Goal: Task Accomplishment & Management: Use online tool/utility

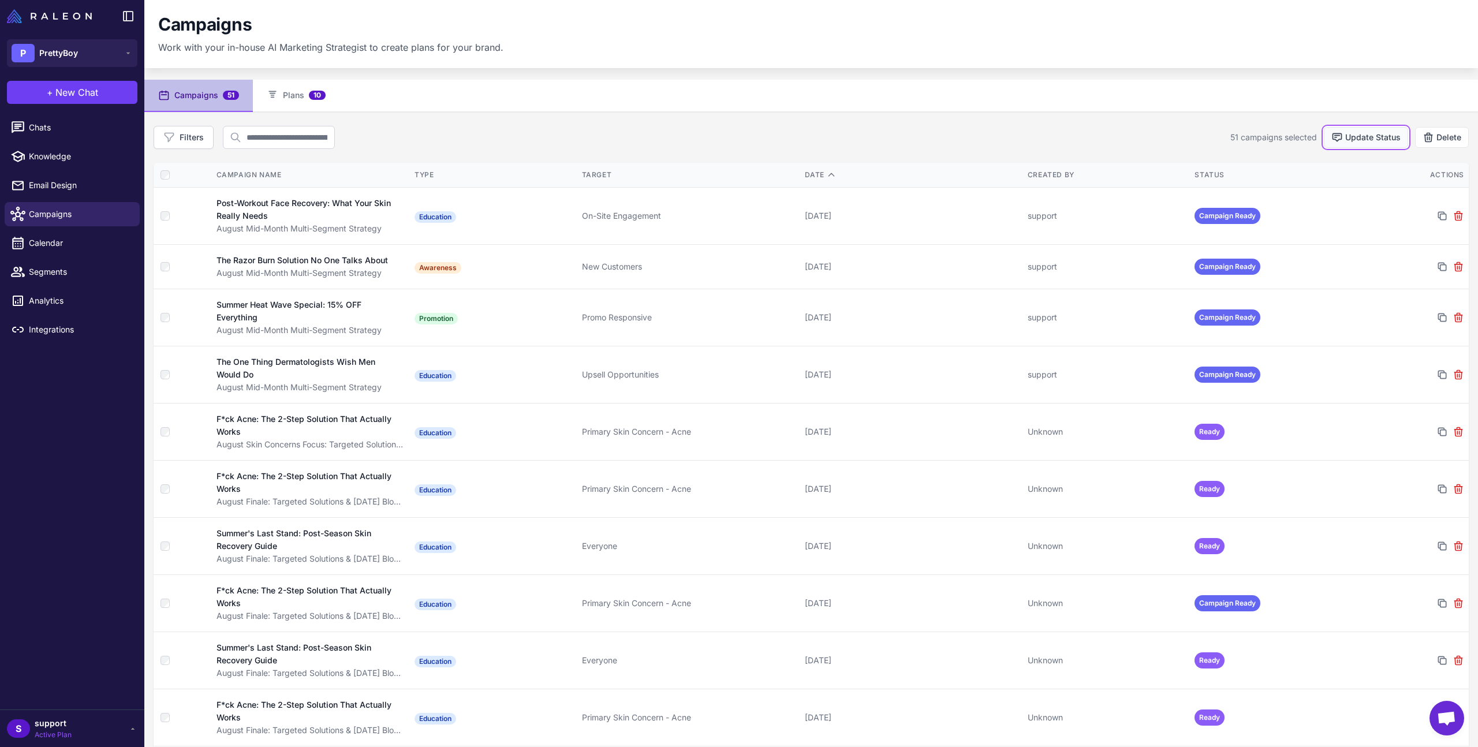
click at [1358, 137] on button "Update Status" at bounding box center [1366, 137] width 84 height 21
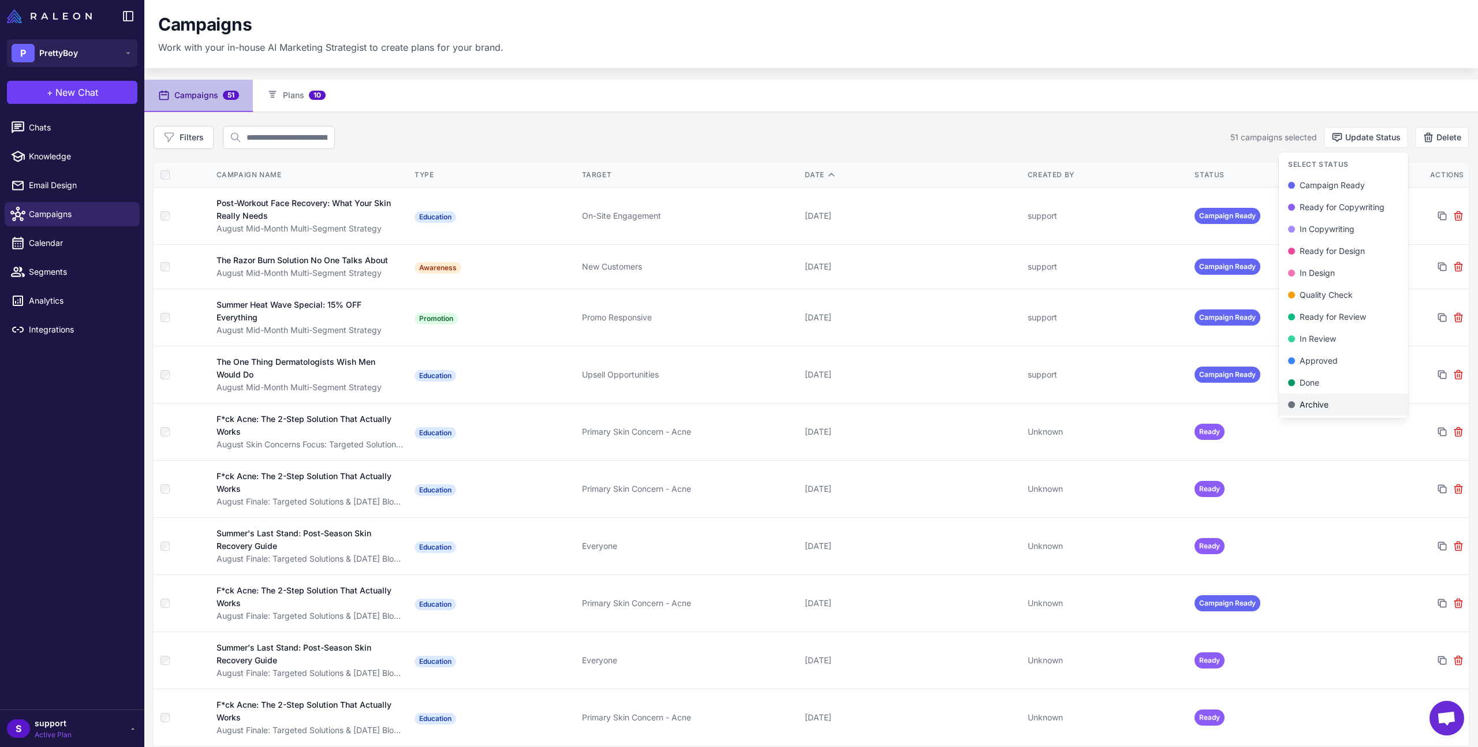
click at [1304, 403] on div "Archive" at bounding box center [1343, 404] width 111 height 13
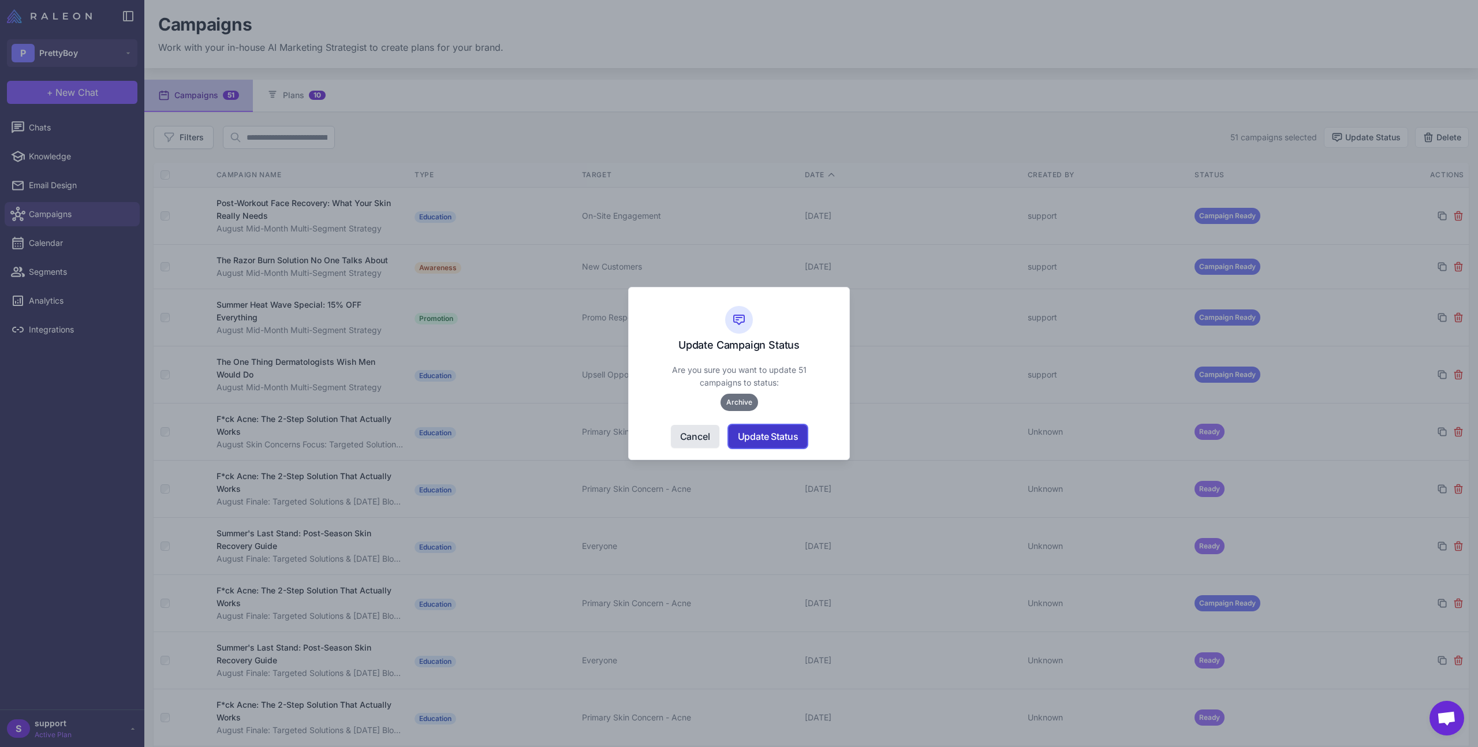
click at [778, 439] on button "Update Status" at bounding box center [768, 436] width 79 height 23
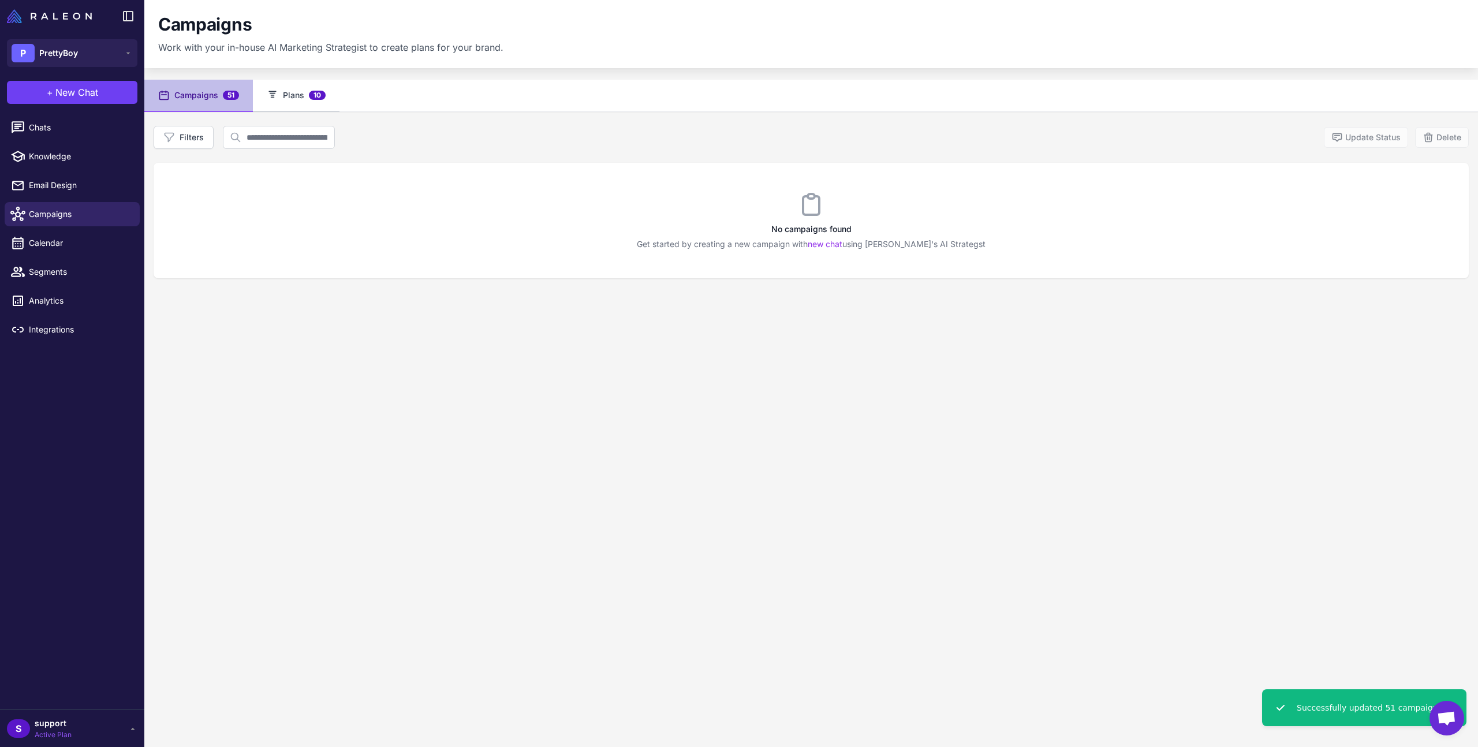
click at [292, 96] on button "Plans 10" at bounding box center [296, 96] width 87 height 32
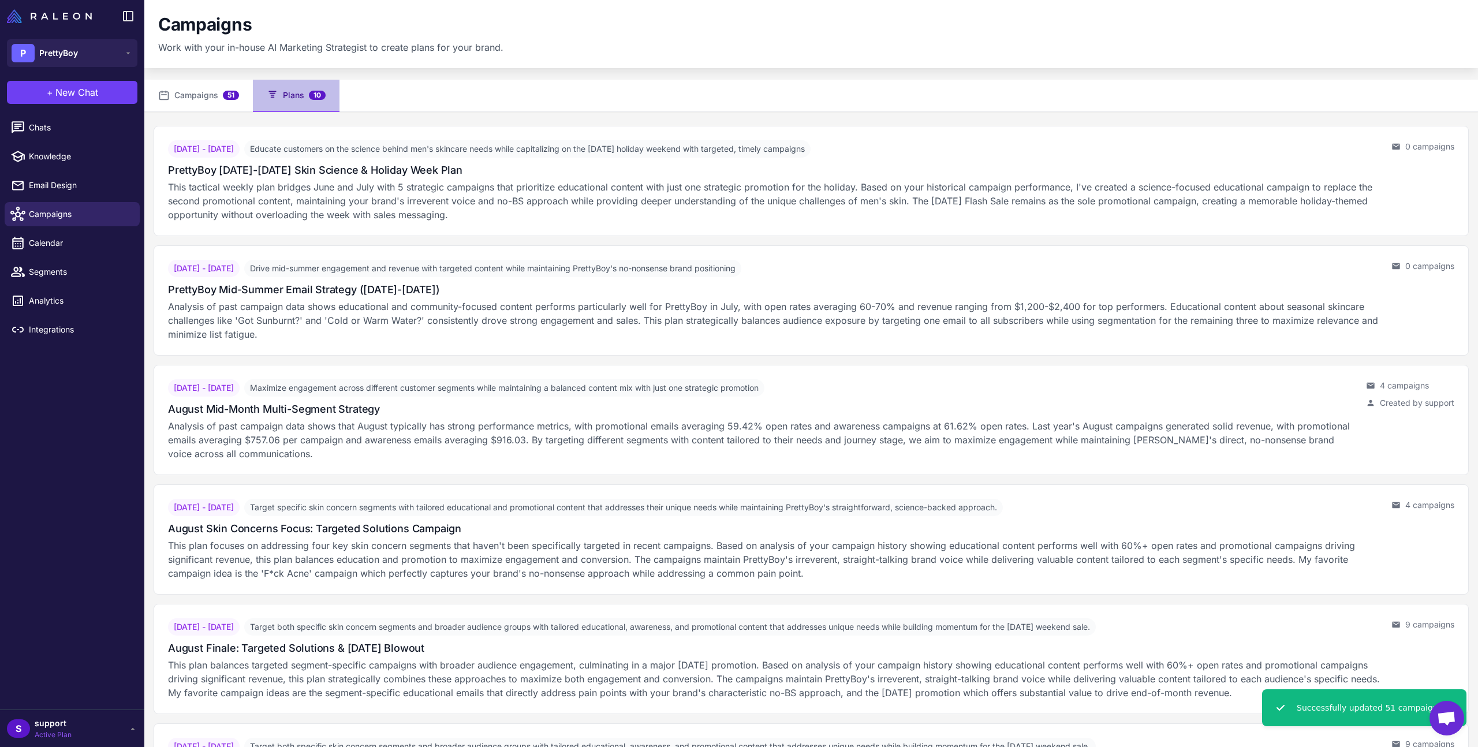
click at [506, 34] on div "Campaigns Work with your in-house AI Marketing Strategist to create plans for y…" at bounding box center [811, 34] width 1306 height 40
click at [90, 93] on span "New Chat" at bounding box center [76, 92] width 43 height 14
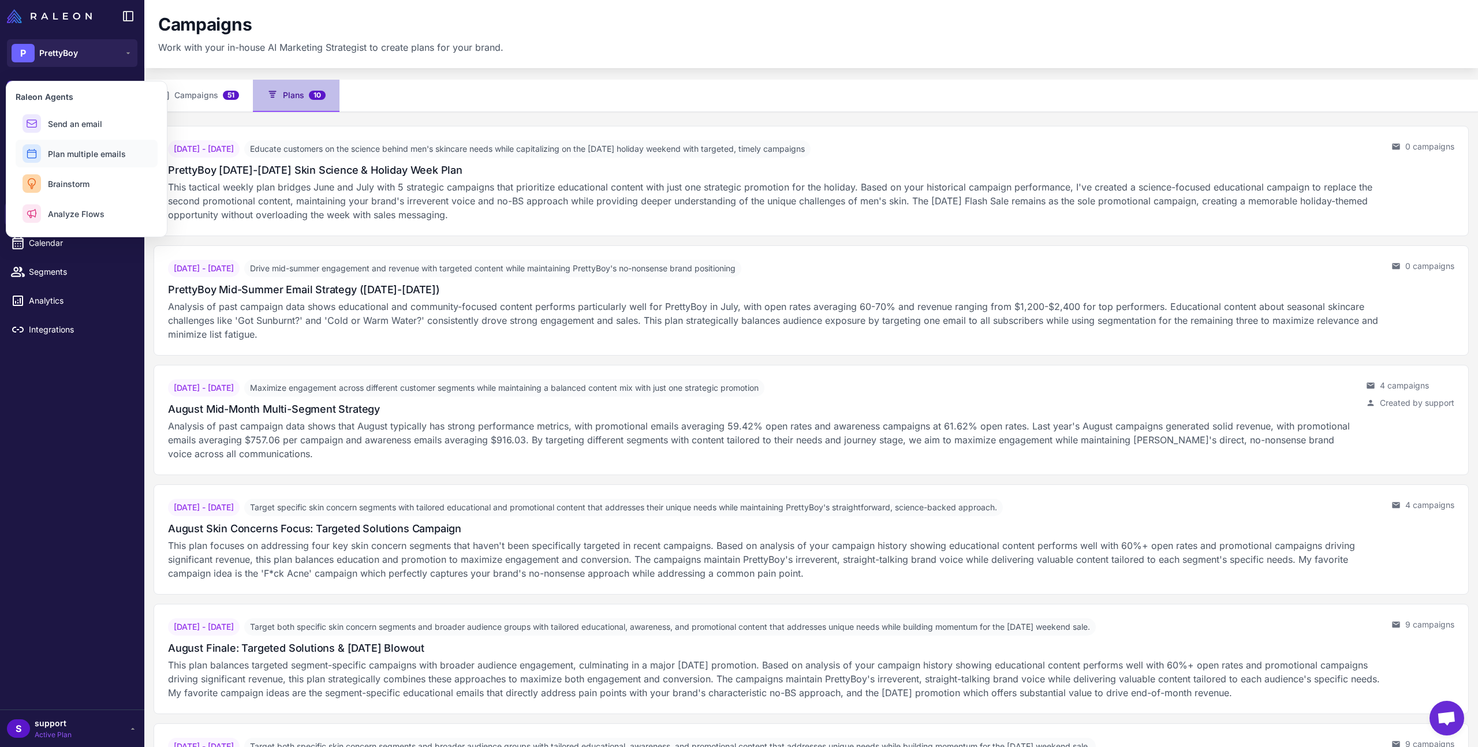
click at [73, 158] on span "Plan multiple emails" at bounding box center [87, 154] width 78 height 12
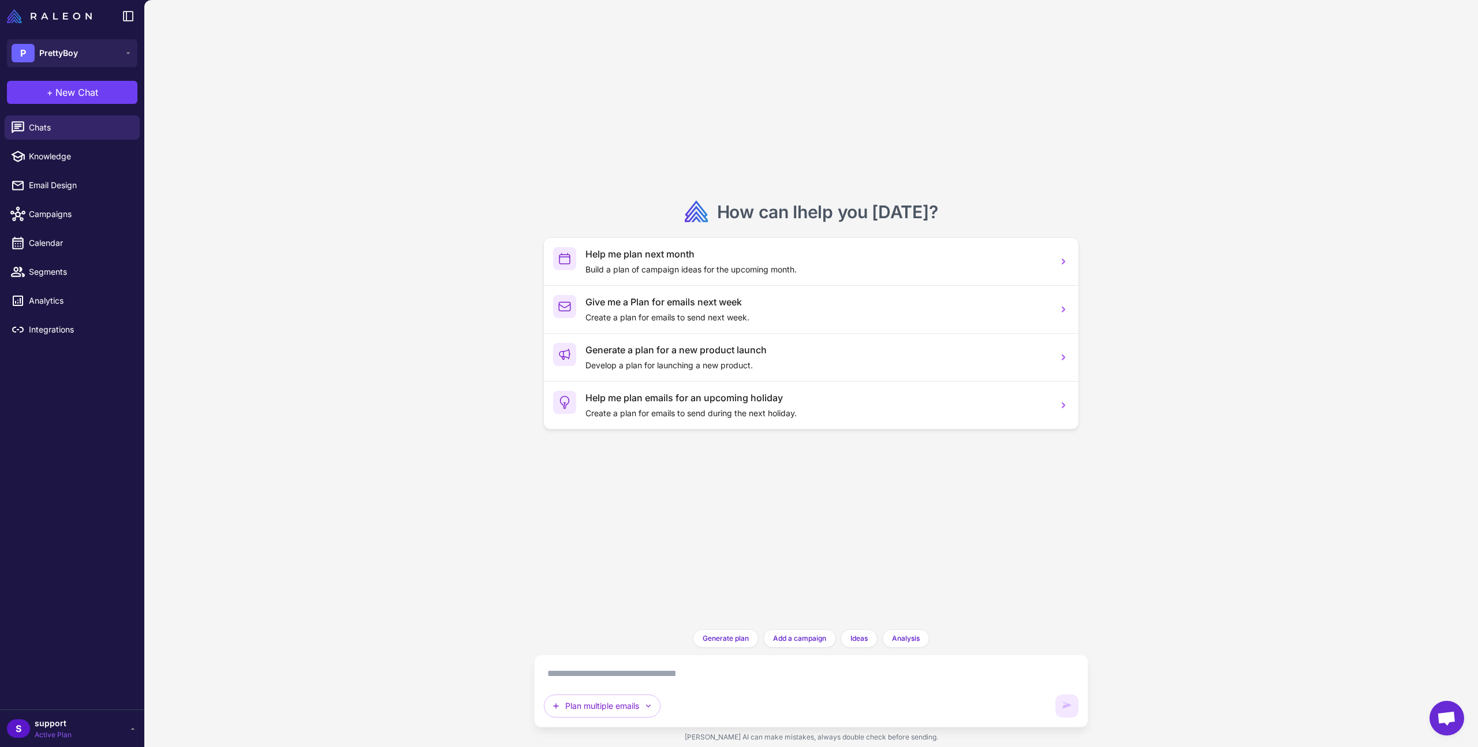
click at [663, 689] on div "Plan multiple emails" at bounding box center [811, 690] width 535 height 53
click at [674, 677] on textarea at bounding box center [811, 673] width 535 height 18
click at [692, 262] on div "Help me plan next month Build a plan of campaign ideas for the upcoming month." at bounding box center [816, 261] width 463 height 29
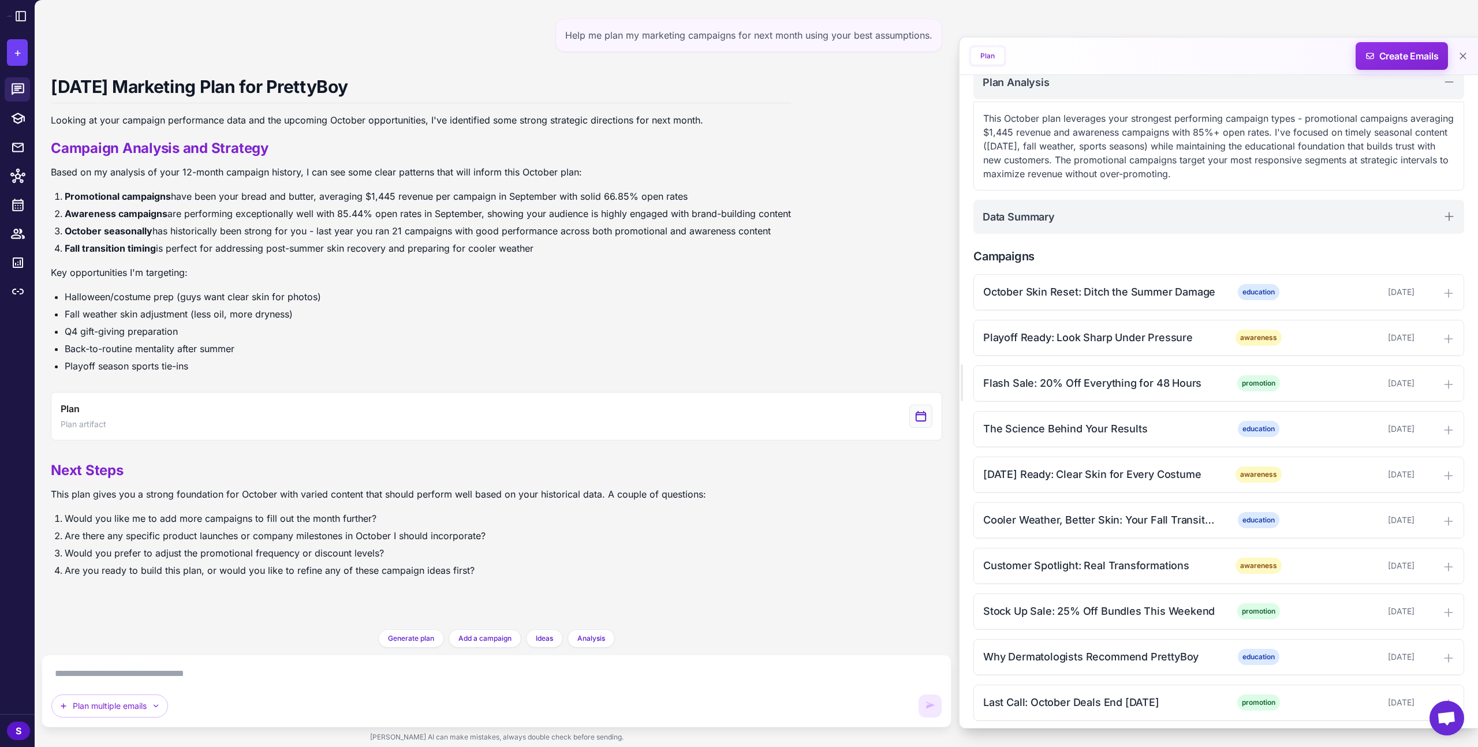
scroll to position [161, 0]
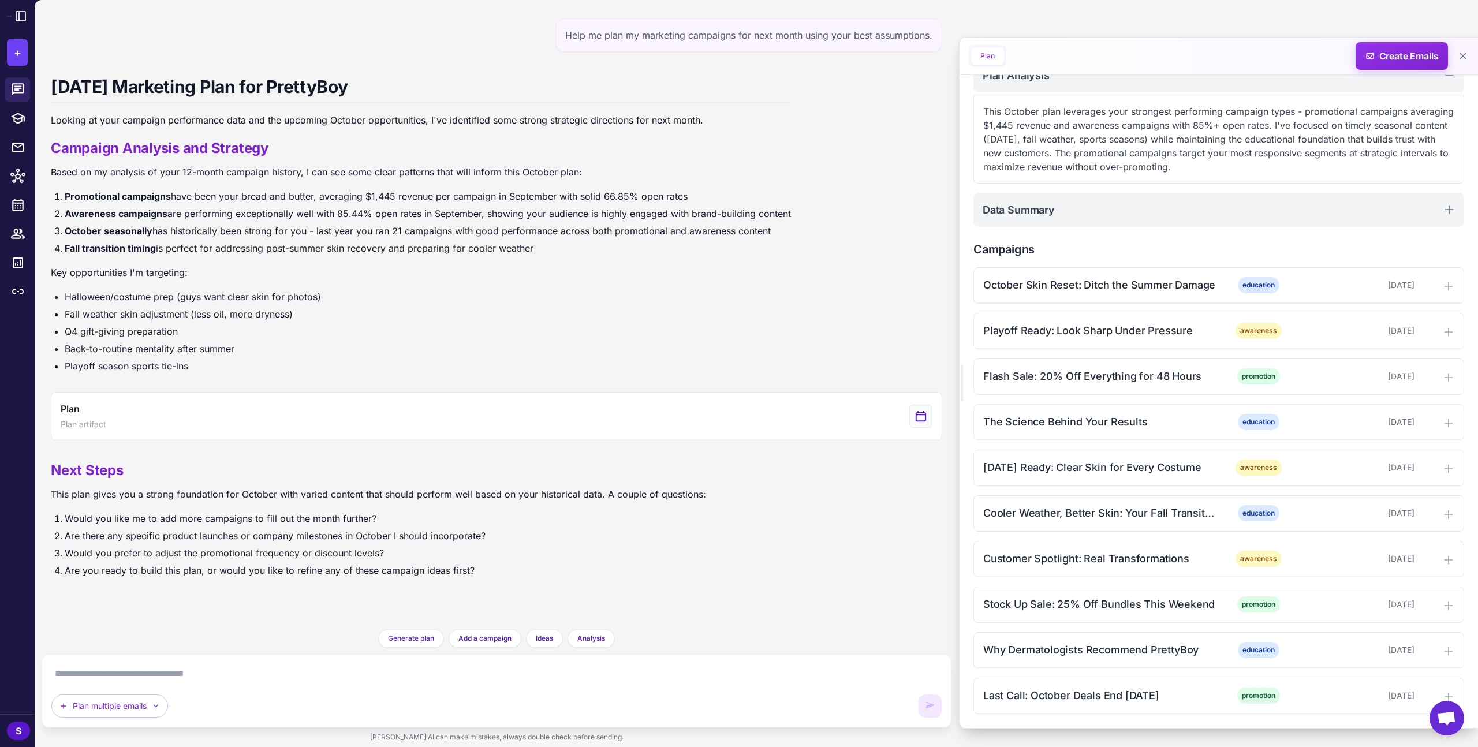
click at [662, 686] on div "Plan multiple emails" at bounding box center [496, 690] width 890 height 53
click at [487, 655] on div "Plan multiple emails" at bounding box center [497, 691] width 910 height 73
click at [408, 671] on textarea at bounding box center [496, 673] width 890 height 18
click at [1453, 54] on button at bounding box center [1462, 56] width 21 height 21
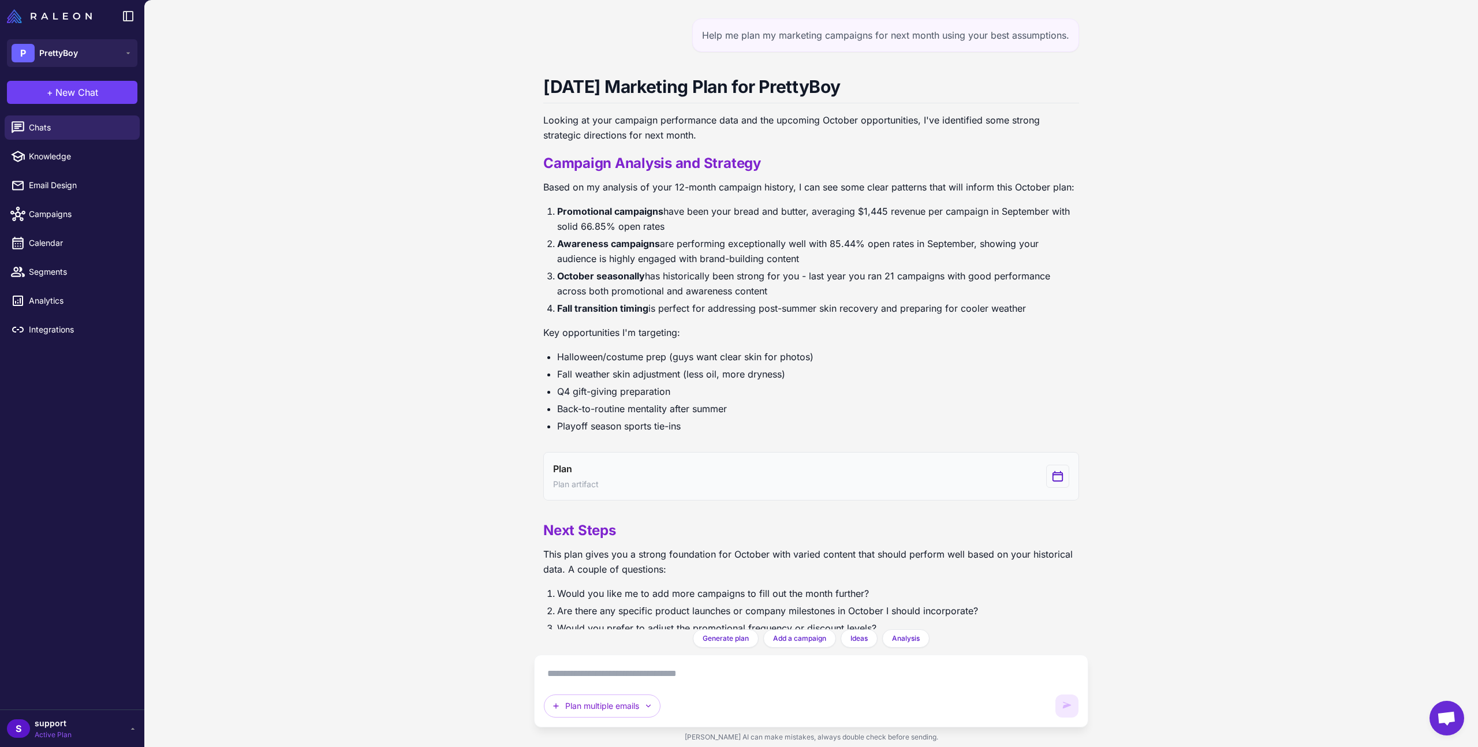
scroll to position [57, 0]
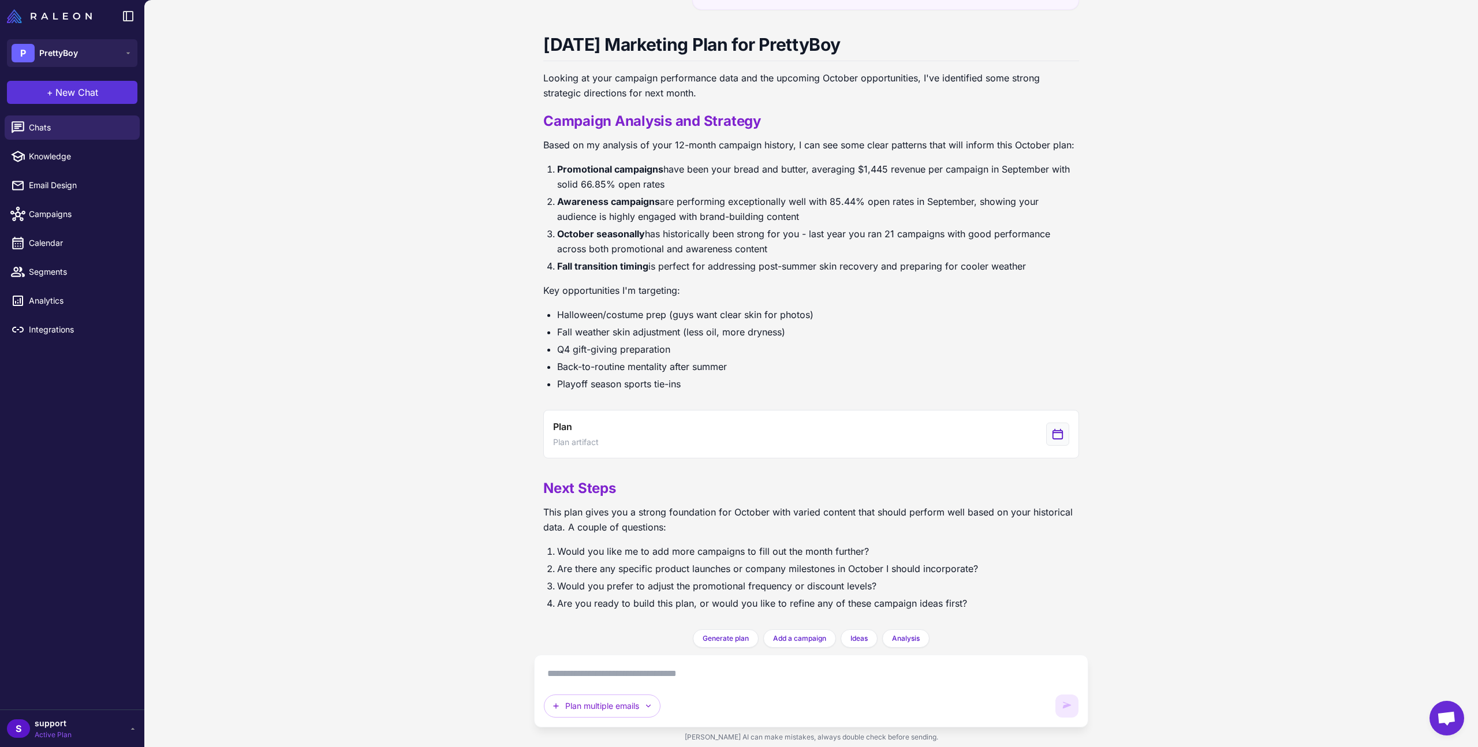
click at [97, 87] on span "New Chat" at bounding box center [76, 92] width 43 height 14
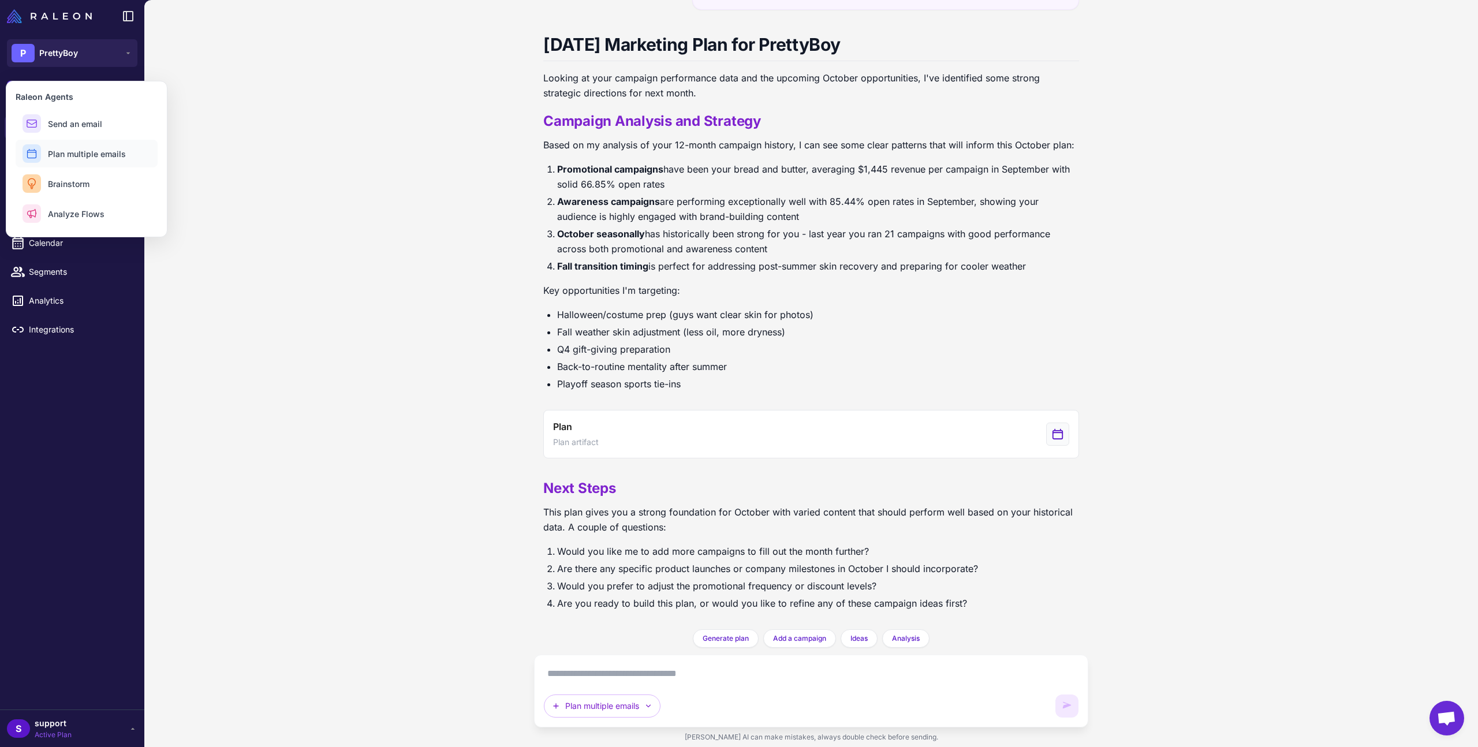
click at [100, 146] on button "Plan multiple emails" at bounding box center [87, 154] width 142 height 28
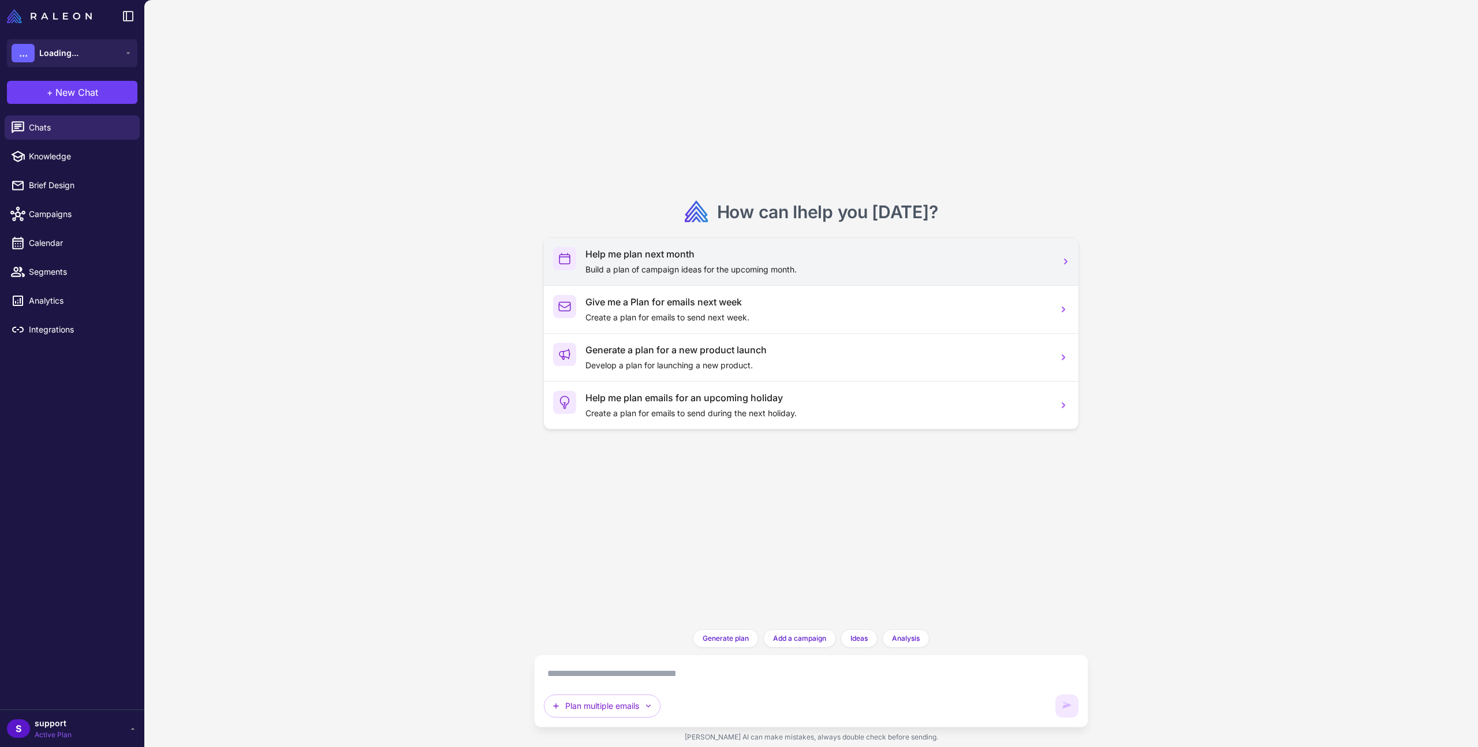
click at [769, 256] on h3 "Help me plan next month" at bounding box center [816, 254] width 463 height 14
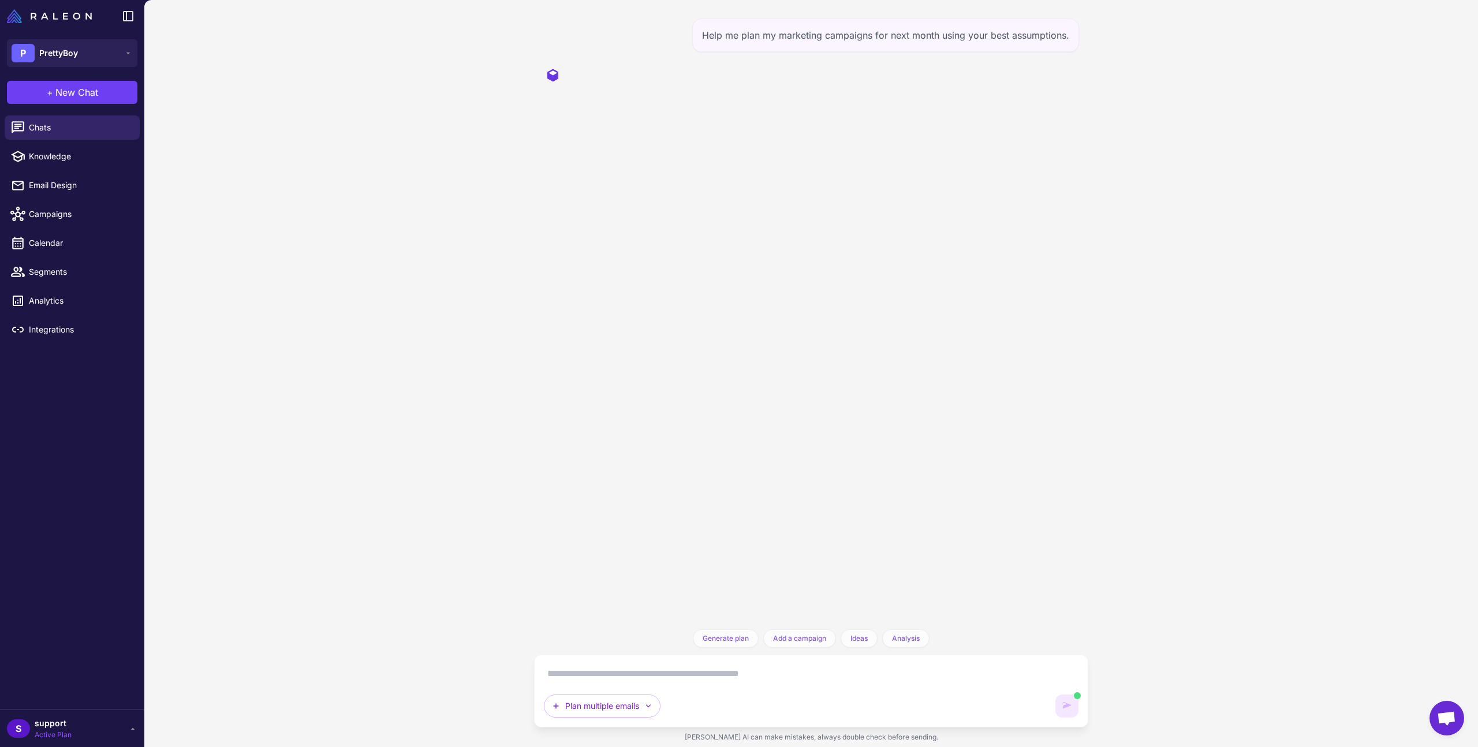
click at [640, 665] on textarea at bounding box center [811, 673] width 535 height 18
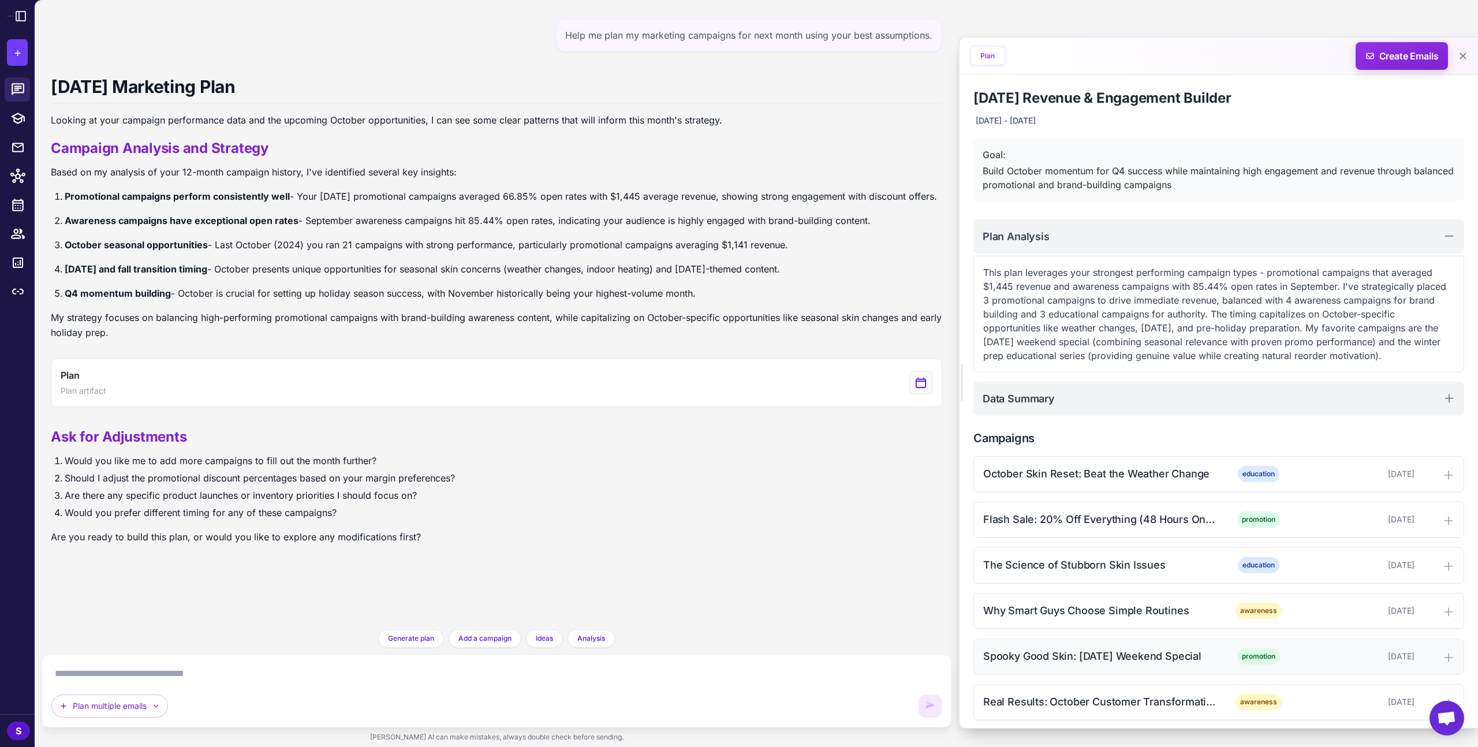
scroll to position [189, 0]
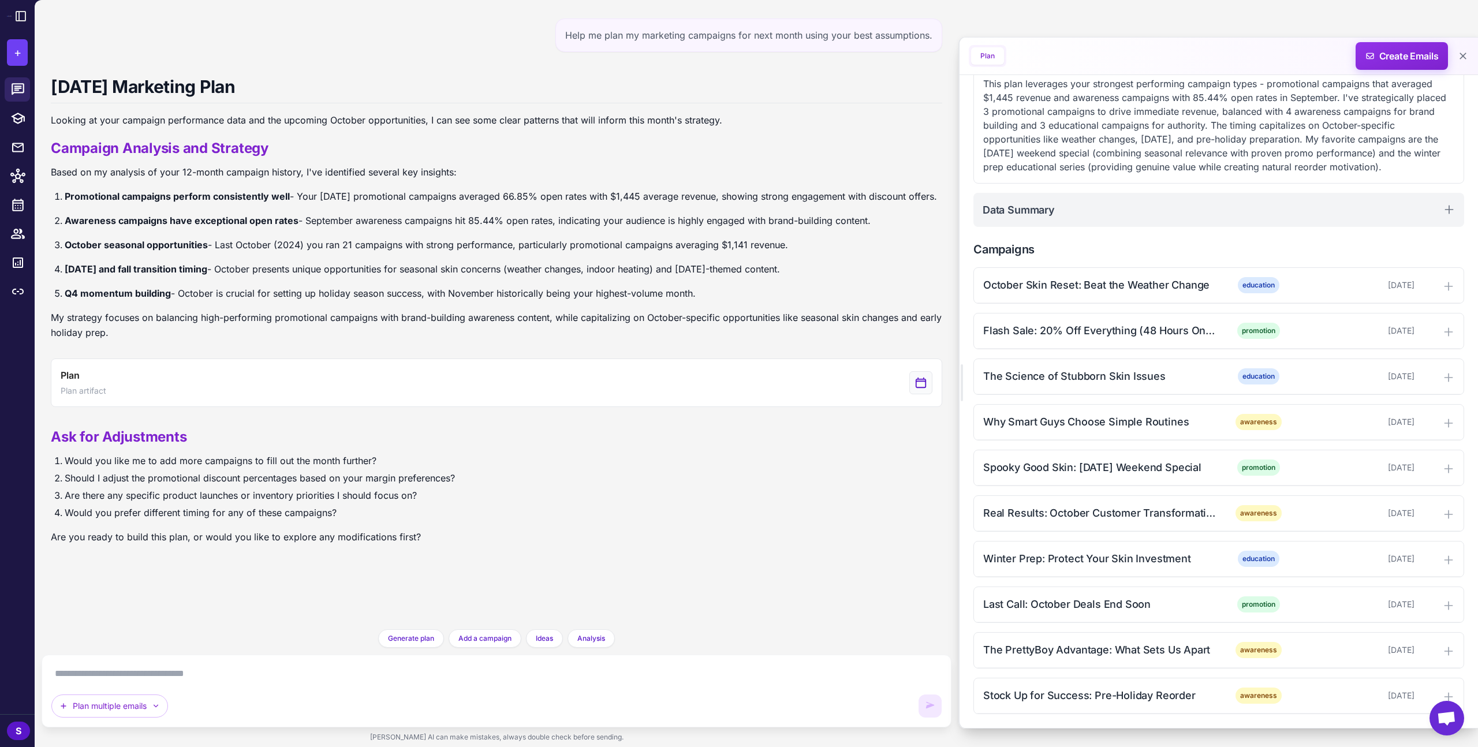
click at [742, 673] on textarea at bounding box center [496, 673] width 890 height 18
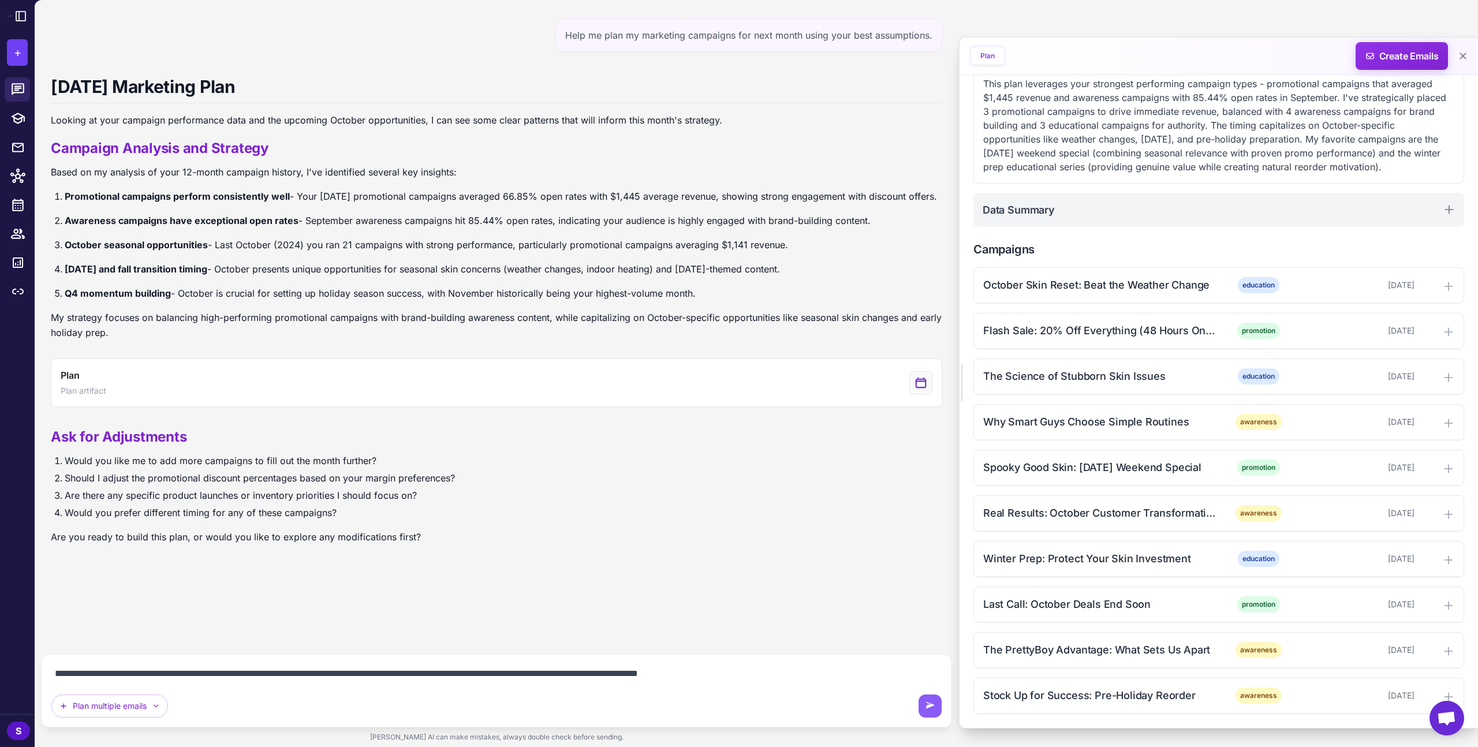
type textarea "**********"
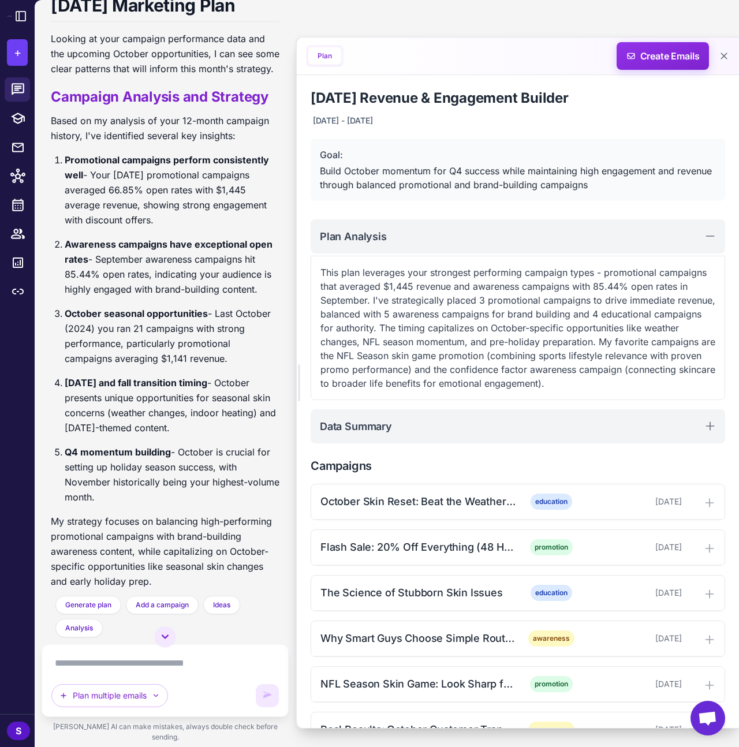
scroll to position [308, 0]
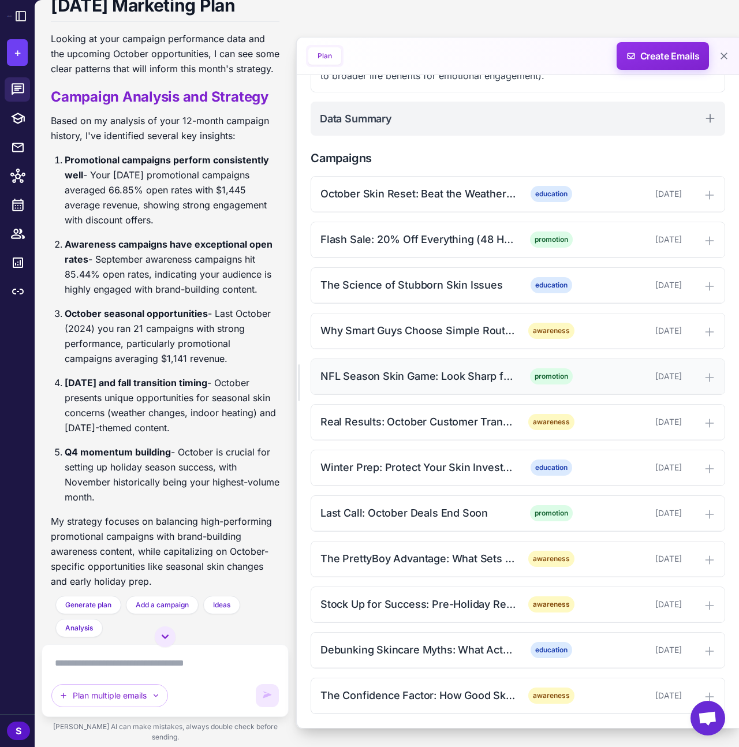
click at [420, 387] on div "NFL Season Skin Game: Look Sharp for Game Day promotion [DATE]" at bounding box center [517, 376] width 413 height 35
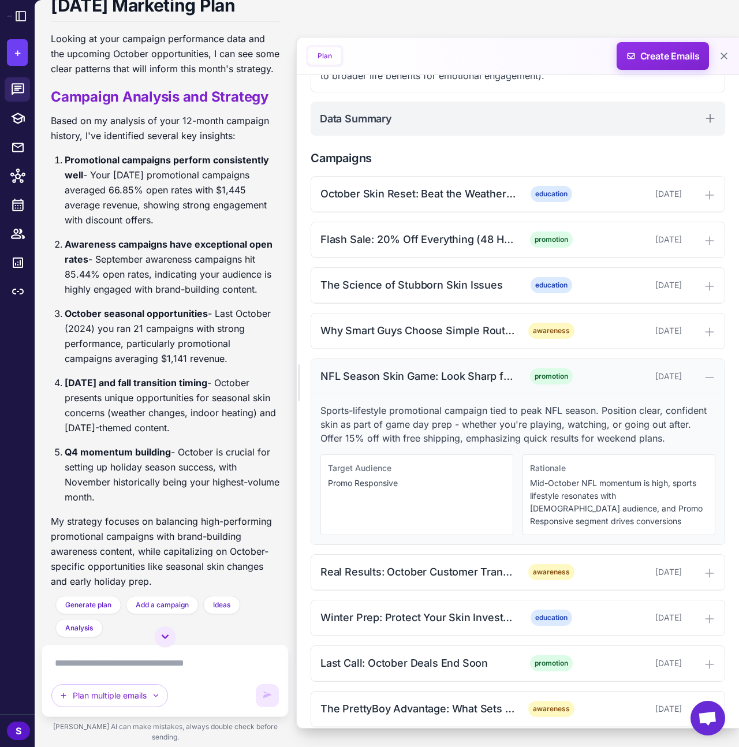
click at [419, 382] on div "NFL Season Skin Game: Look Sharp for Game Day" at bounding box center [417, 376] width 195 height 16
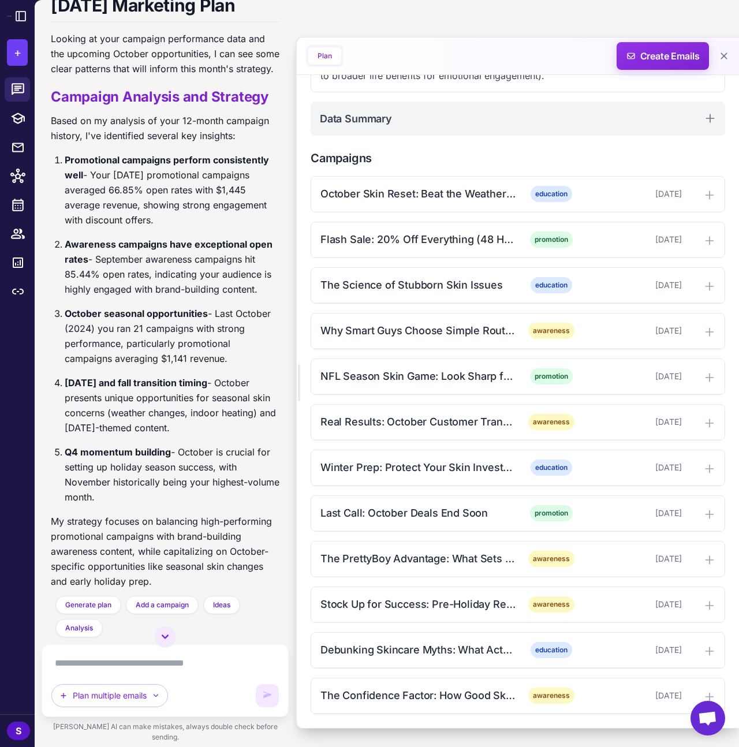
click at [111, 670] on textarea at bounding box center [164, 663] width 227 height 18
click at [95, 672] on textarea at bounding box center [164, 663] width 227 height 18
click at [440, 198] on div "October Skin Reset: Beat the Weather Change" at bounding box center [417, 194] width 195 height 16
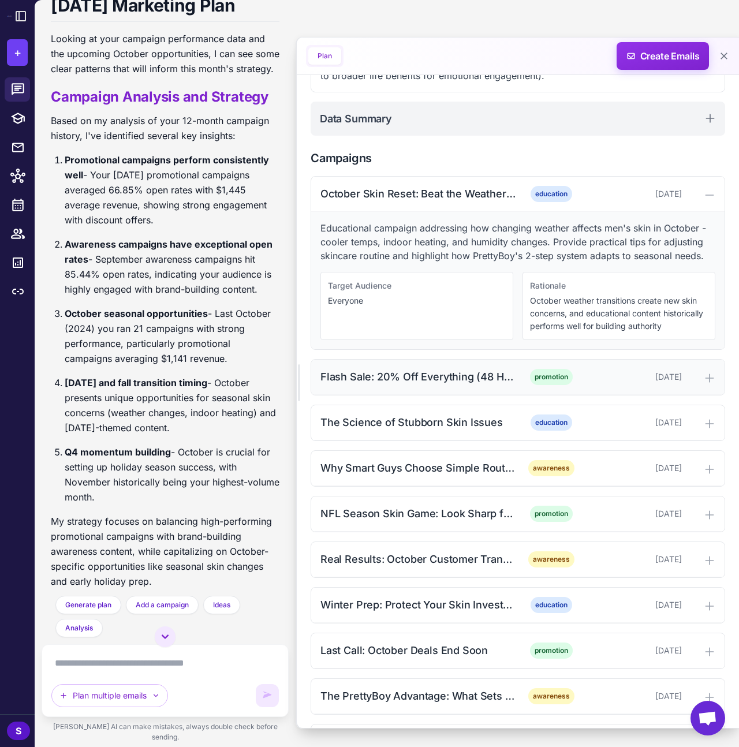
click at [411, 378] on div "Flash Sale: 20% Off Everything (48 Hours Only) promotion [DATE]" at bounding box center [517, 377] width 413 height 35
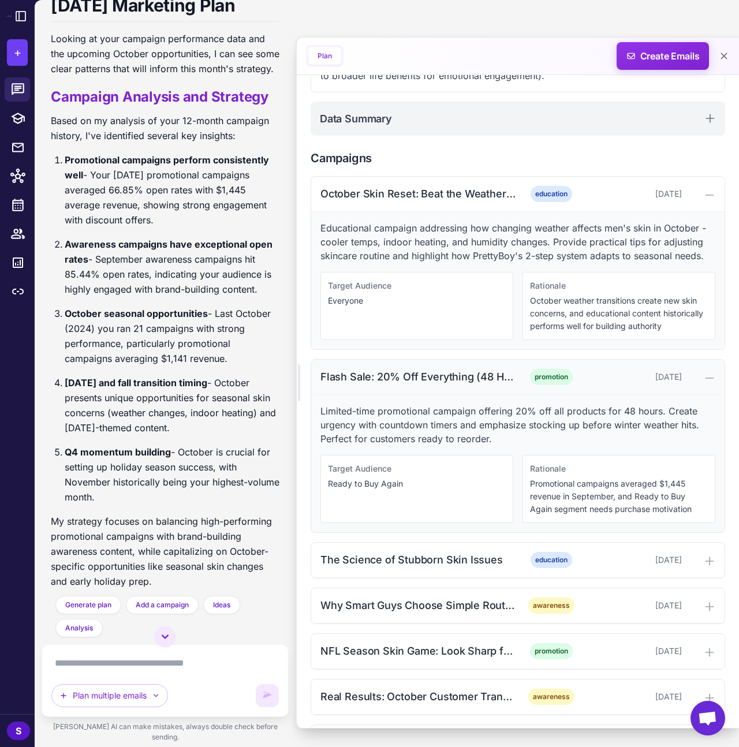
scroll to position [414, 0]
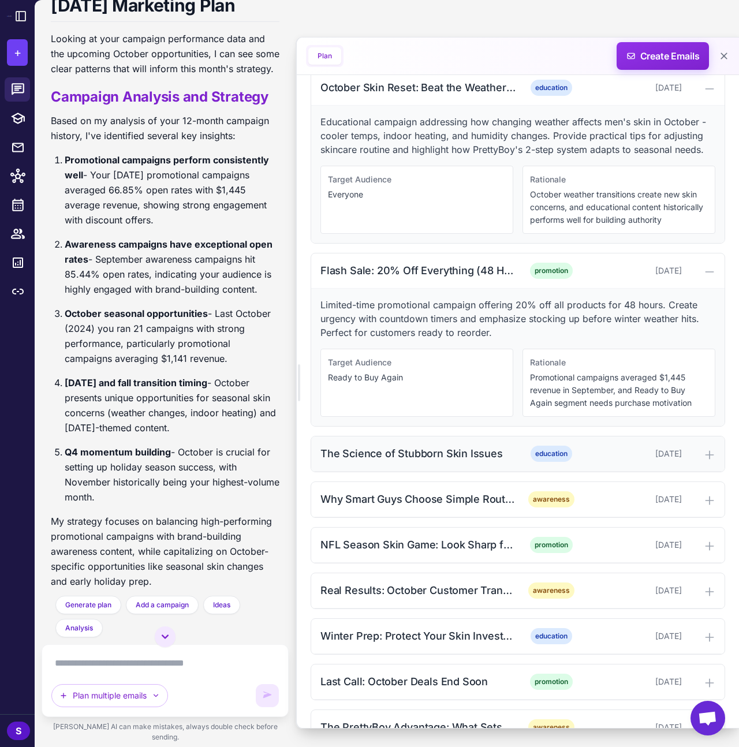
click at [391, 460] on div "The Science of Stubborn Skin Issues" at bounding box center [417, 454] width 195 height 16
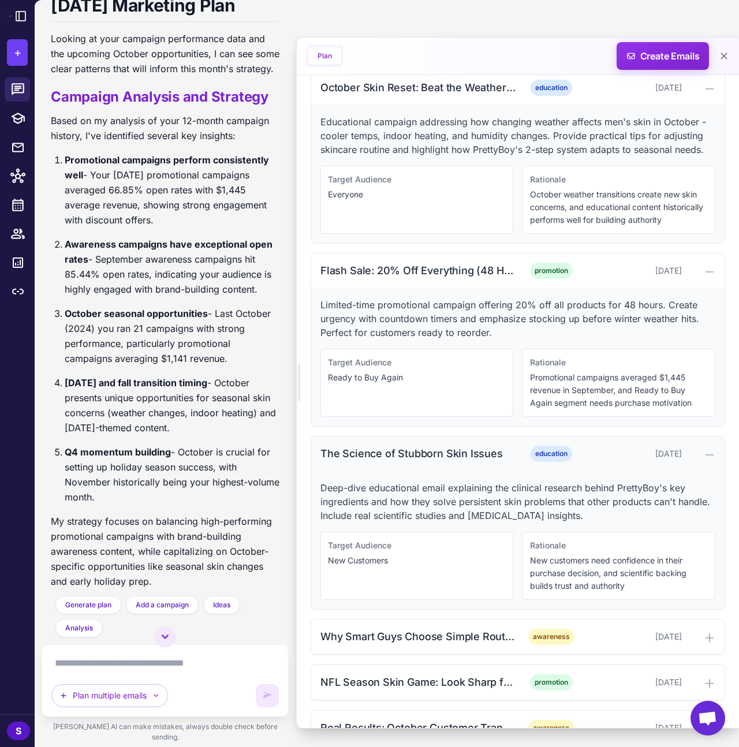
scroll to position [674, 0]
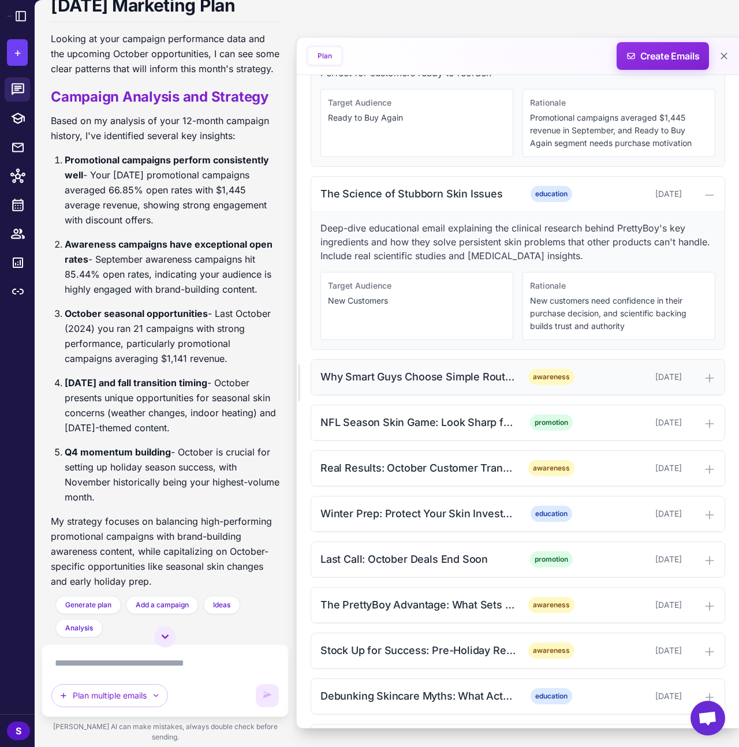
click at [479, 383] on div "Why Smart Guys Choose Simple Routines" at bounding box center [417, 377] width 195 height 16
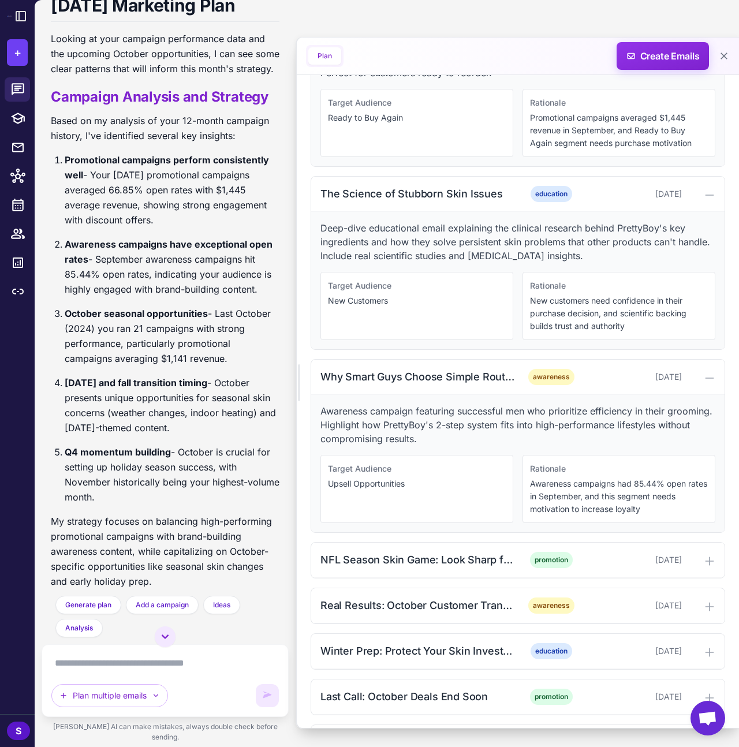
scroll to position [778, 0]
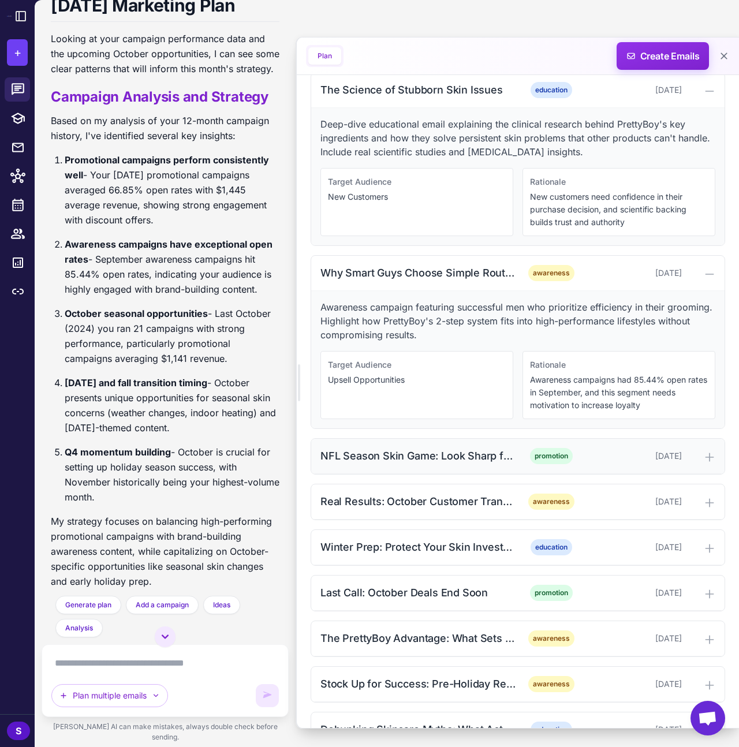
click at [385, 456] on div "NFL Season Skin Game: Look Sharp for Game Day promotion [DATE]" at bounding box center [517, 456] width 413 height 35
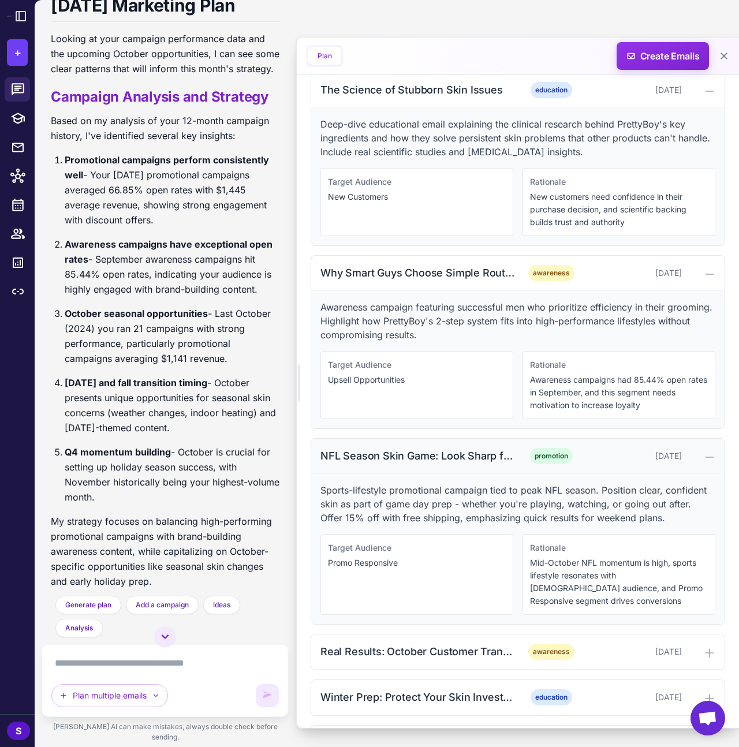
scroll to position [1020, 0]
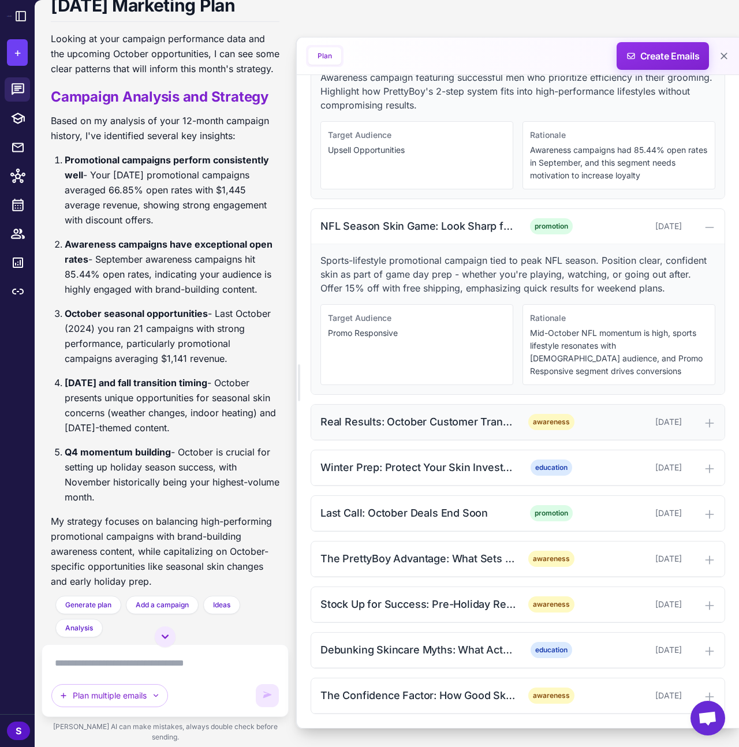
click at [374, 419] on div "Real Results: October Customer Transformations" at bounding box center [417, 422] width 195 height 16
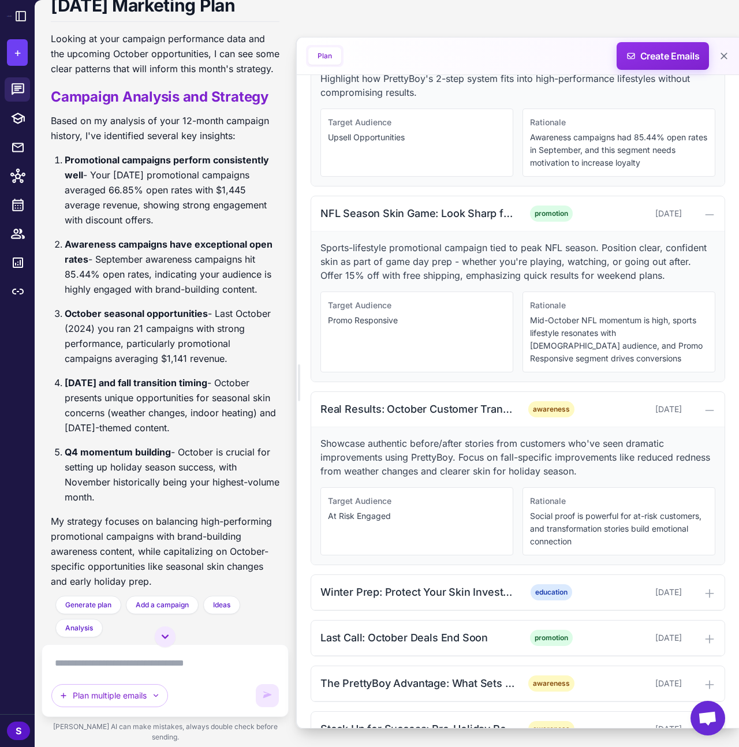
scroll to position [1130, 0]
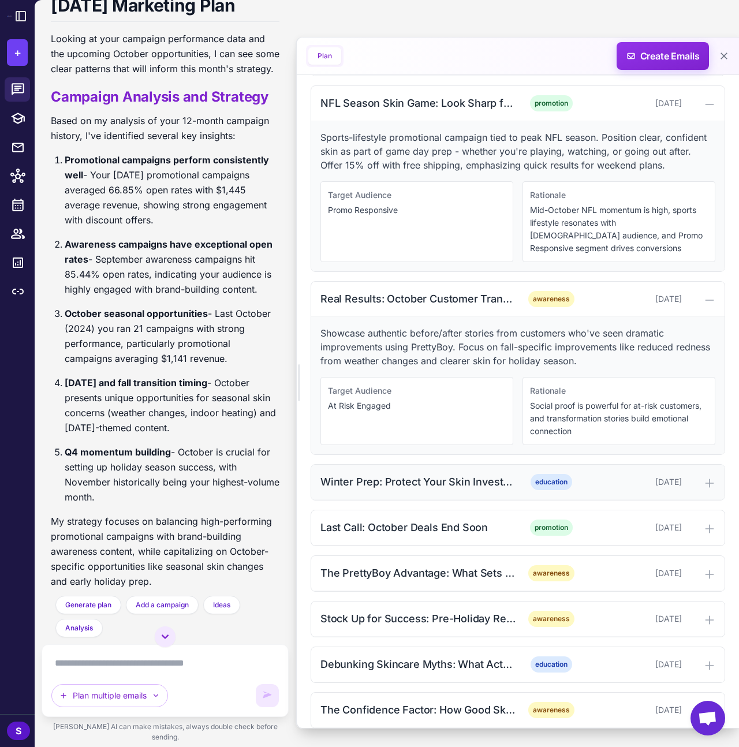
click at [394, 490] on div "Winter Prep: Protect Your Skin Investment" at bounding box center [417, 482] width 195 height 16
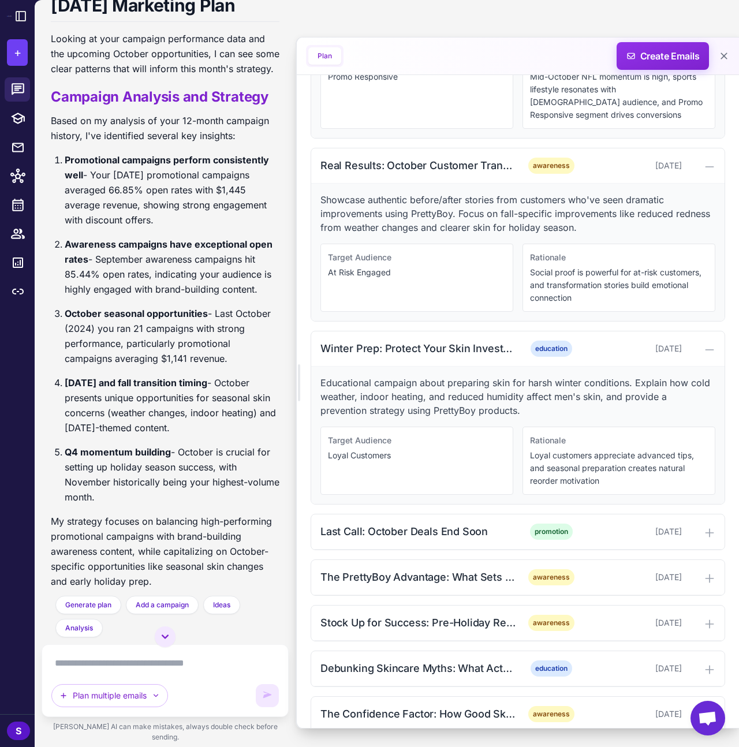
scroll to position [1295, 0]
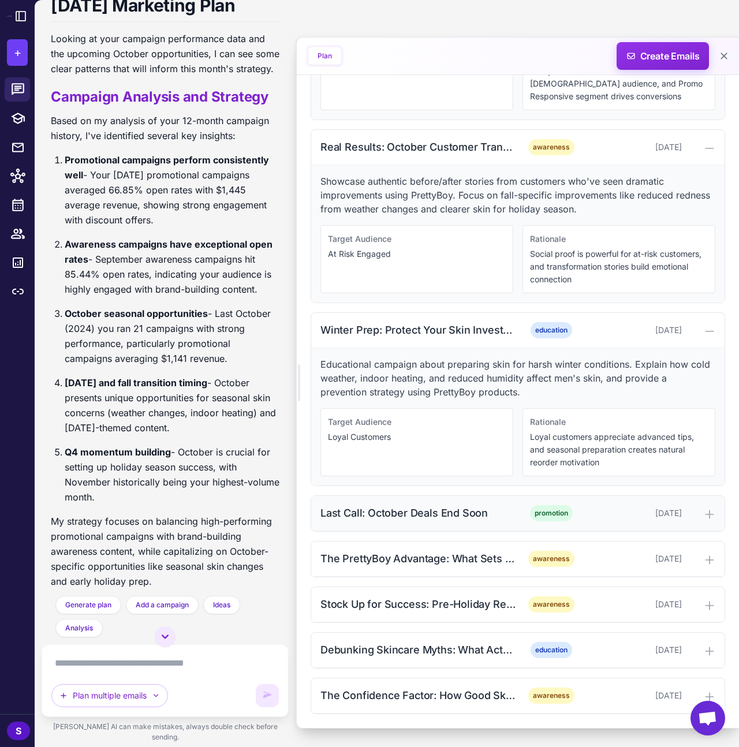
click at [421, 518] on div "Last Call: October Deals End Soon" at bounding box center [417, 513] width 195 height 16
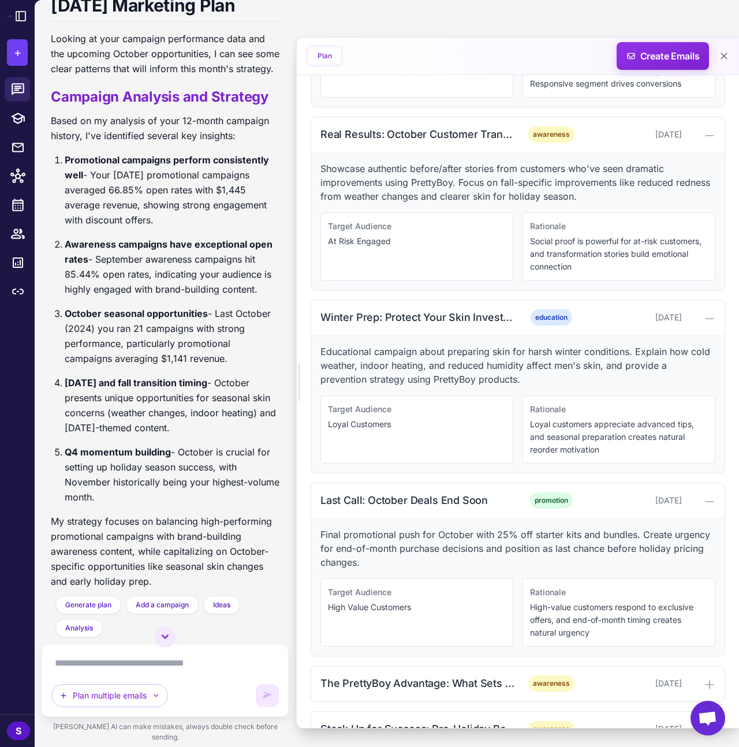
scroll to position [1432, 0]
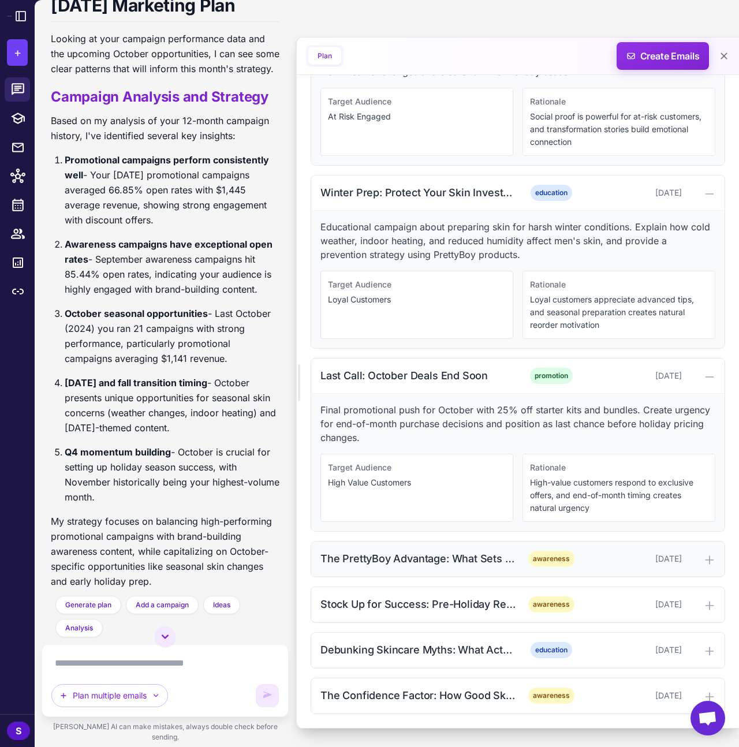
click at [387, 559] on div "The PrettyBoy Advantage: What Sets Us Apart" at bounding box center [417, 559] width 195 height 16
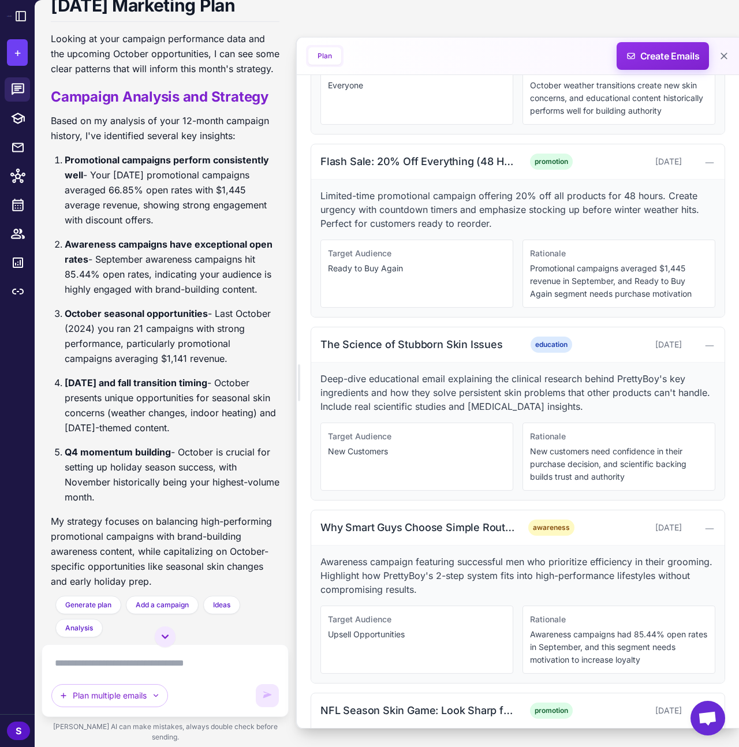
scroll to position [953, 0]
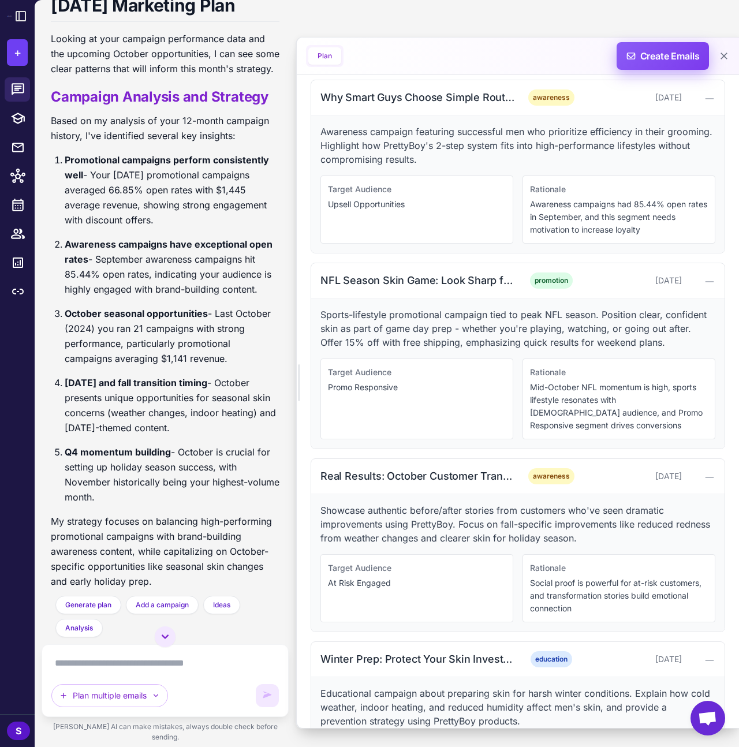
click at [648, 59] on span "Create Emails" at bounding box center [662, 56] width 101 height 28
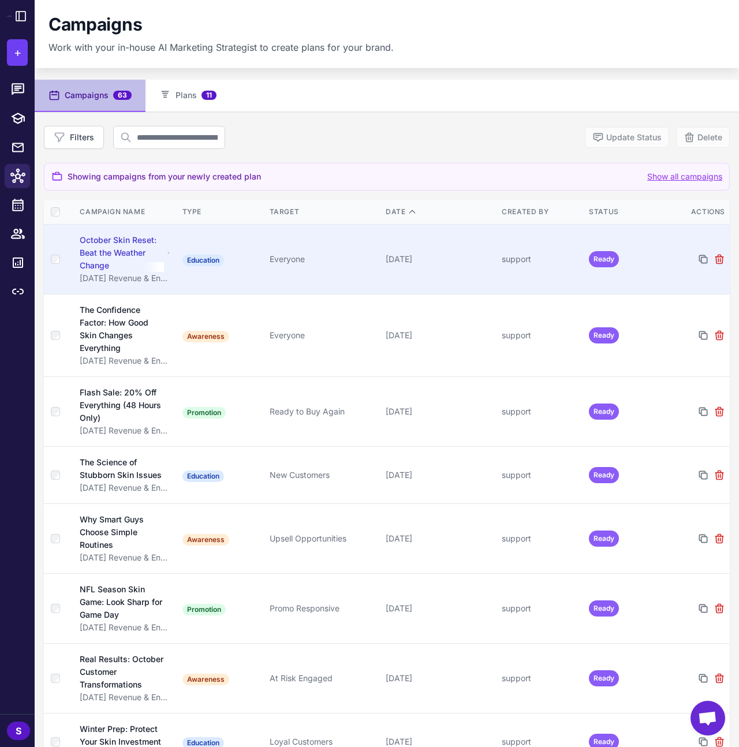
click at [138, 256] on div "October Skin Reset: Beat the Weather Change" at bounding box center [122, 253] width 84 height 38
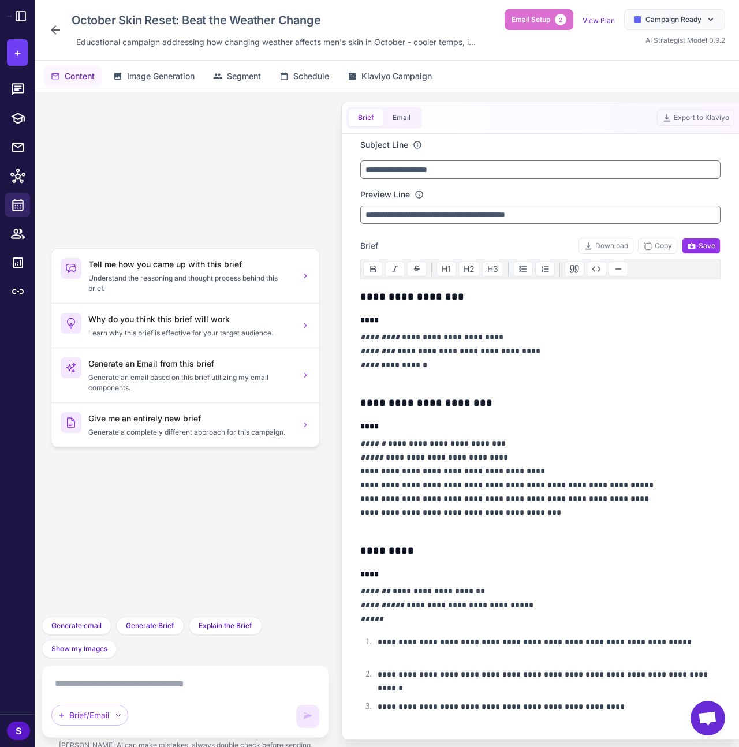
click at [551, 430] on h4 "****" at bounding box center [537, 426] width 354 height 12
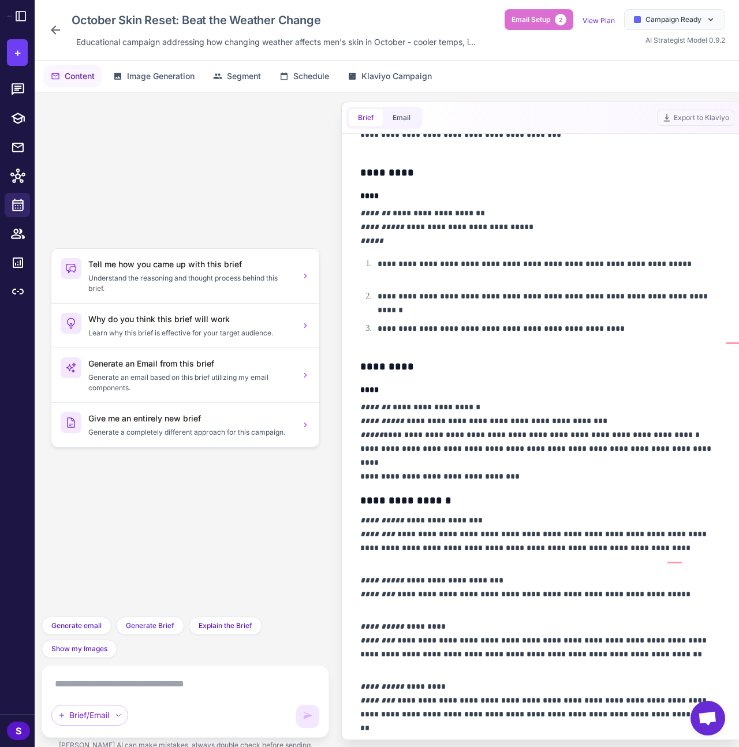
scroll to position [67, 0]
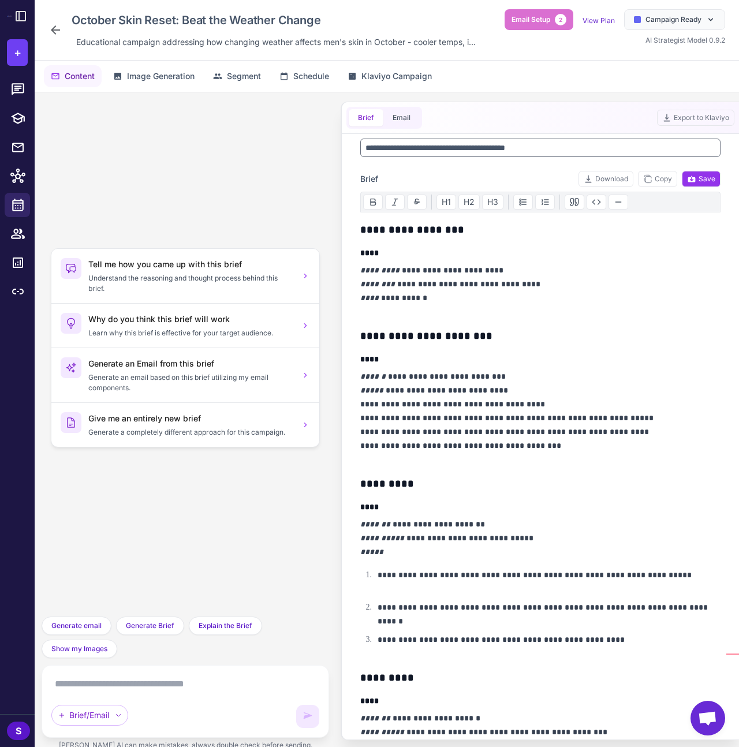
click at [95, 699] on div "Brief/Email" at bounding box center [185, 701] width 268 height 53
click at [101, 692] on textarea at bounding box center [185, 684] width 268 height 18
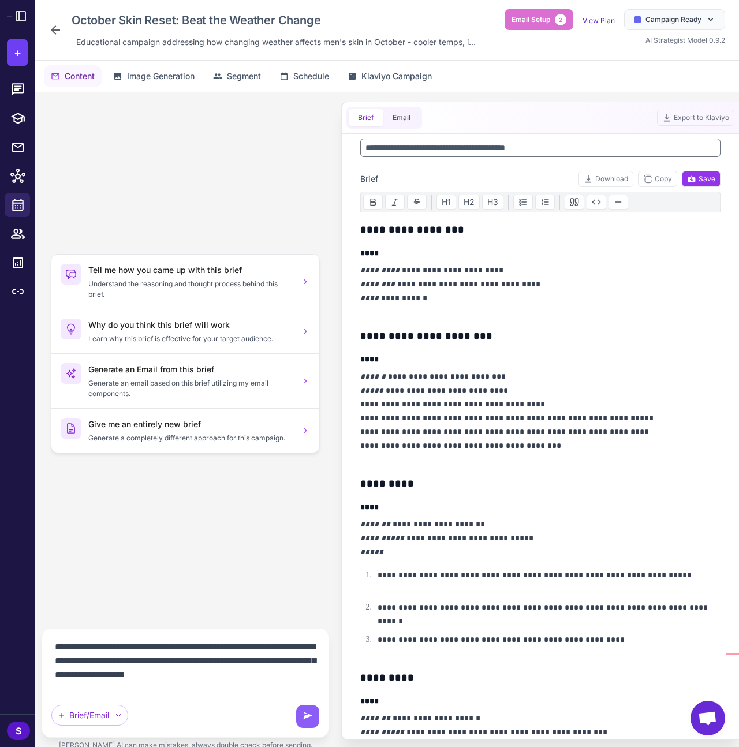
scroll to position [1, 0]
type textarea "**********"
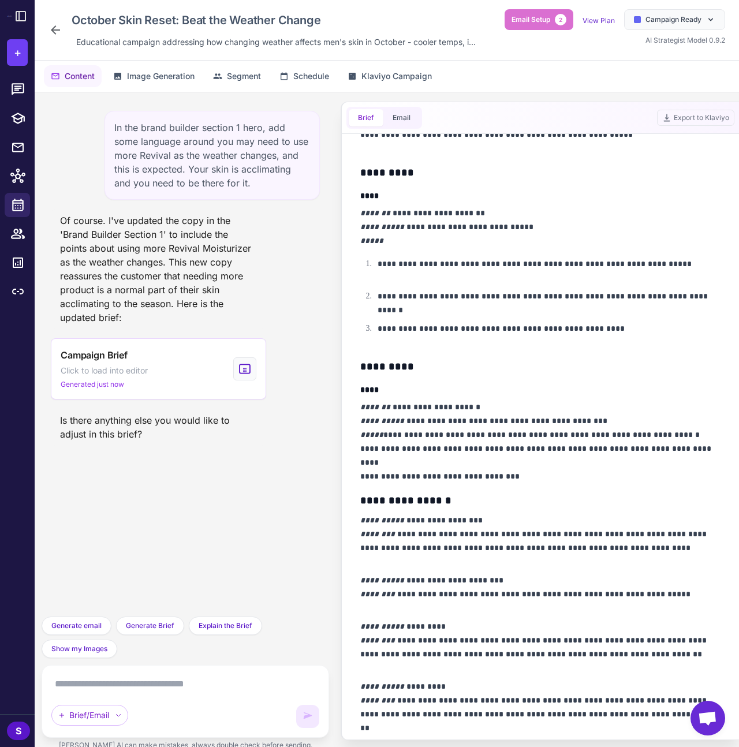
scroll to position [0, 0]
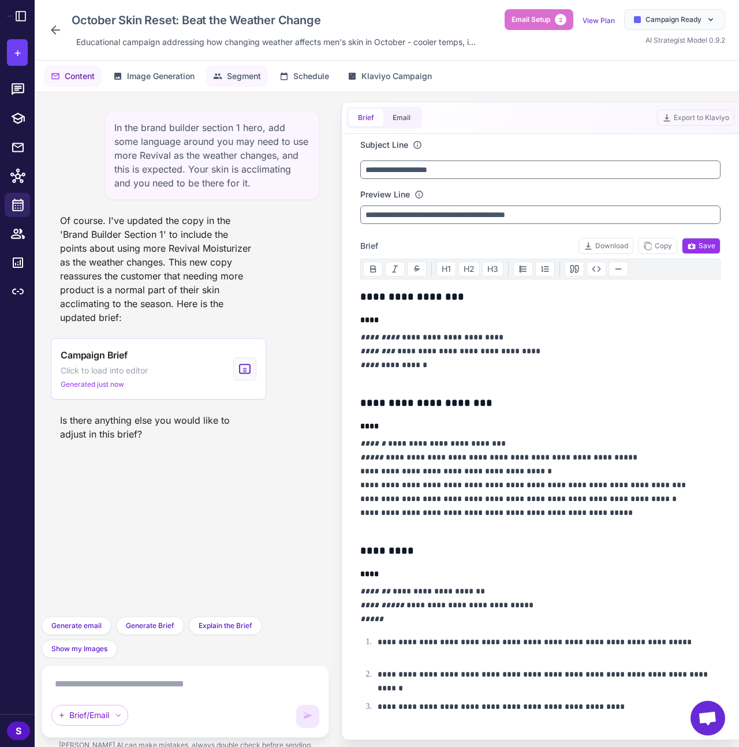
click at [253, 82] on span "Segment" at bounding box center [244, 76] width 34 height 13
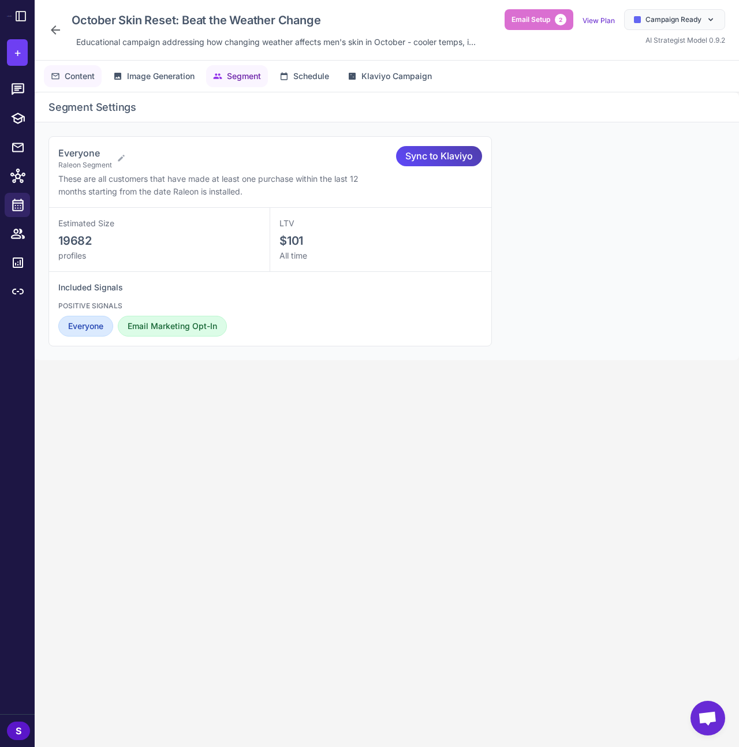
click at [88, 73] on span "Content" at bounding box center [80, 76] width 30 height 13
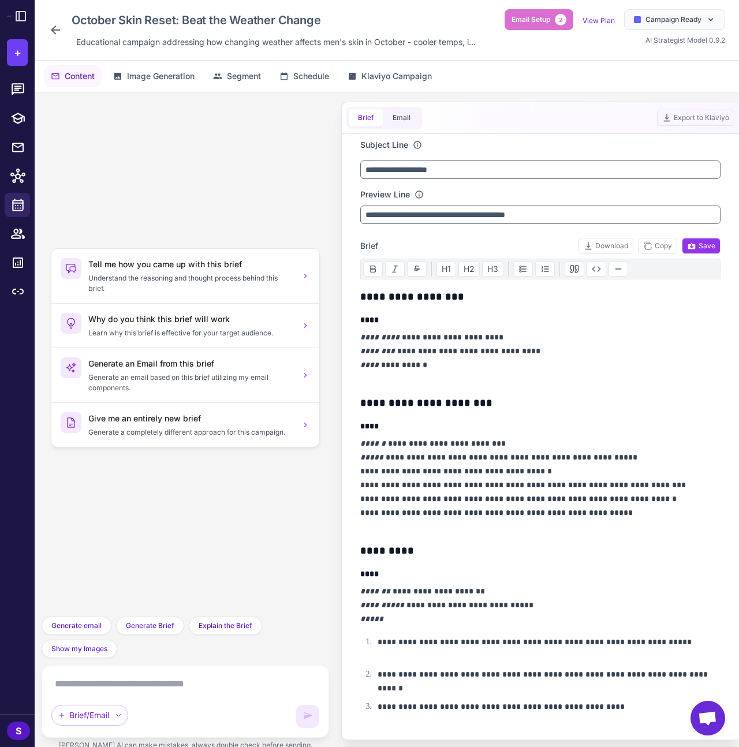
scroll to position [300, 0]
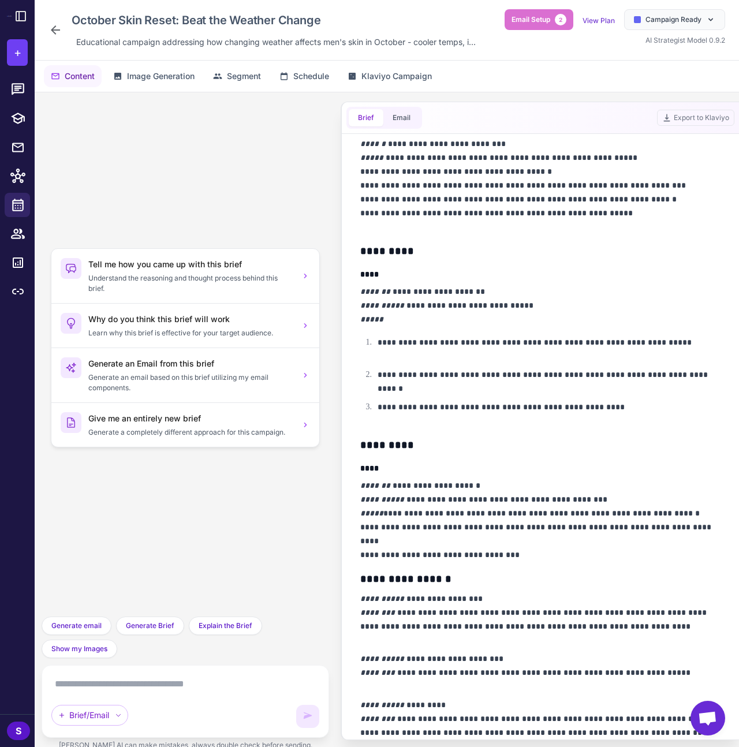
click at [55, 25] on icon at bounding box center [55, 29] width 9 height 9
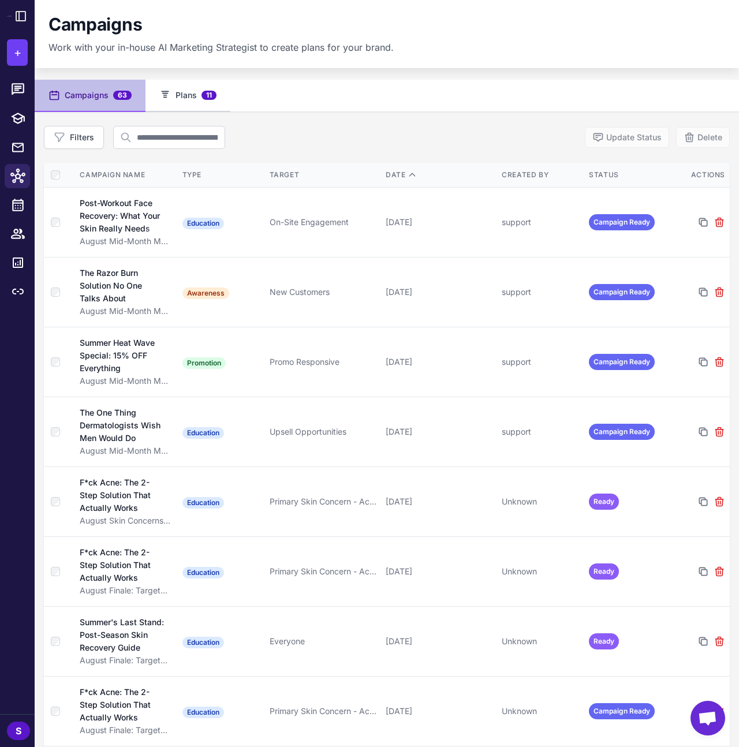
click at [208, 89] on button "Plans 11" at bounding box center [187, 96] width 85 height 32
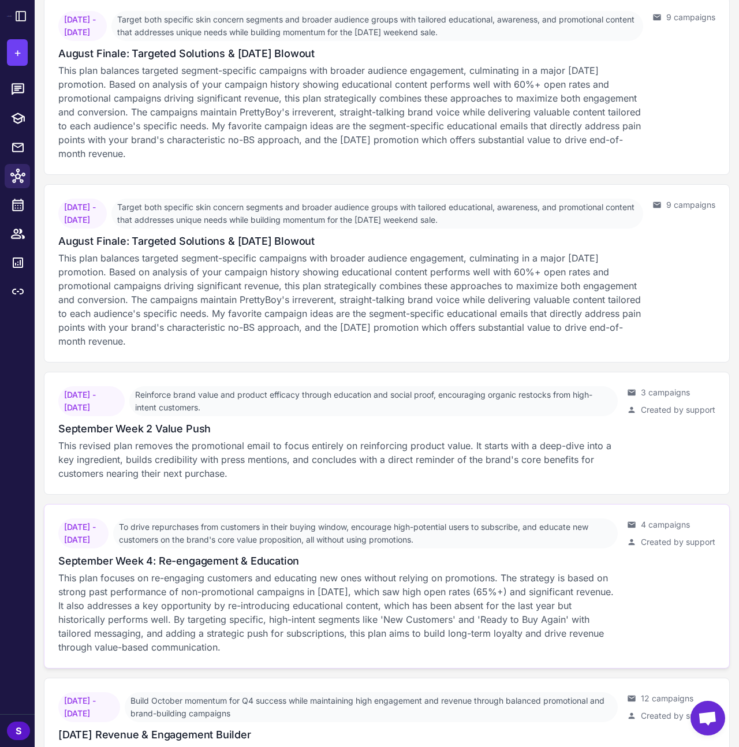
scroll to position [1280, 0]
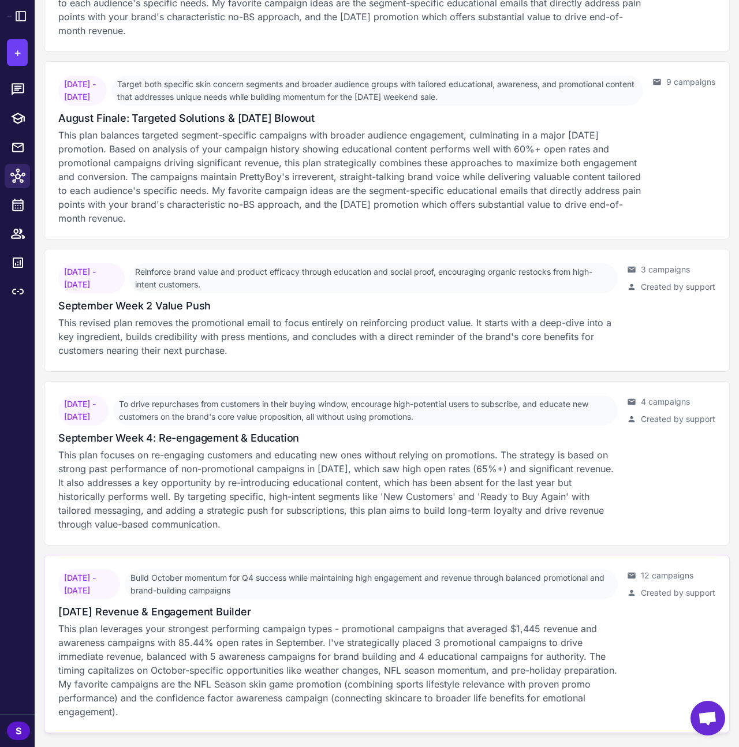
click at [215, 615] on h3 "[DATE] Revenue & Engagement Builder" at bounding box center [154, 612] width 193 height 16
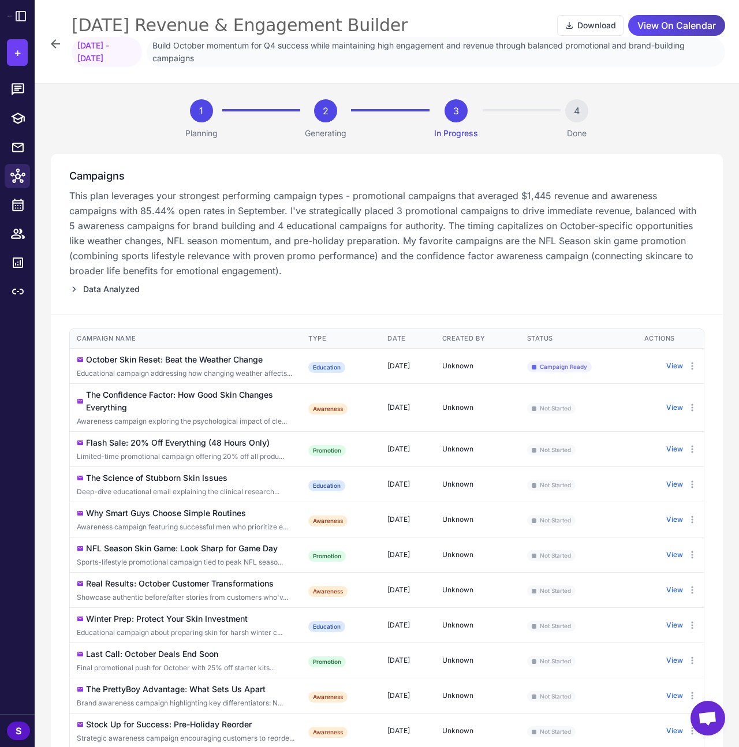
click at [190, 410] on div "The Confidence Factor: How Good Skin Changes Everything" at bounding box center [190, 401] width 208 height 25
click at [666, 407] on button "View" at bounding box center [674, 407] width 17 height 10
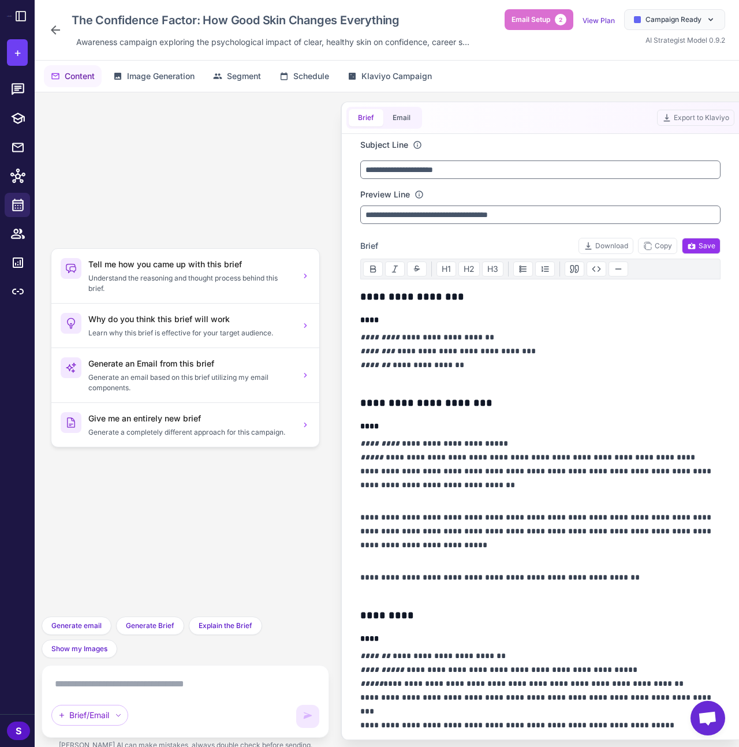
click at [50, 28] on icon at bounding box center [55, 30] width 14 height 14
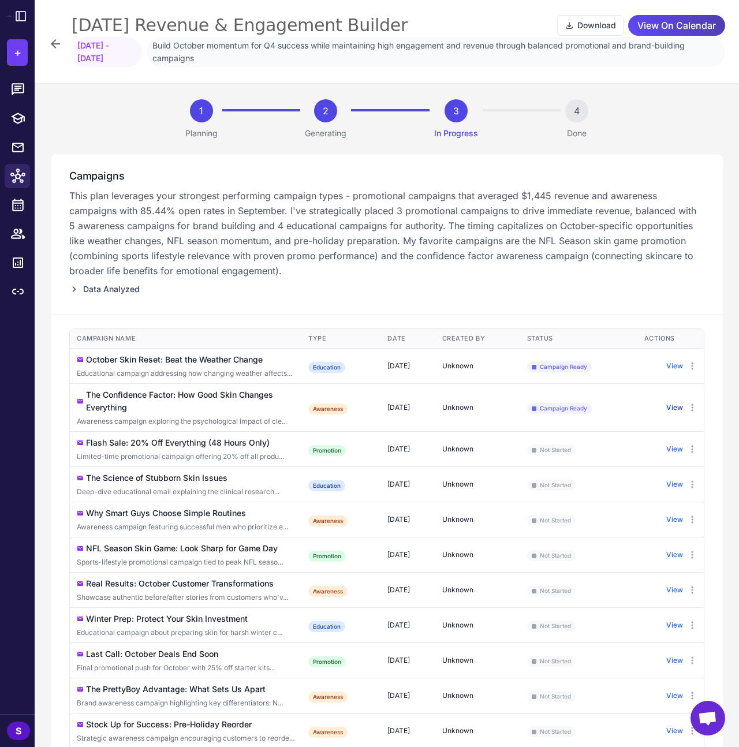
click at [671, 407] on button "View" at bounding box center [674, 407] width 17 height 10
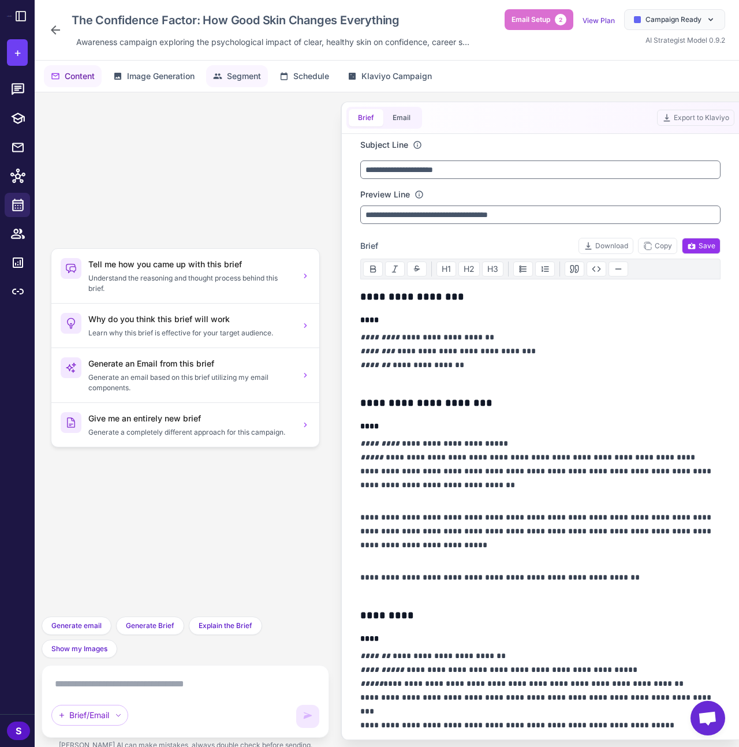
click at [226, 78] on button "Segment" at bounding box center [237, 76] width 62 height 22
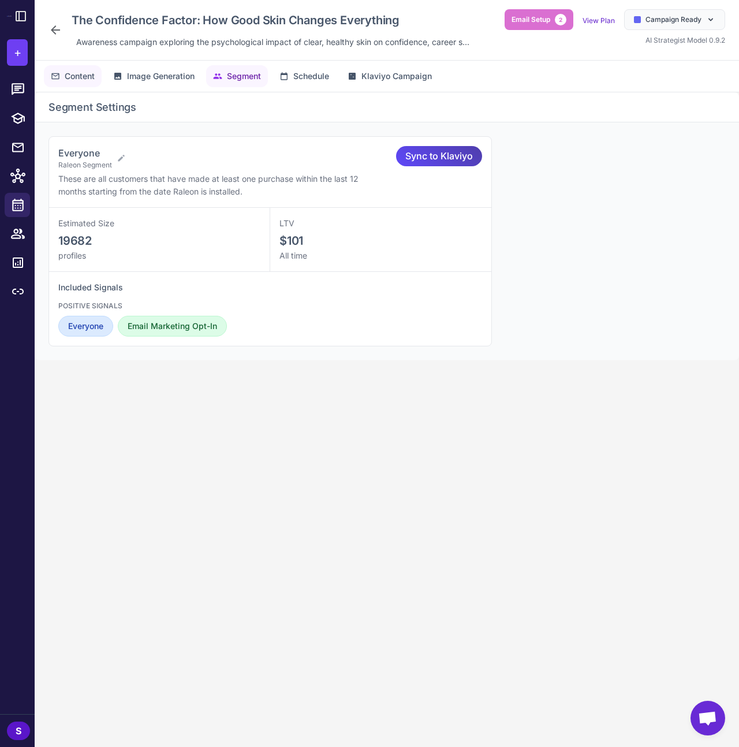
click at [66, 70] on span "Content" at bounding box center [80, 76] width 30 height 13
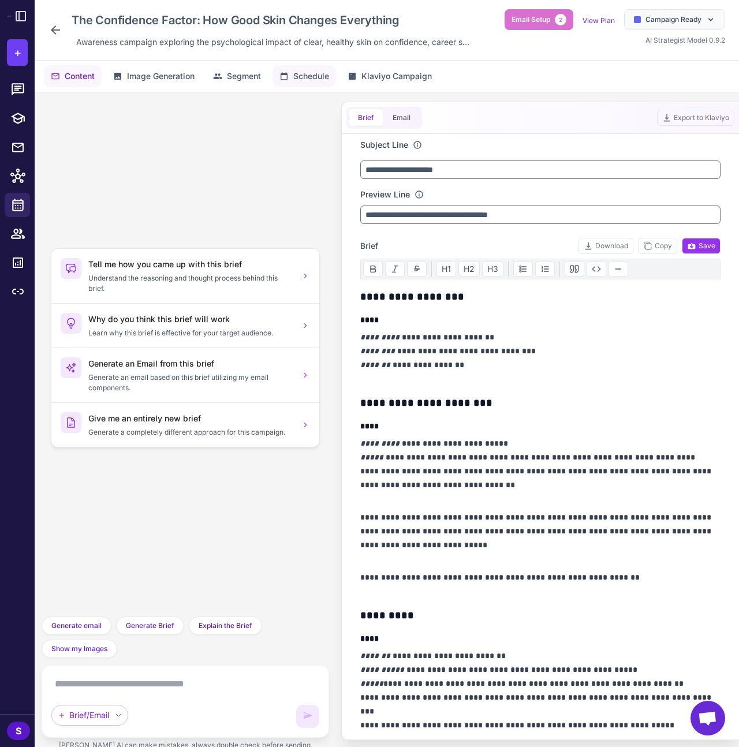
click at [304, 73] on span "Schedule" at bounding box center [311, 76] width 36 height 13
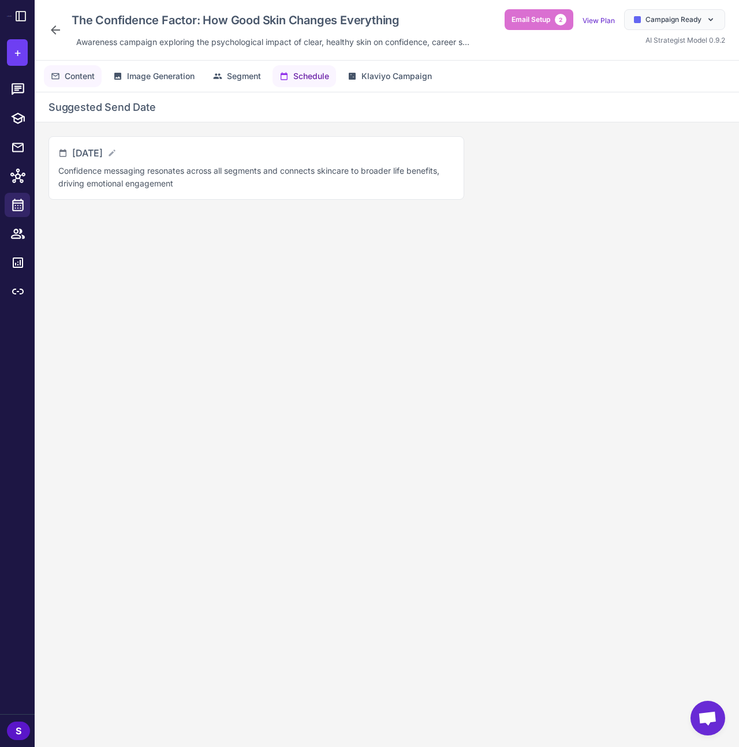
click at [79, 72] on span "Content" at bounding box center [80, 76] width 30 height 13
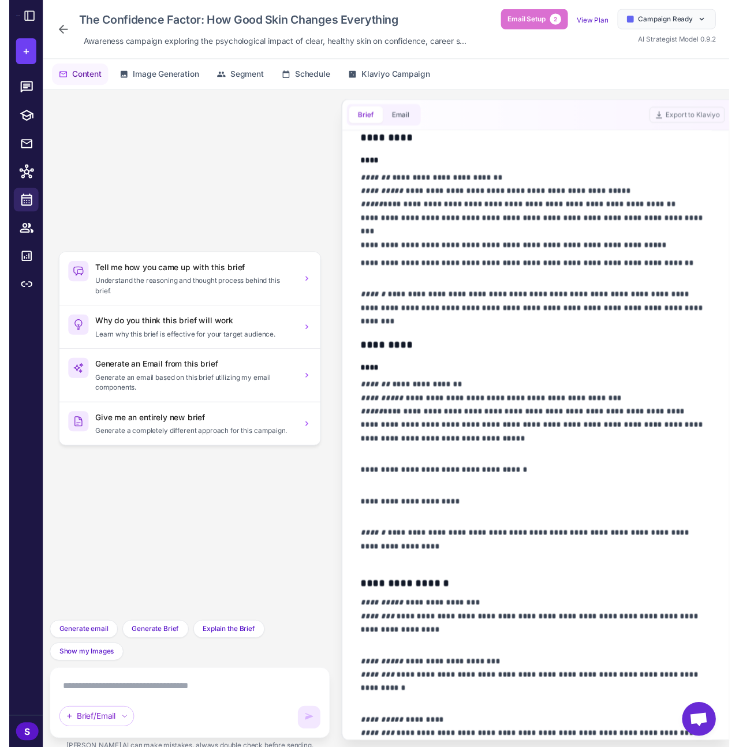
scroll to position [459, 0]
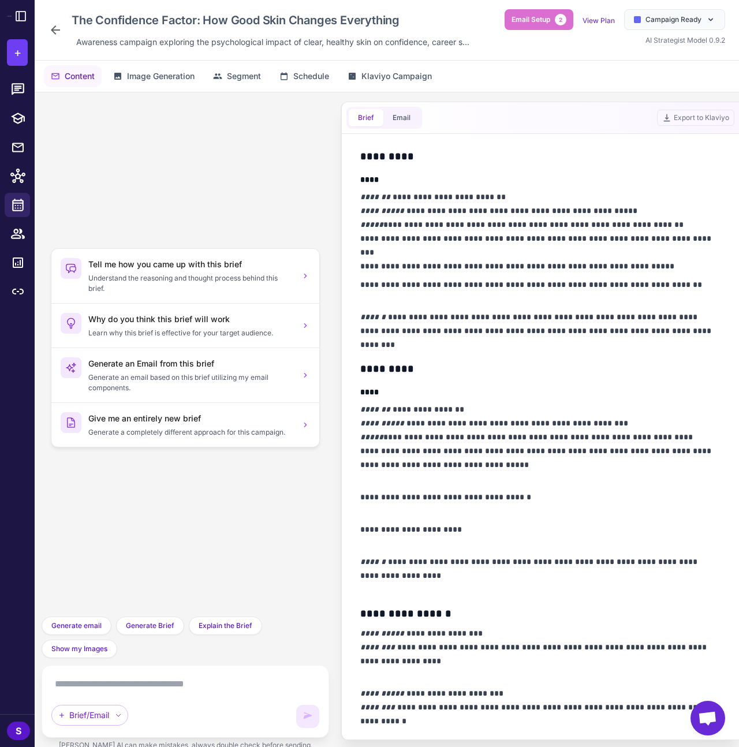
click at [57, 24] on icon at bounding box center [55, 30] width 14 height 14
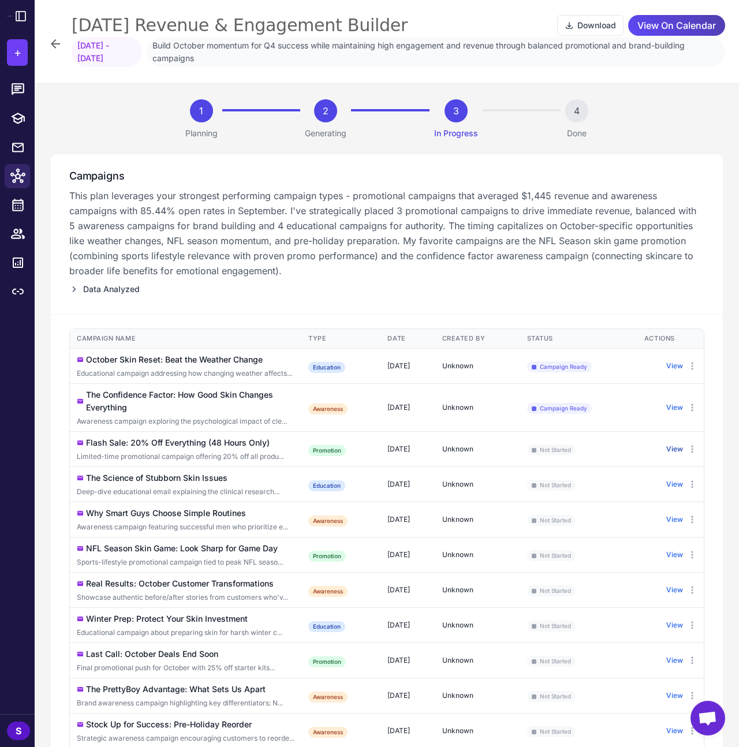
click at [673, 451] on button "View" at bounding box center [674, 449] width 17 height 10
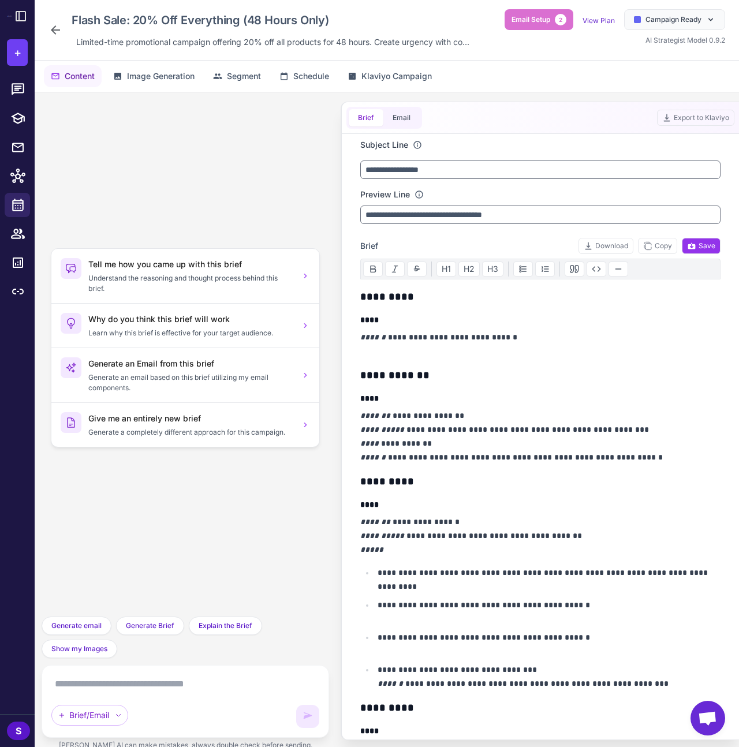
click at [197, 679] on textarea at bounding box center [185, 684] width 268 height 18
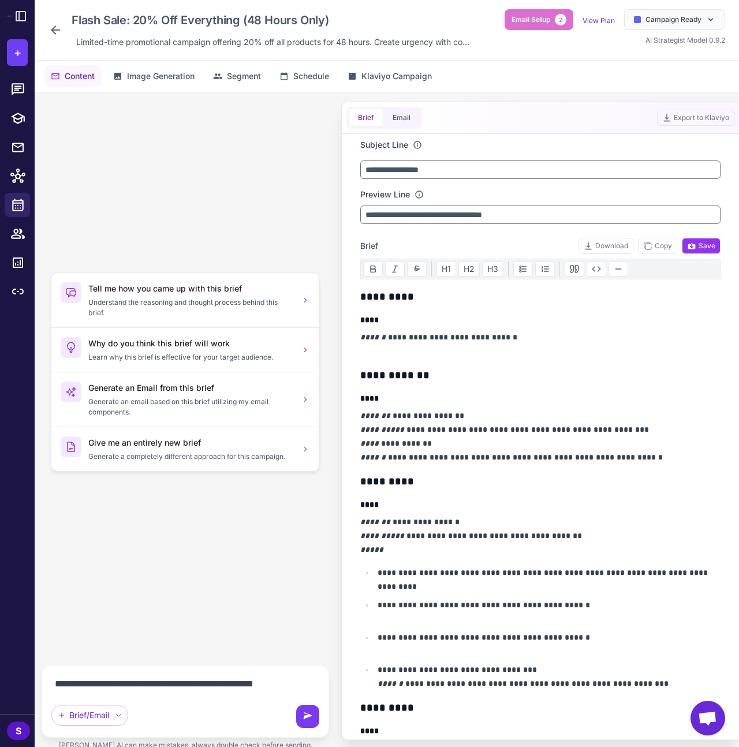
type textarea "**********"
click at [313, 716] on icon at bounding box center [308, 717] width 12 height 12
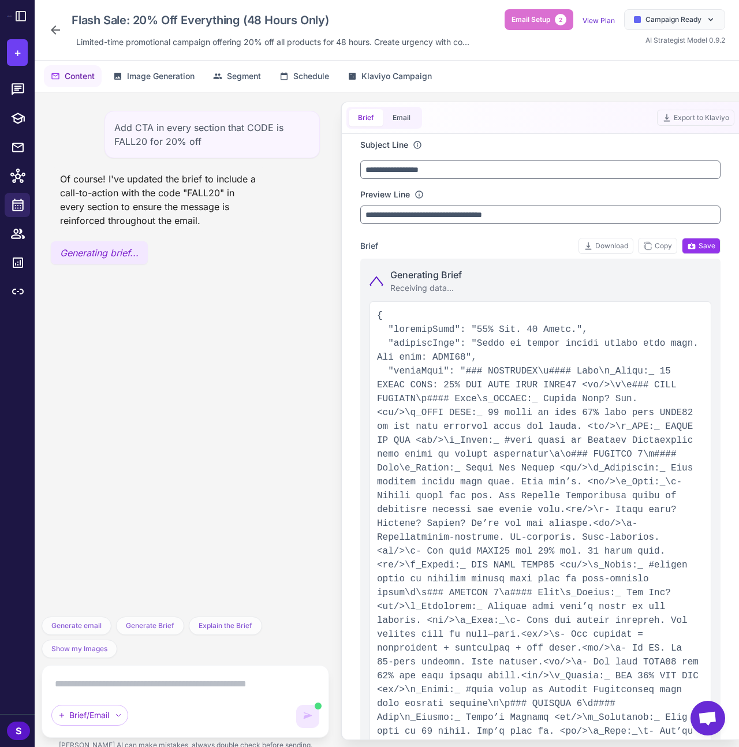
type input "**********"
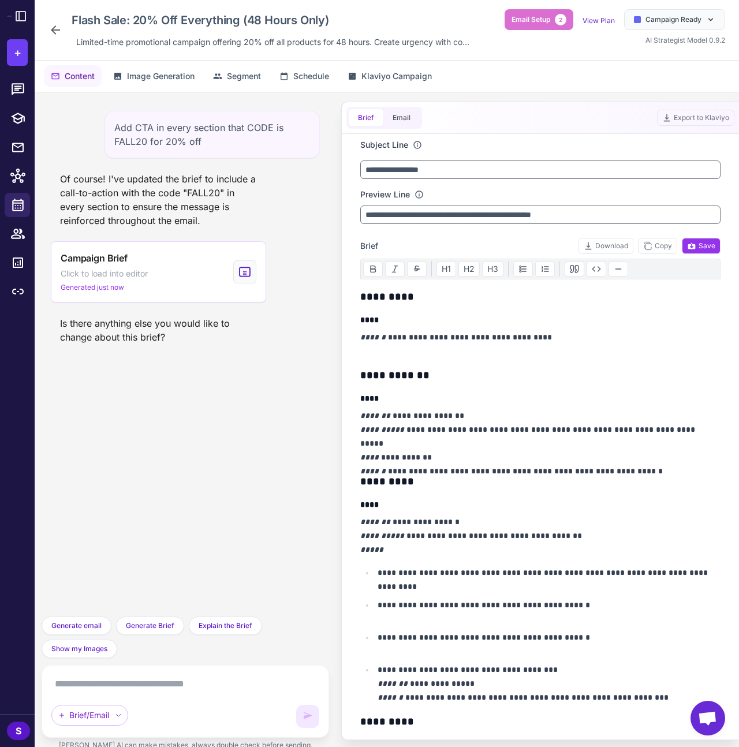
scroll to position [429, 0]
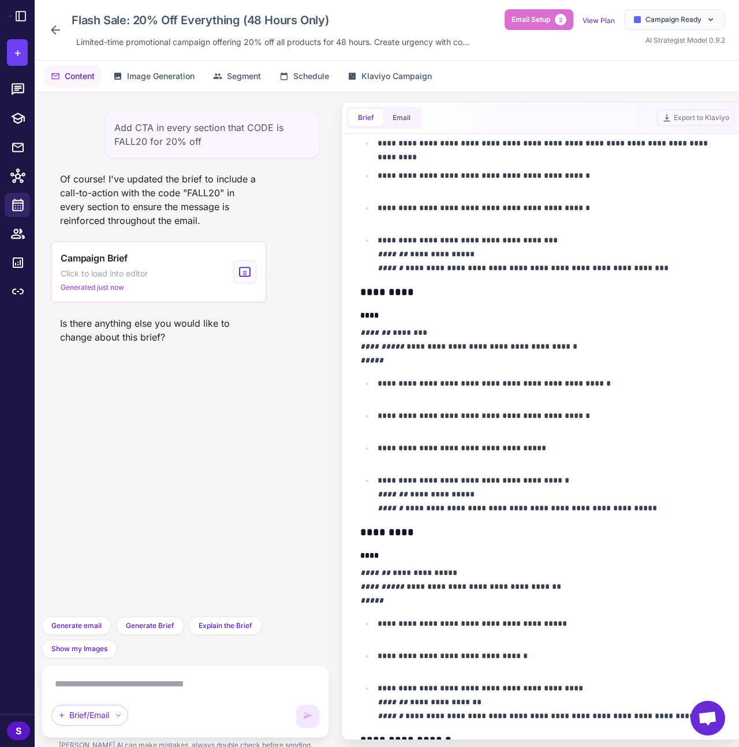
click at [135, 712] on div "Brief/Email" at bounding box center [170, 715] width 238 height 21
click at [149, 688] on textarea at bounding box center [185, 684] width 268 height 18
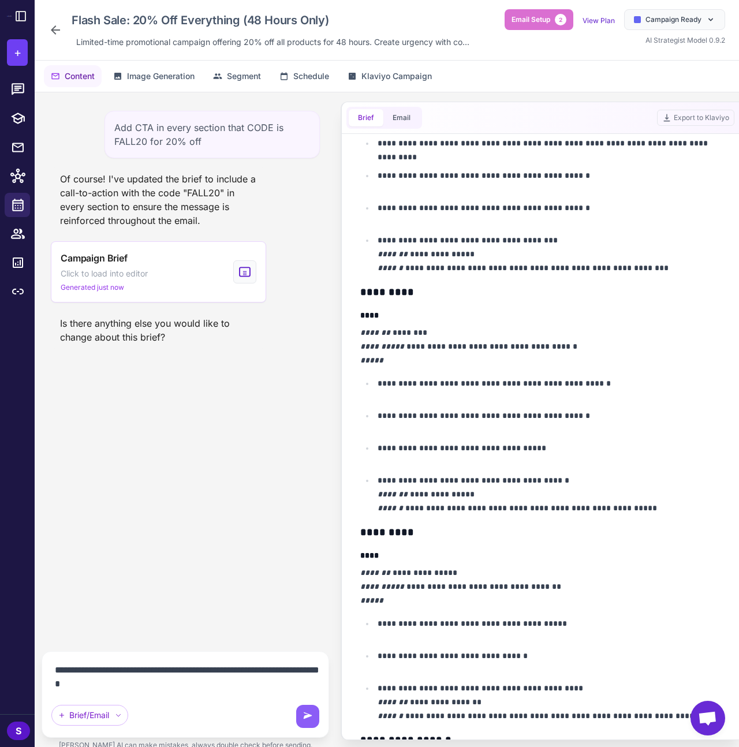
type textarea "**********"
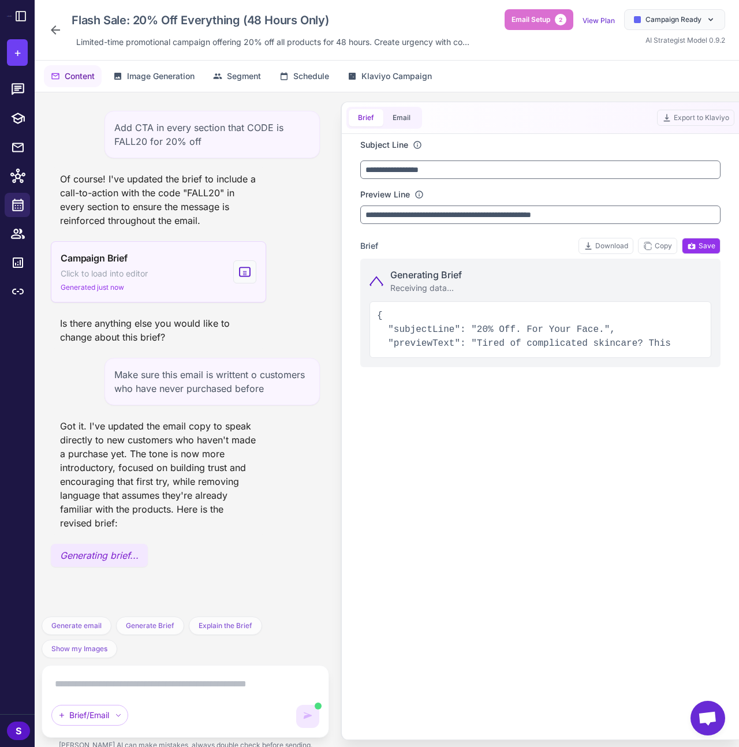
scroll to position [0, 0]
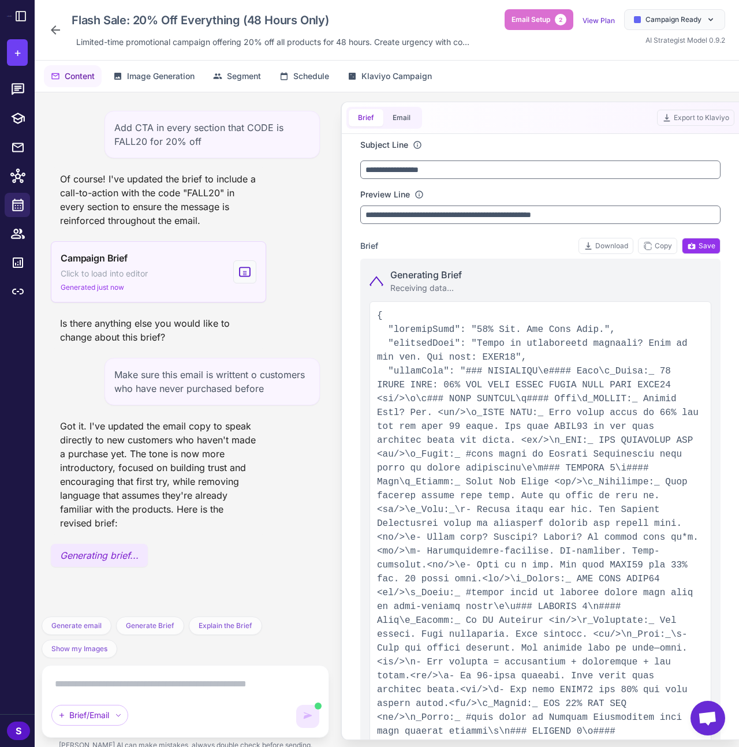
type input "**********"
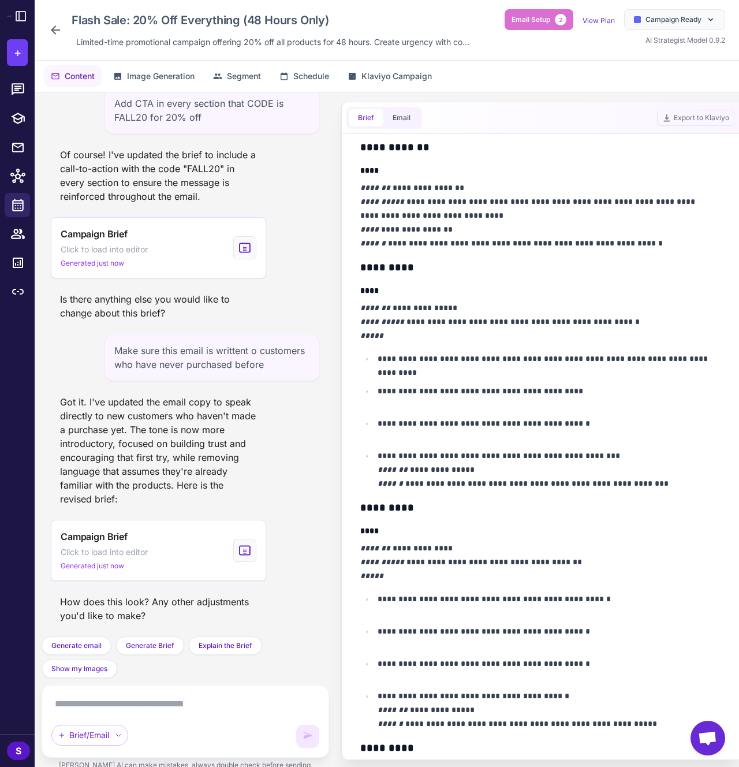
scroll to position [38, 0]
click at [139, 704] on textarea at bounding box center [185, 703] width 268 height 18
click at [151, 709] on textarea at bounding box center [185, 703] width 268 height 18
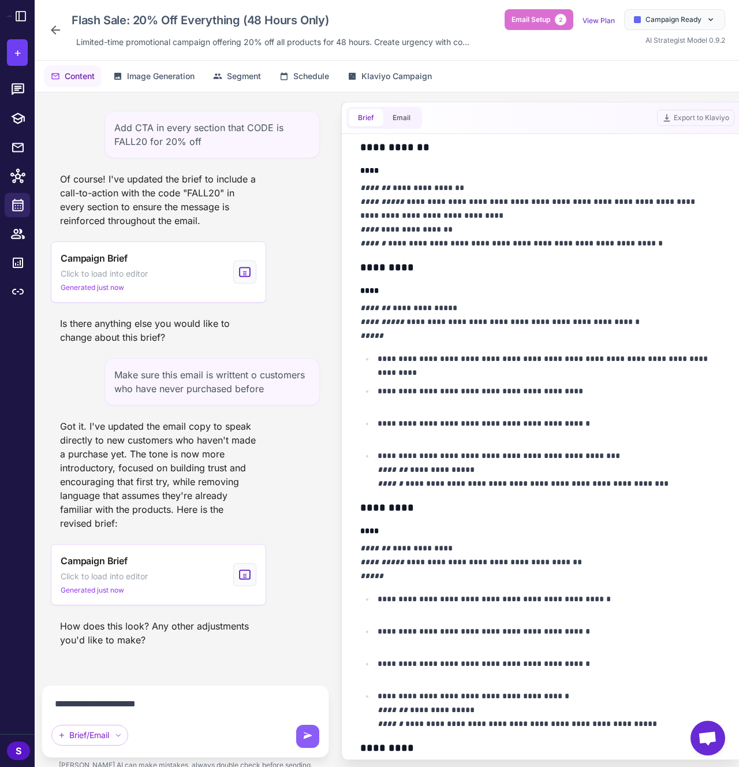
type textarea "**********"
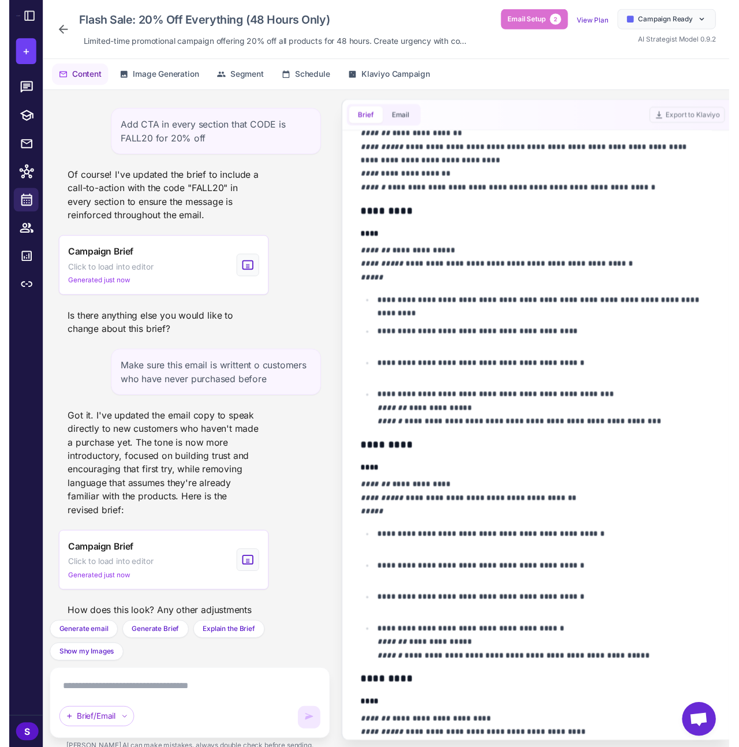
scroll to position [334, 0]
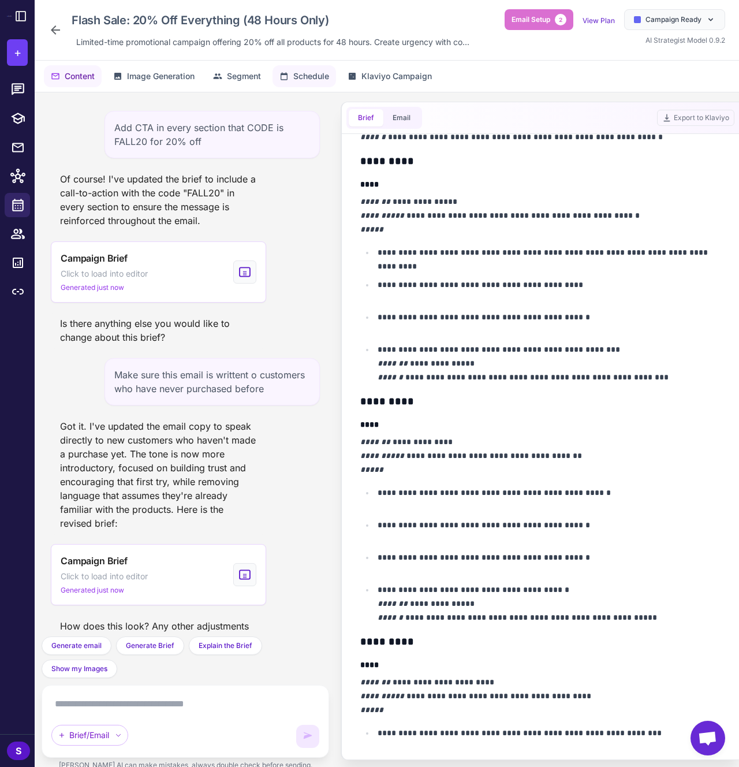
click at [306, 72] on span "Schedule" at bounding box center [311, 76] width 36 height 13
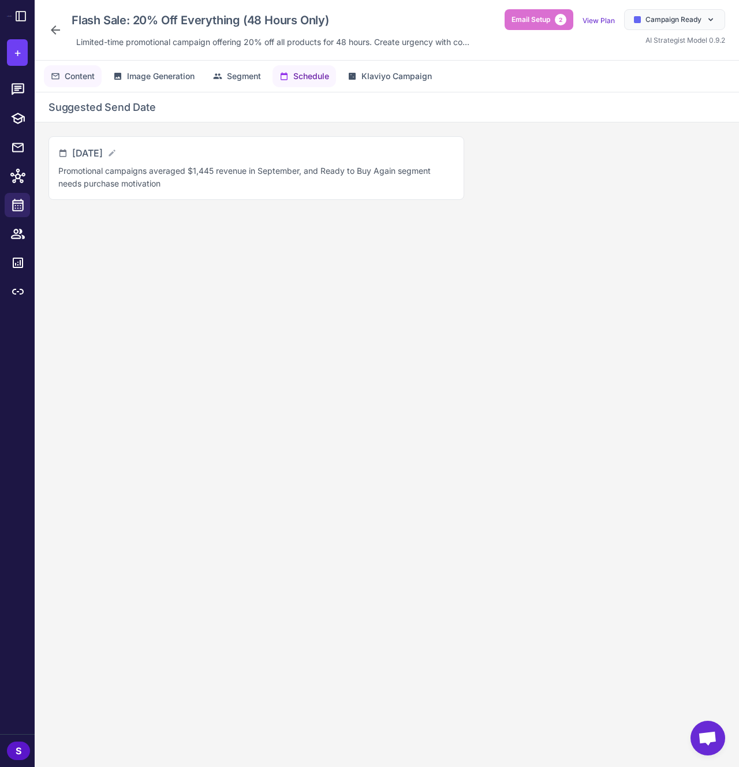
click at [65, 82] on span "Content" at bounding box center [80, 76] width 30 height 13
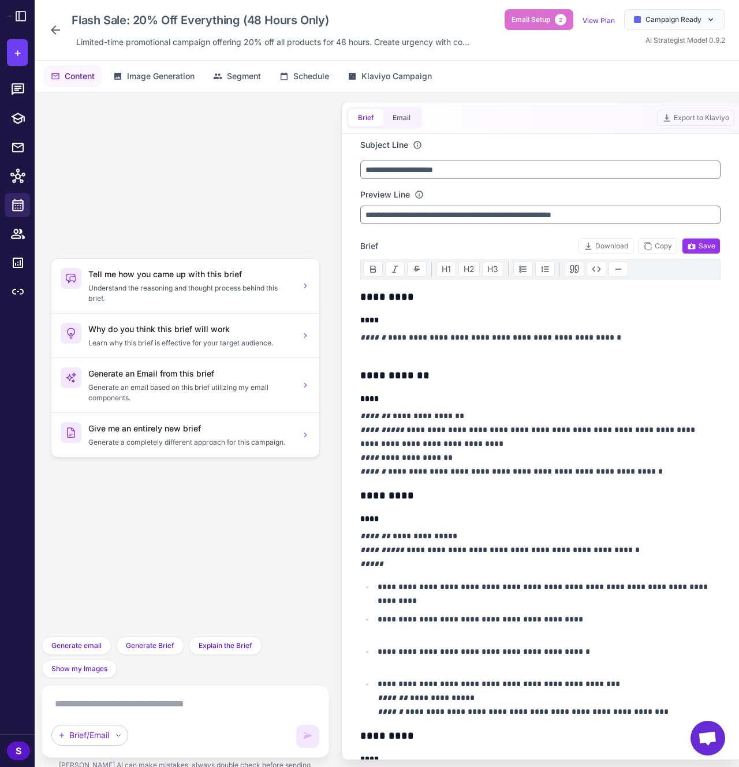
click at [54, 31] on icon at bounding box center [55, 30] width 14 height 14
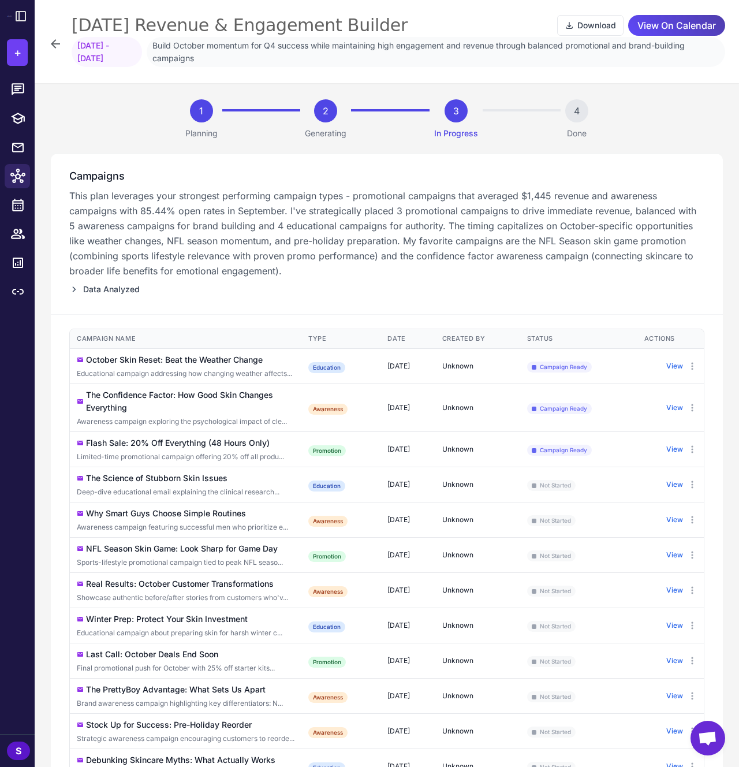
click at [198, 488] on div "Deep-dive educational email explaining the clinical research..." at bounding box center [186, 492] width 218 height 10
click at [161, 484] on td "The Science of Stubborn Skin Issues Deep-dive educational email explaining the …" at bounding box center [185, 483] width 231 height 35
click at [668, 477] on td "View" at bounding box center [670, 483] width 66 height 35
click at [668, 480] on button "View" at bounding box center [674, 484] width 17 height 10
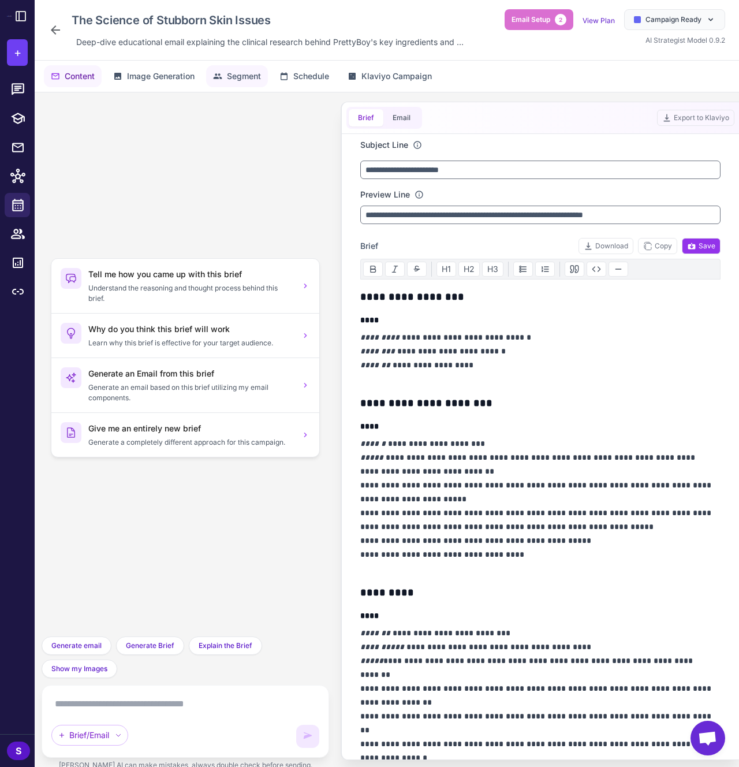
click at [245, 77] on span "Segment" at bounding box center [244, 76] width 34 height 13
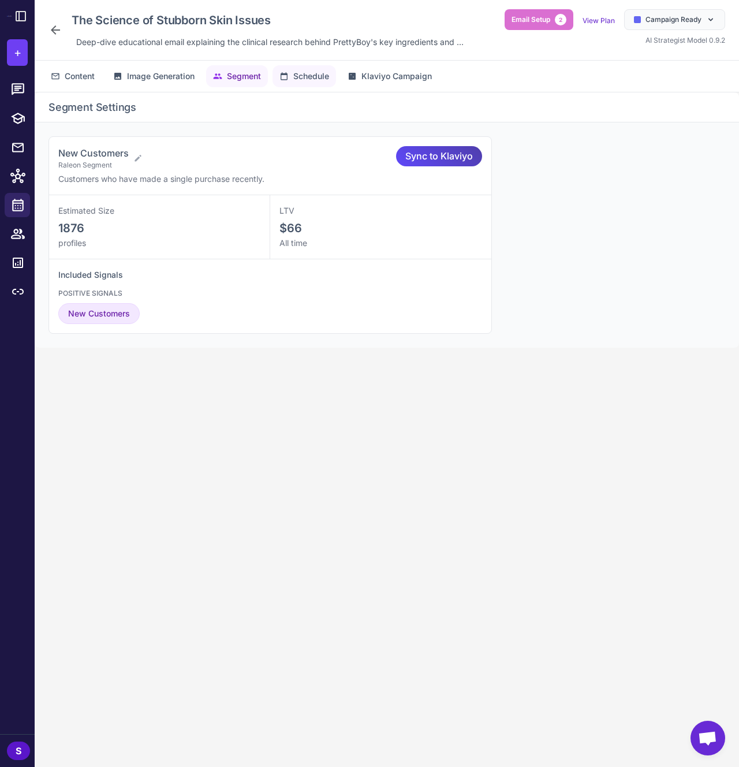
click at [324, 71] on span "Schedule" at bounding box center [311, 76] width 36 height 13
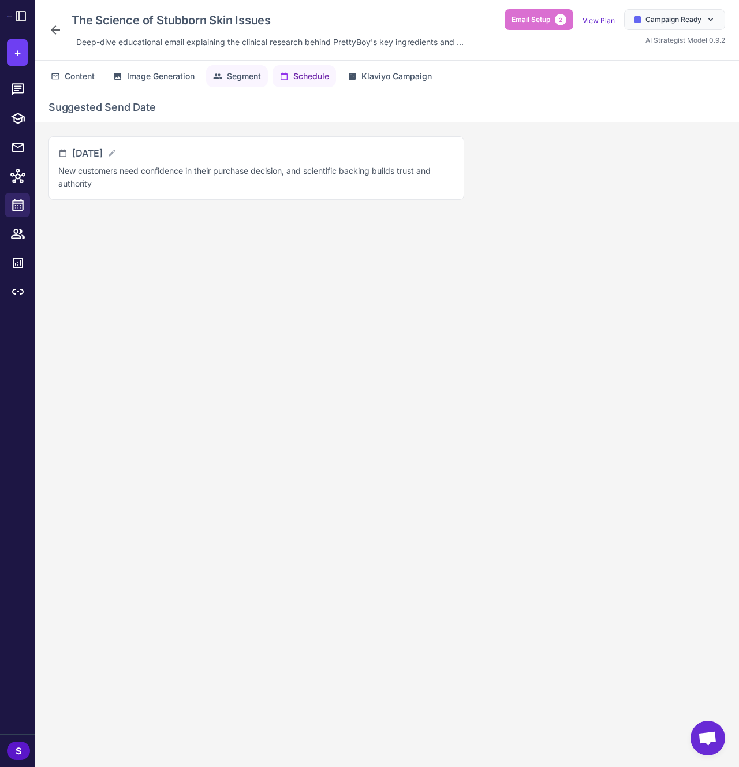
click at [252, 76] on span "Segment" at bounding box center [244, 76] width 34 height 13
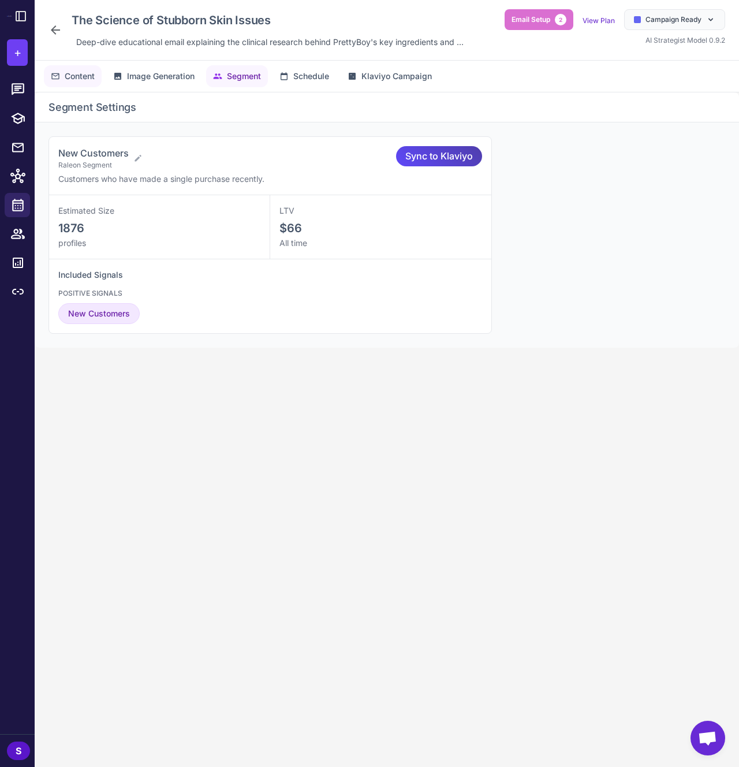
click at [87, 75] on span "Content" at bounding box center [80, 76] width 30 height 13
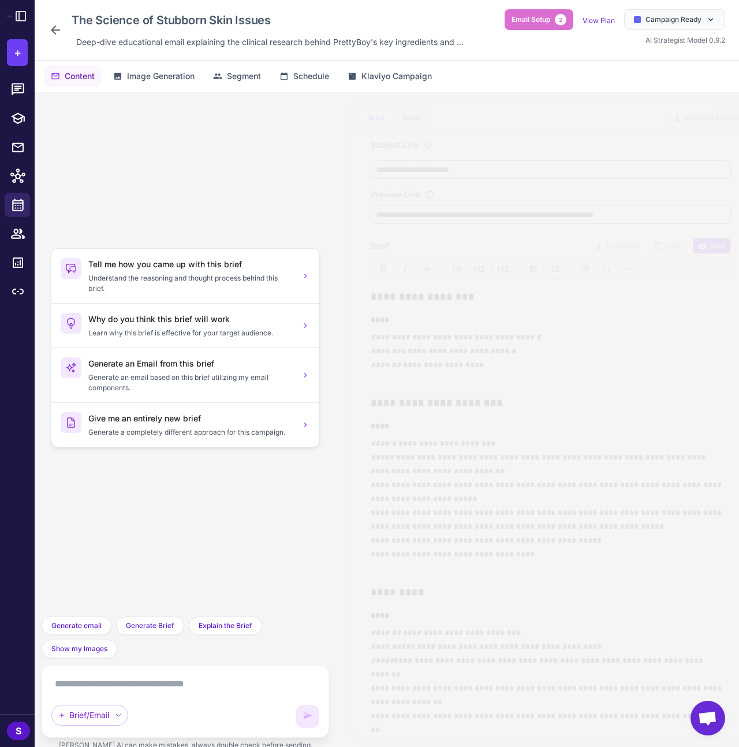
scroll to position [245, 0]
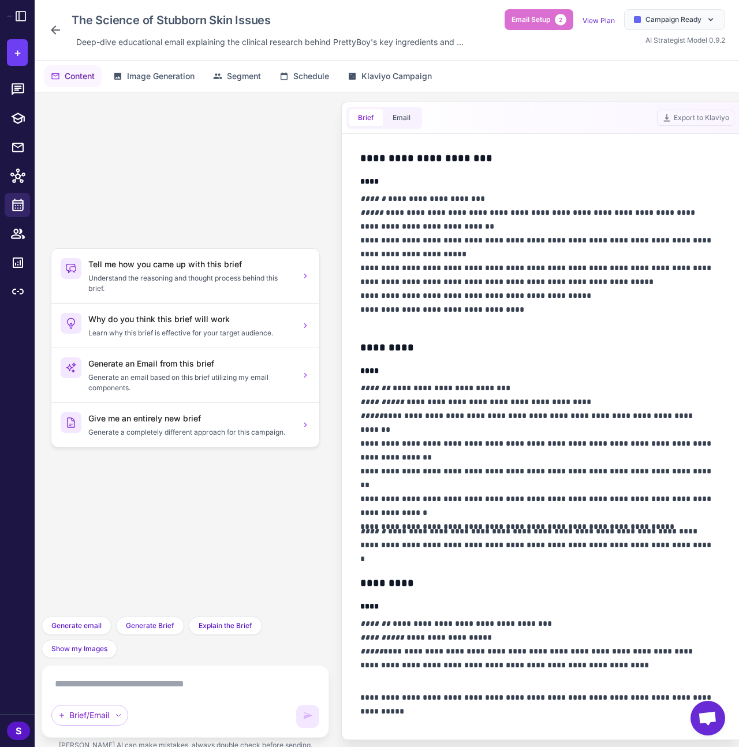
click at [62, 33] on icon at bounding box center [55, 30] width 14 height 14
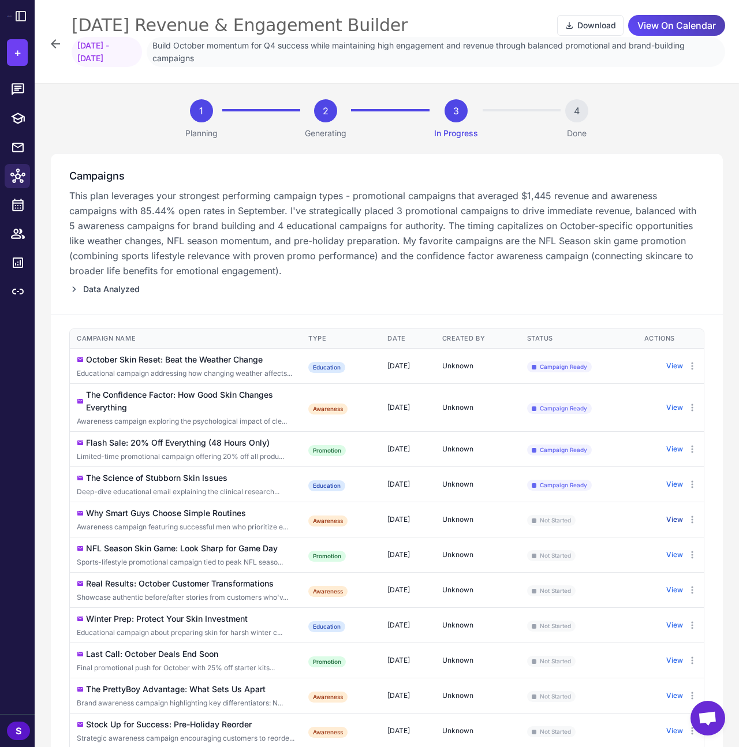
click at [673, 521] on button "View" at bounding box center [674, 519] width 17 height 10
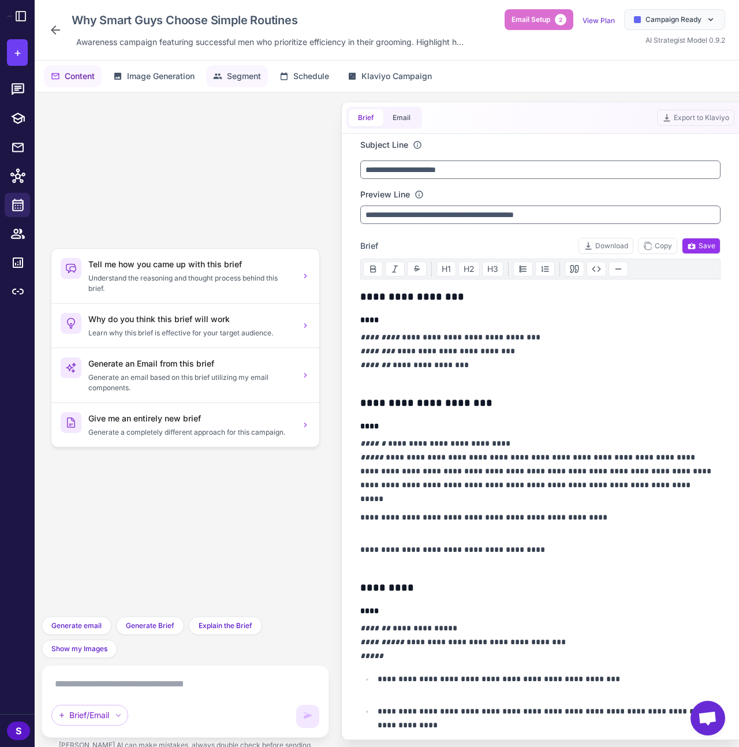
click at [236, 66] on button "Segment" at bounding box center [237, 76] width 62 height 22
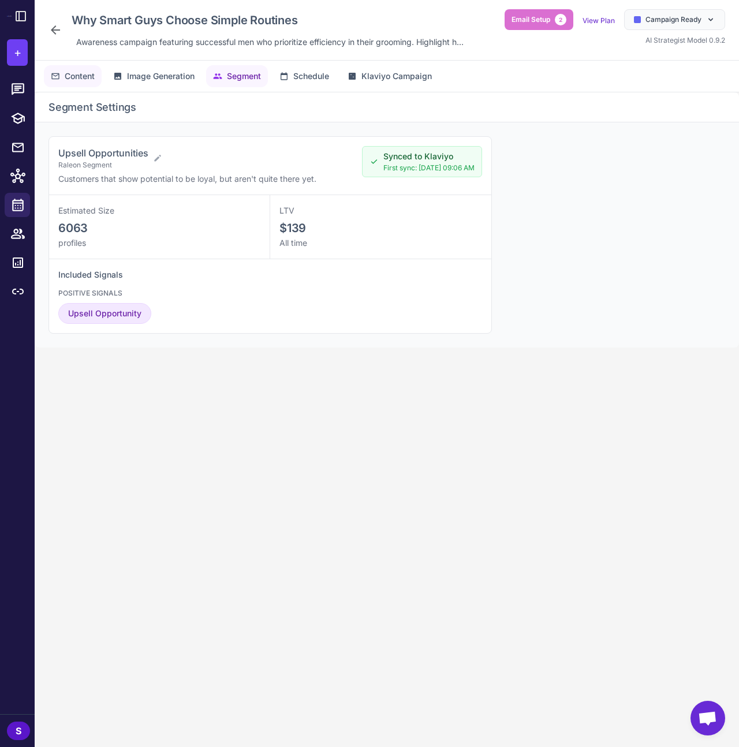
click at [81, 73] on span "Content" at bounding box center [80, 76] width 30 height 13
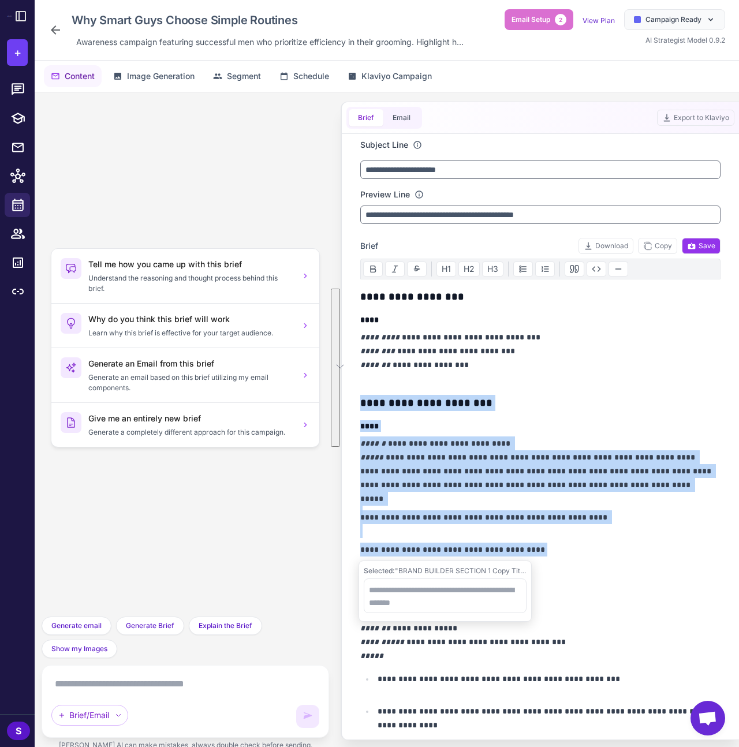
drag, startPoint x: 599, startPoint y: 554, endPoint x: 356, endPoint y: 402, distance: 287.4
click at [356, 402] on div "**********" at bounding box center [540, 437] width 388 height 606
click at [434, 587] on textarea at bounding box center [445, 595] width 163 height 35
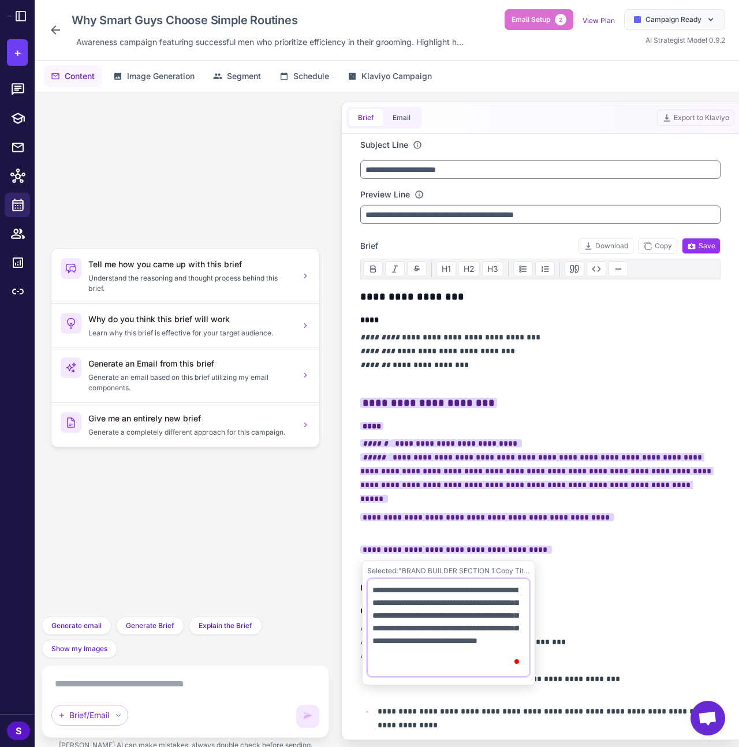
type textarea "**********"
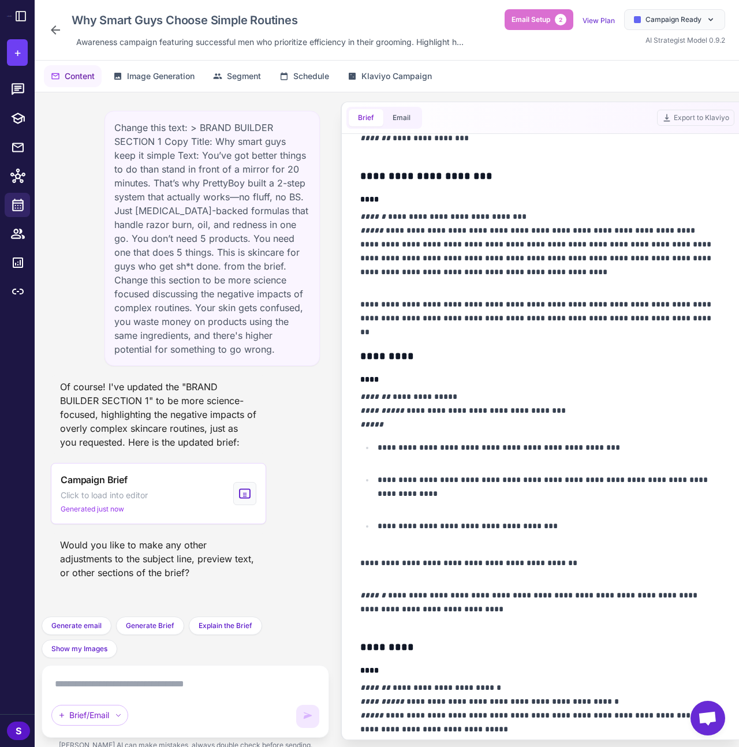
scroll to position [307, 0]
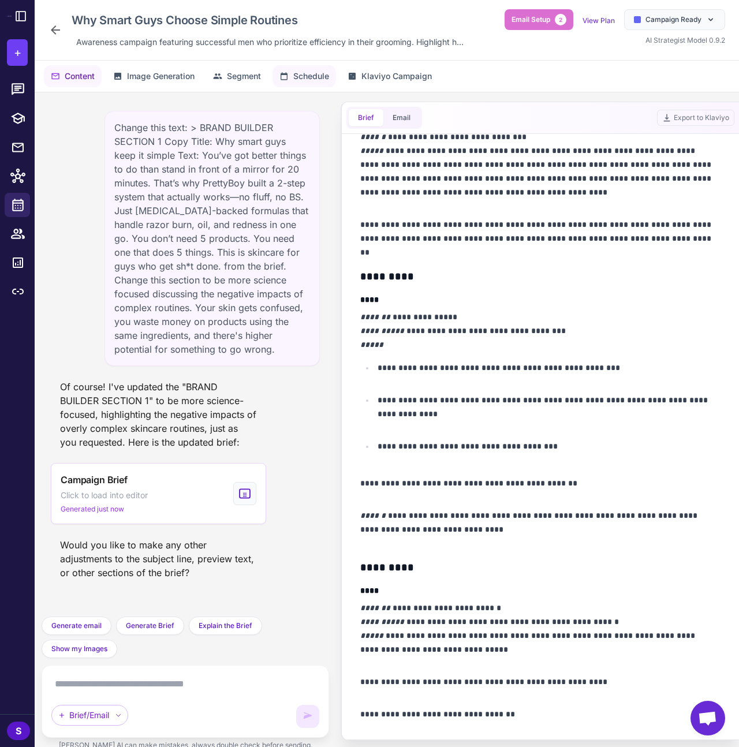
click at [315, 66] on button "Schedule" at bounding box center [304, 76] width 64 height 22
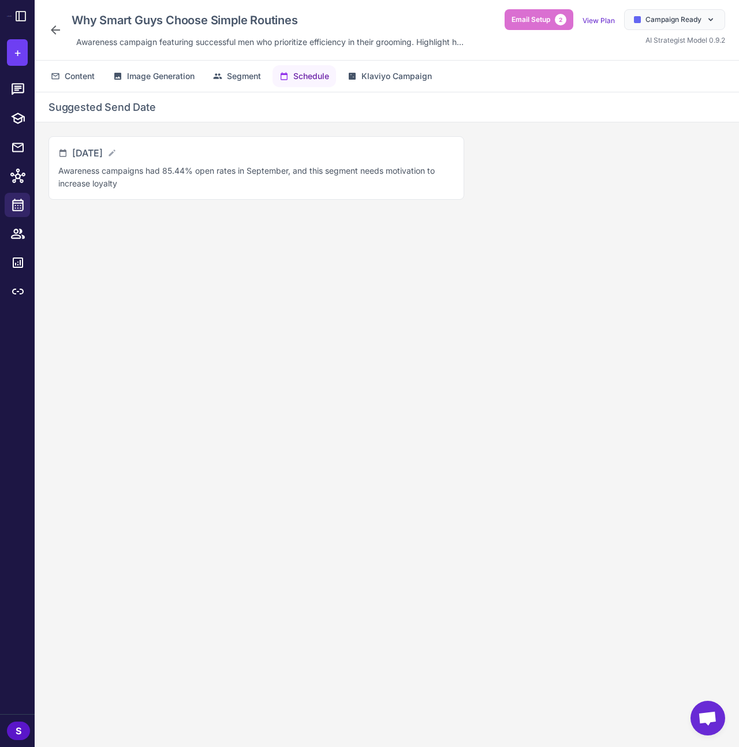
click at [65, 25] on div "Why Smart Guys Choose Simple Routines Awareness campaign featuring successful m…" at bounding box center [258, 30] width 420 height 42
click at [61, 28] on icon at bounding box center [55, 30] width 14 height 14
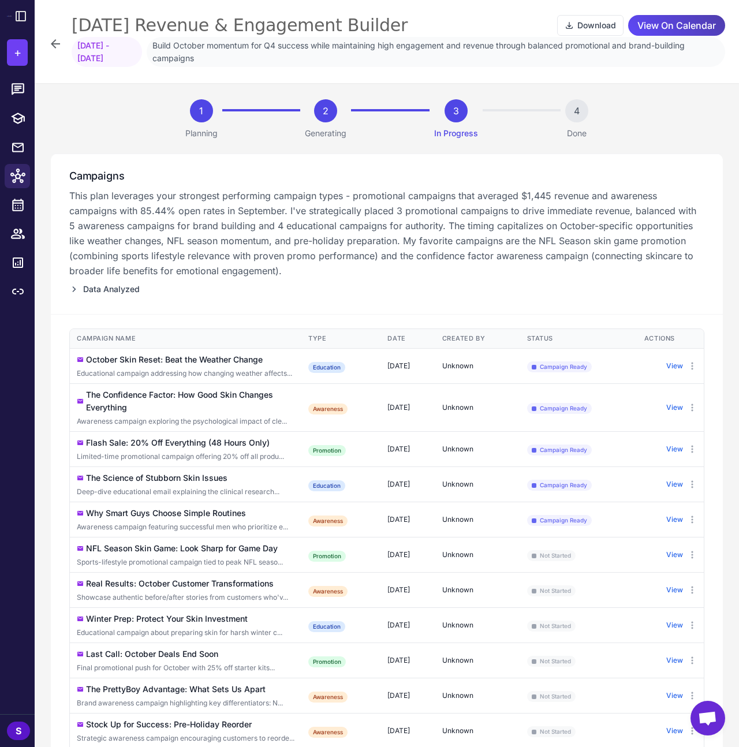
click at [270, 566] on div "Sports-lifestyle promotional campaign tied to peak NFL seaso..." at bounding box center [186, 562] width 218 height 10
click at [666, 555] on button "View" at bounding box center [674, 555] width 17 height 10
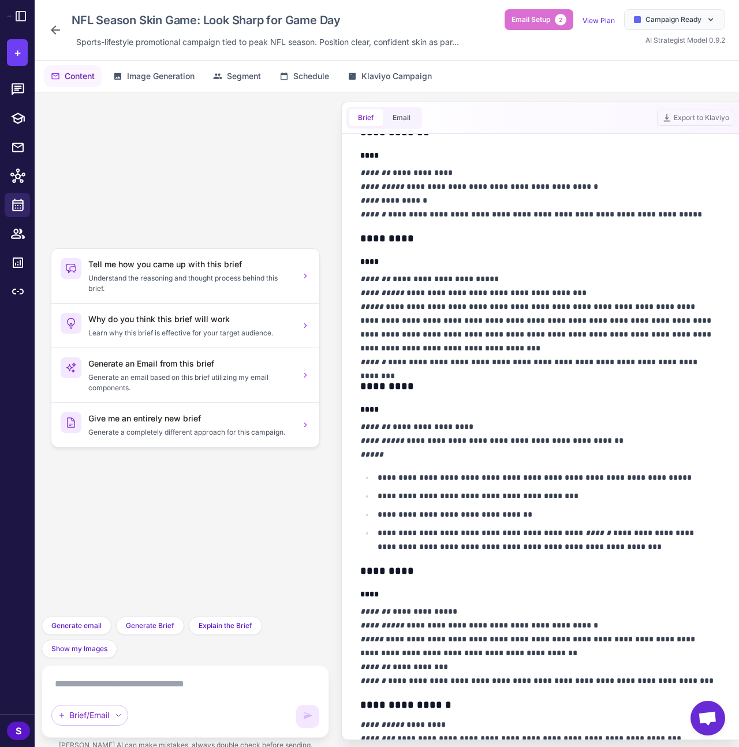
scroll to position [438, 0]
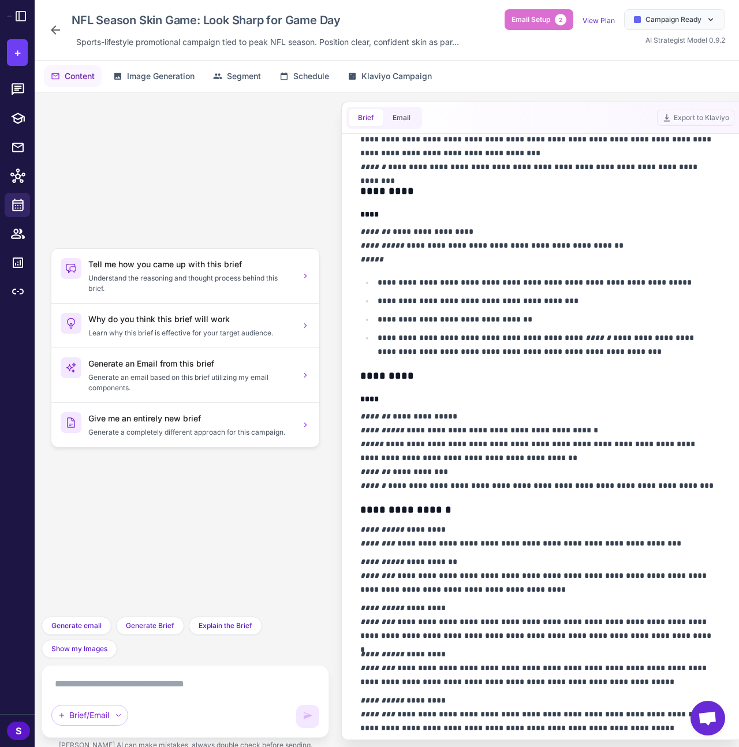
click at [495, 381] on h3 "*********" at bounding box center [537, 376] width 354 height 16
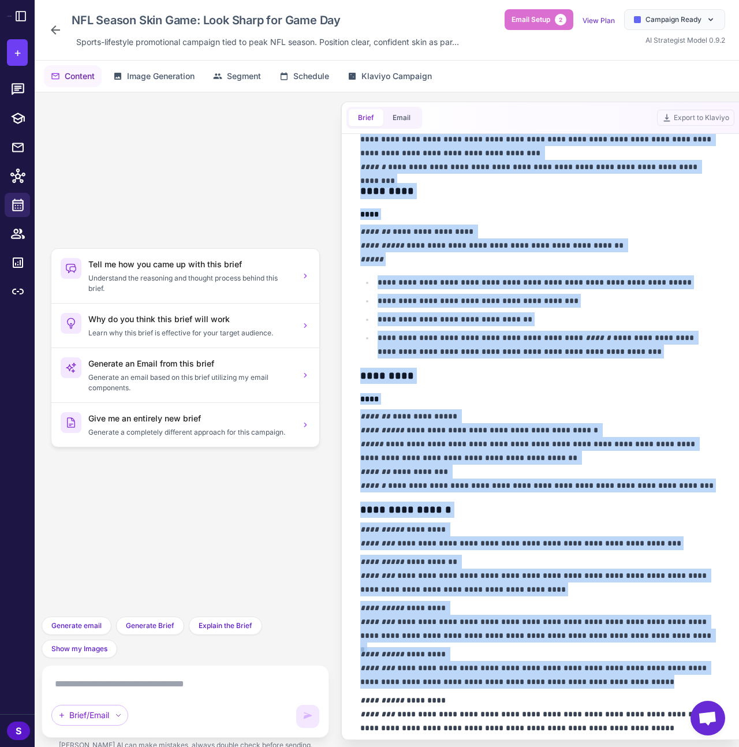
copy div "**********"
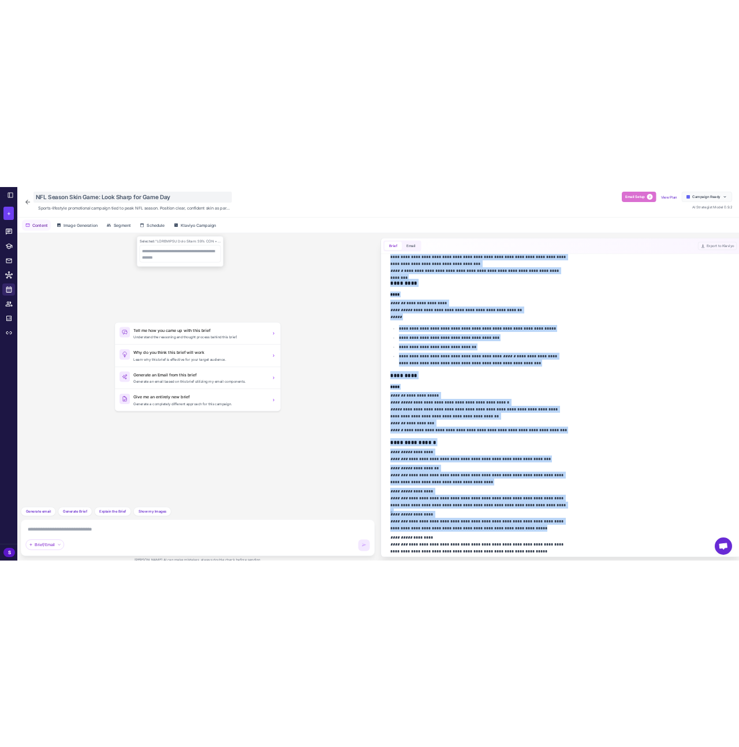
scroll to position [327, 0]
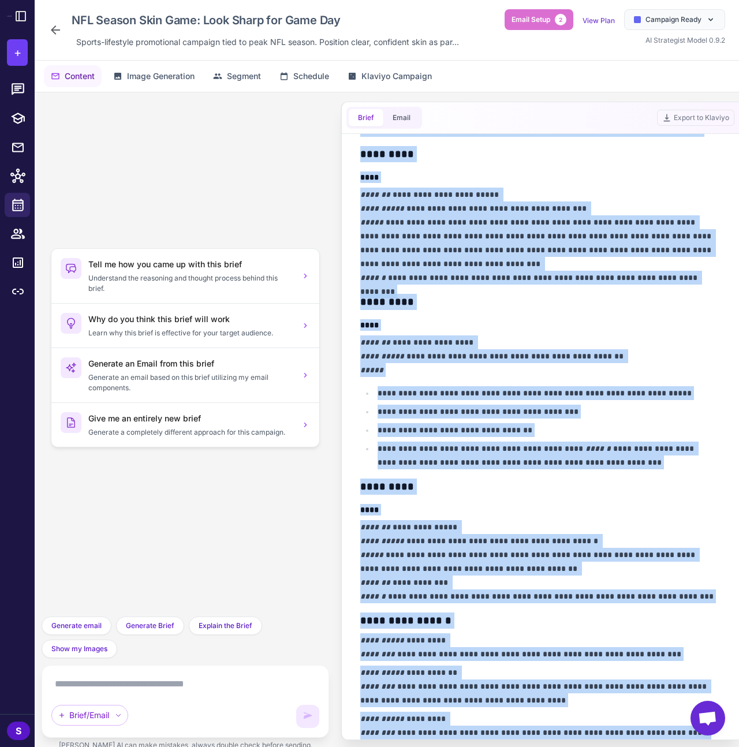
click at [496, 350] on p "**********" at bounding box center [537, 356] width 354 height 42
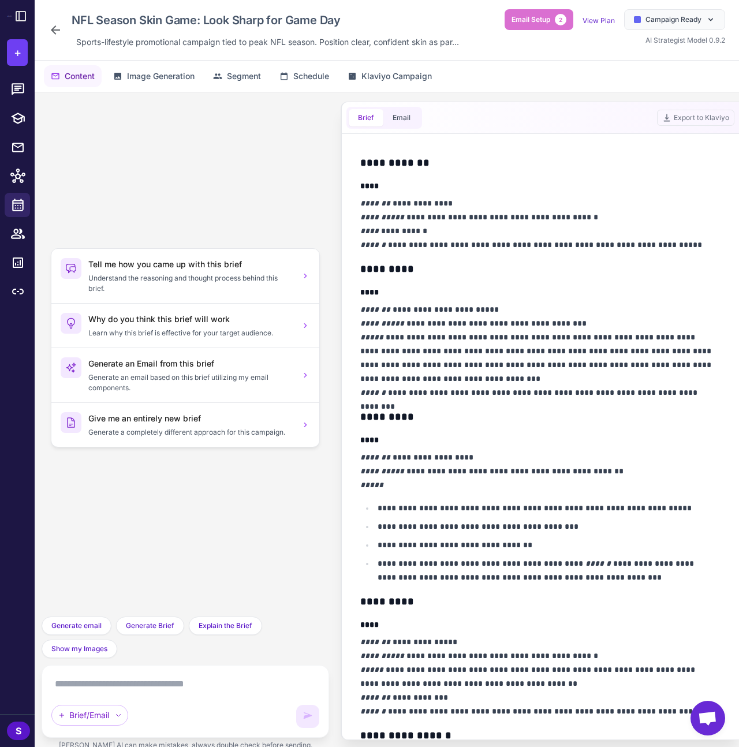
scroll to position [71, 0]
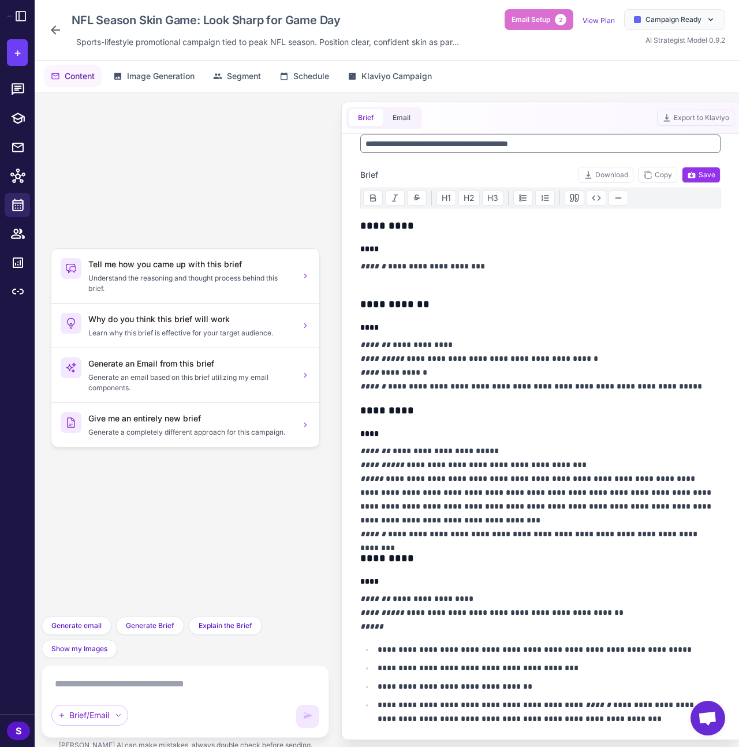
click at [61, 33] on icon at bounding box center [55, 30] width 14 height 14
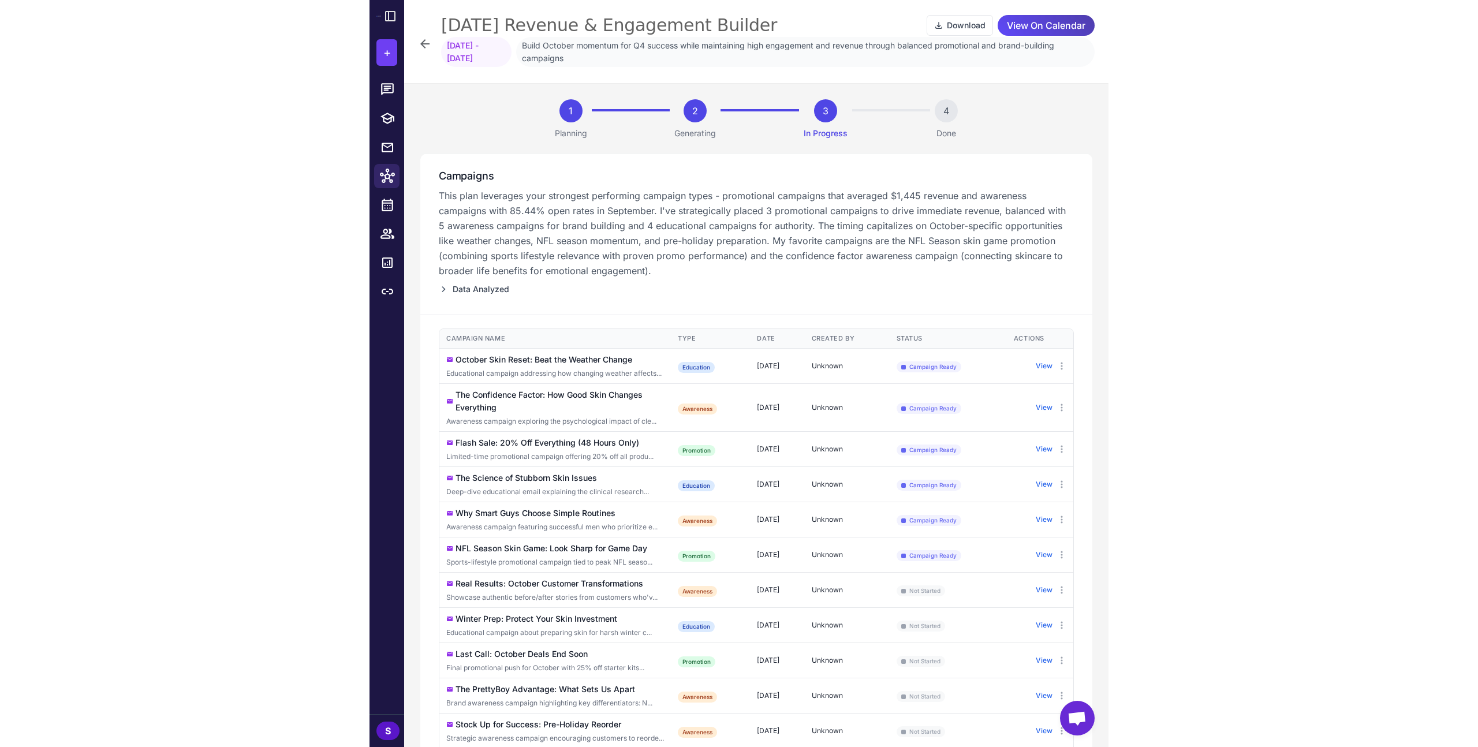
scroll to position [127, 0]
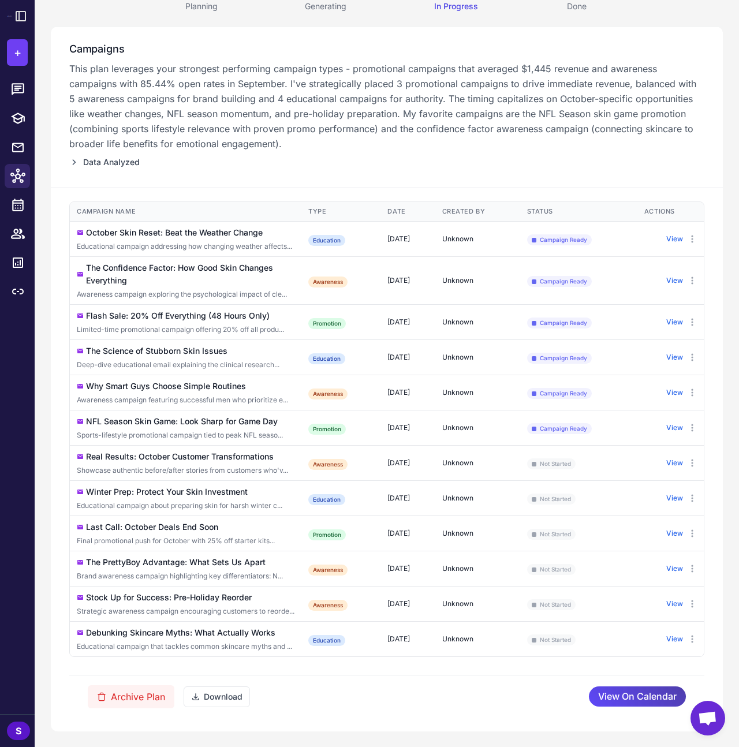
click at [36, 25] on div "1 Planning 2 Generating 3 In Progress 4 Done Campaigns This plan leverages your…" at bounding box center [387, 351] width 704 height 791
click at [28, 16] on button at bounding box center [21, 16] width 18 height 18
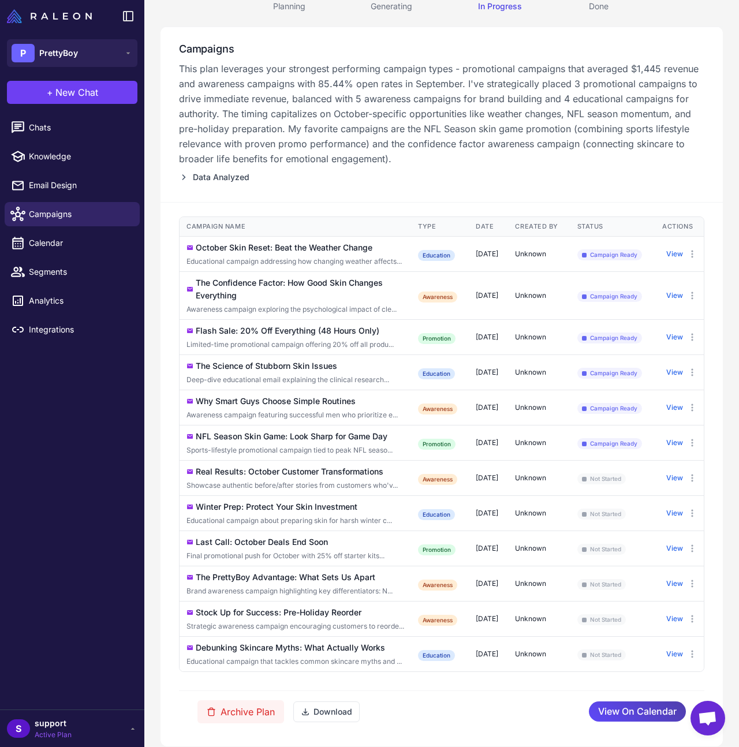
click at [305, 488] on td "Real Results: October Customer Transformations Showcase authentic before/after …" at bounding box center [295, 477] width 231 height 35
click at [323, 491] on div "Showcase authentic before/after stories from customers who'v..." at bounding box center [295, 485] width 218 height 10
click at [292, 476] on div "Real Results: October Customer Transformations" at bounding box center [290, 471] width 188 height 13
click at [308, 477] on div "Real Results: October Customer Transformations" at bounding box center [290, 471] width 188 height 13
drag, startPoint x: 428, startPoint y: 166, endPoint x: 427, endPoint y: 173, distance: 7.6
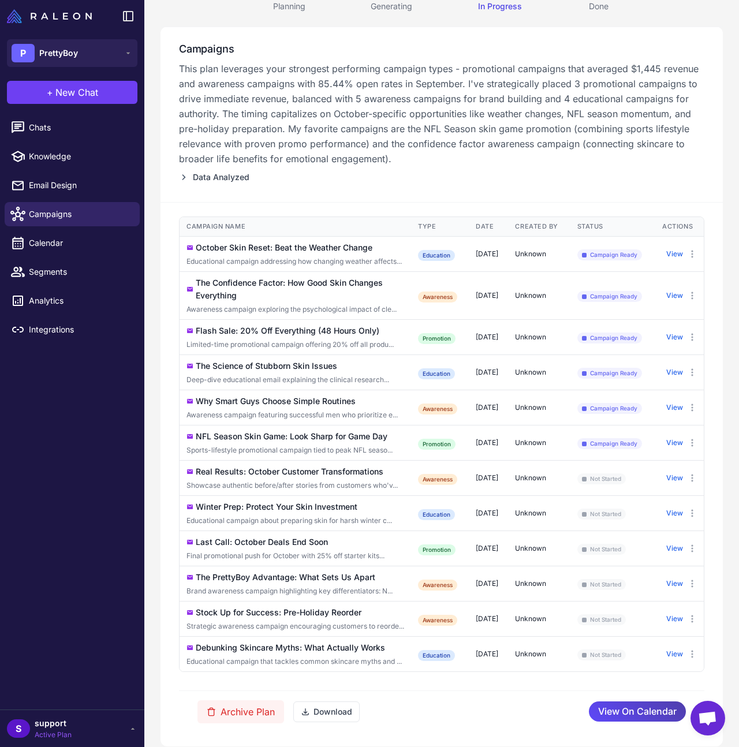
click at [428, 165] on p "This plan leverages your strongest performing campaign types - promotional camp…" at bounding box center [441, 113] width 525 height 105
click at [679, 518] on button "View" at bounding box center [674, 513] width 17 height 10
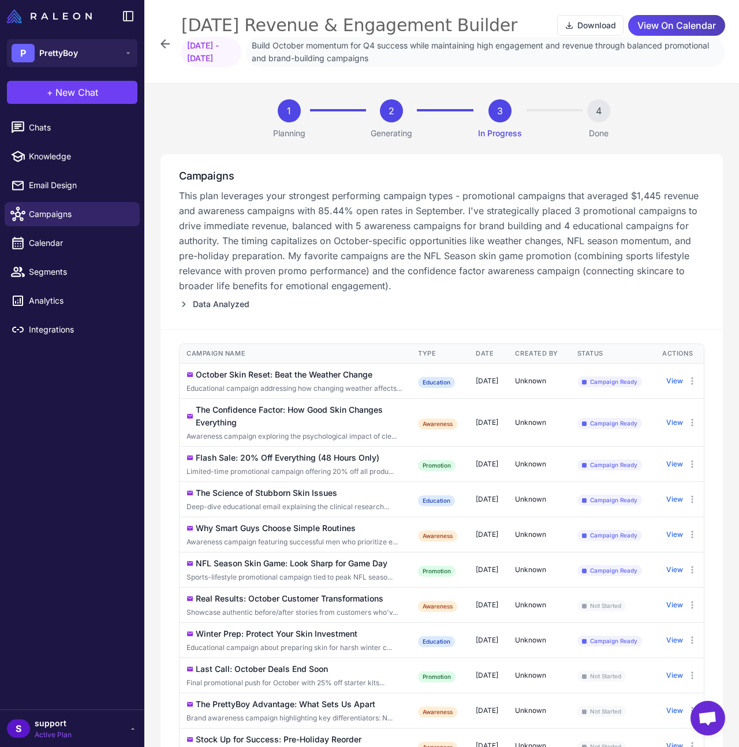
scroll to position [152, 0]
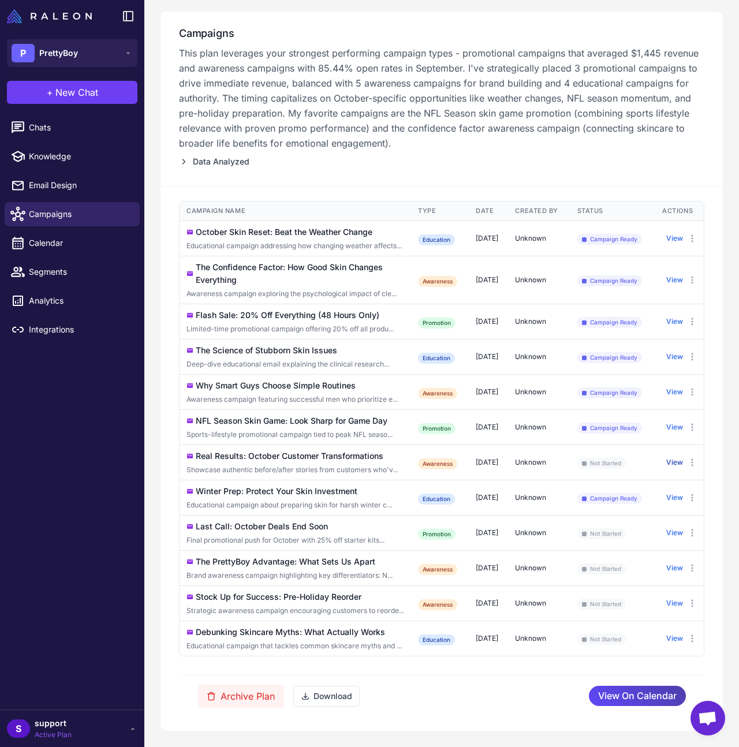
click at [681, 460] on button "View" at bounding box center [674, 462] width 17 height 10
